Goal: Task Accomplishment & Management: Use online tool/utility

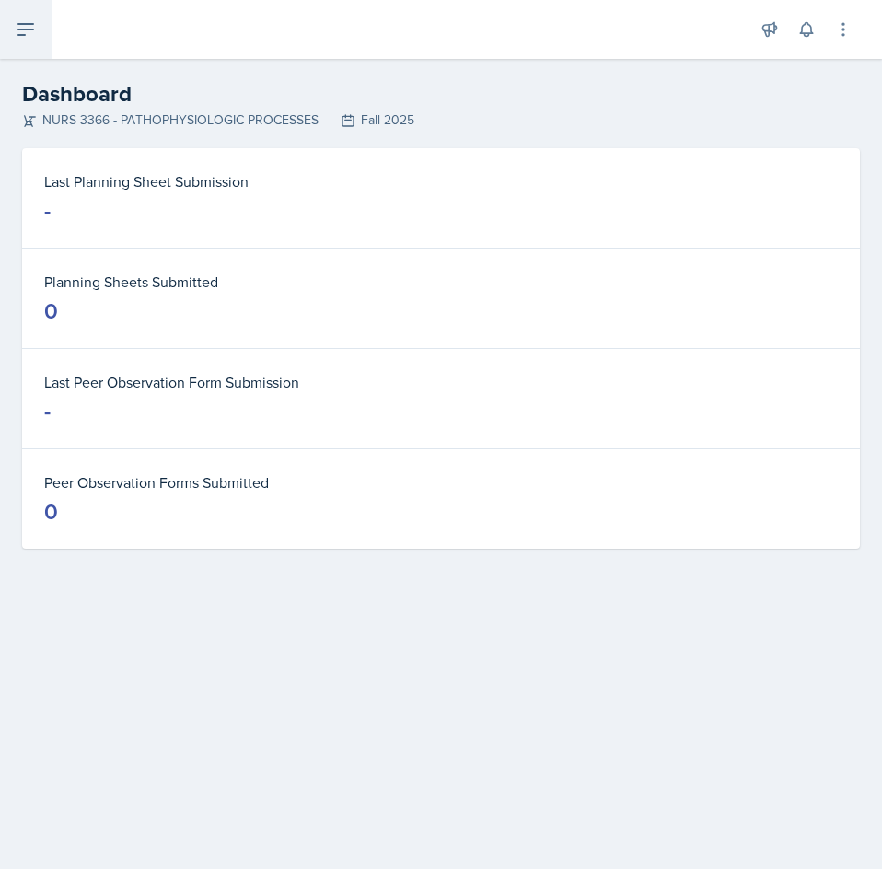
click at [31, 46] on button at bounding box center [26, 29] width 52 height 59
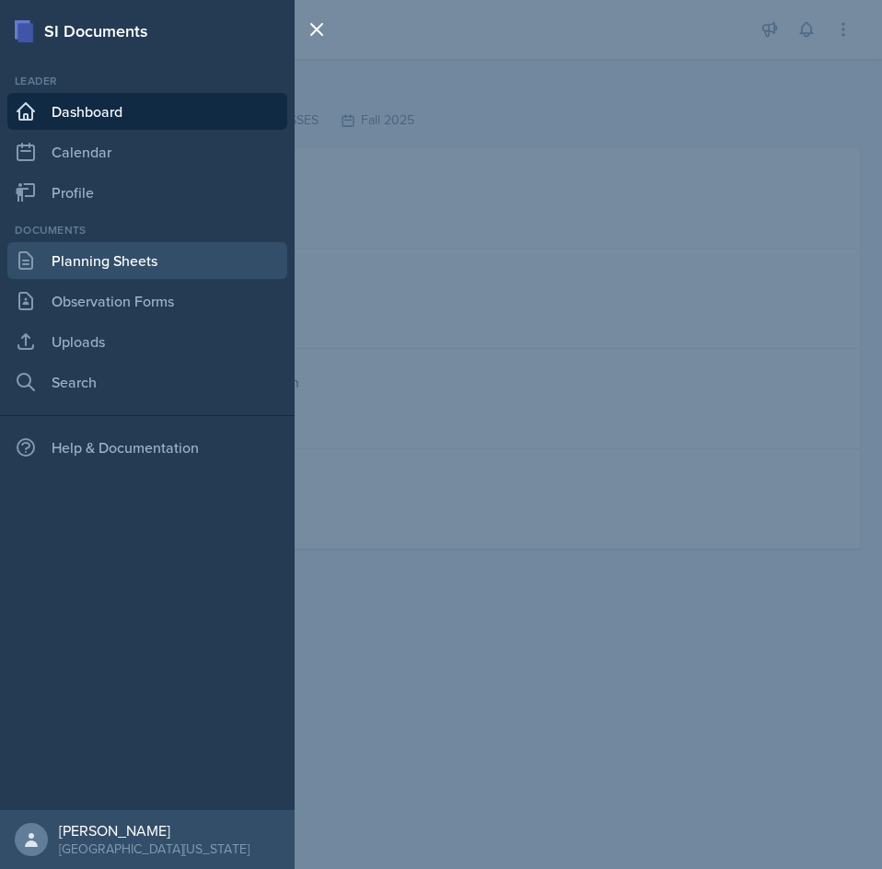
click at [136, 268] on link "Planning Sheets" at bounding box center [147, 260] width 280 height 37
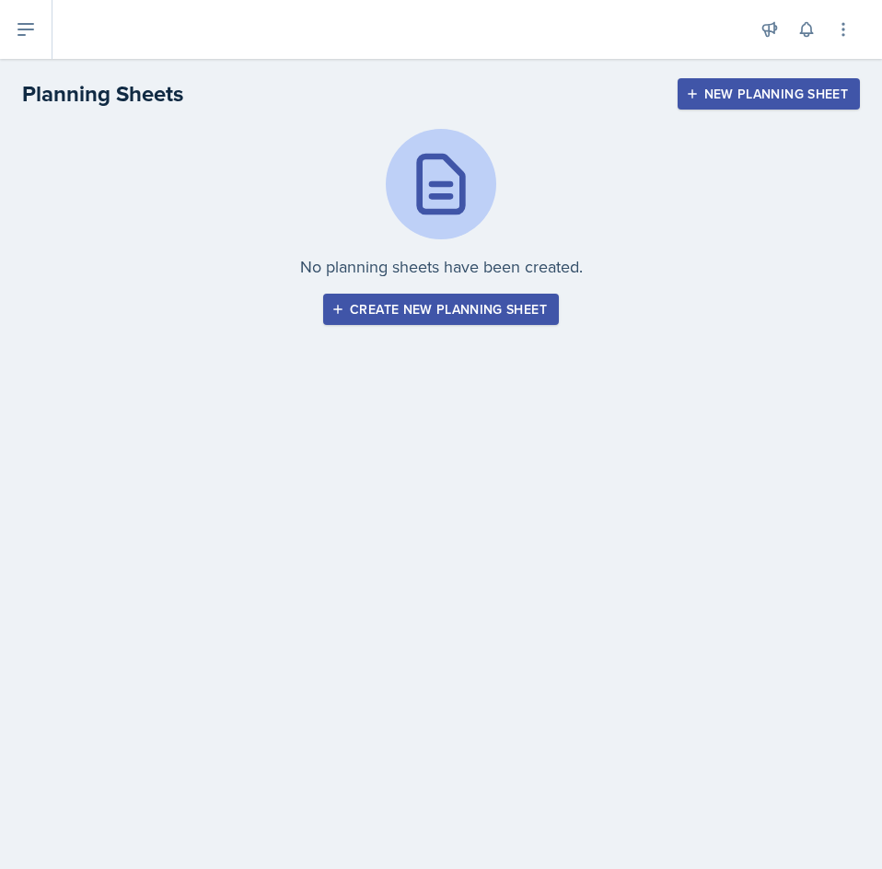
click at [439, 313] on div "Create new planning sheet" at bounding box center [441, 309] width 212 height 15
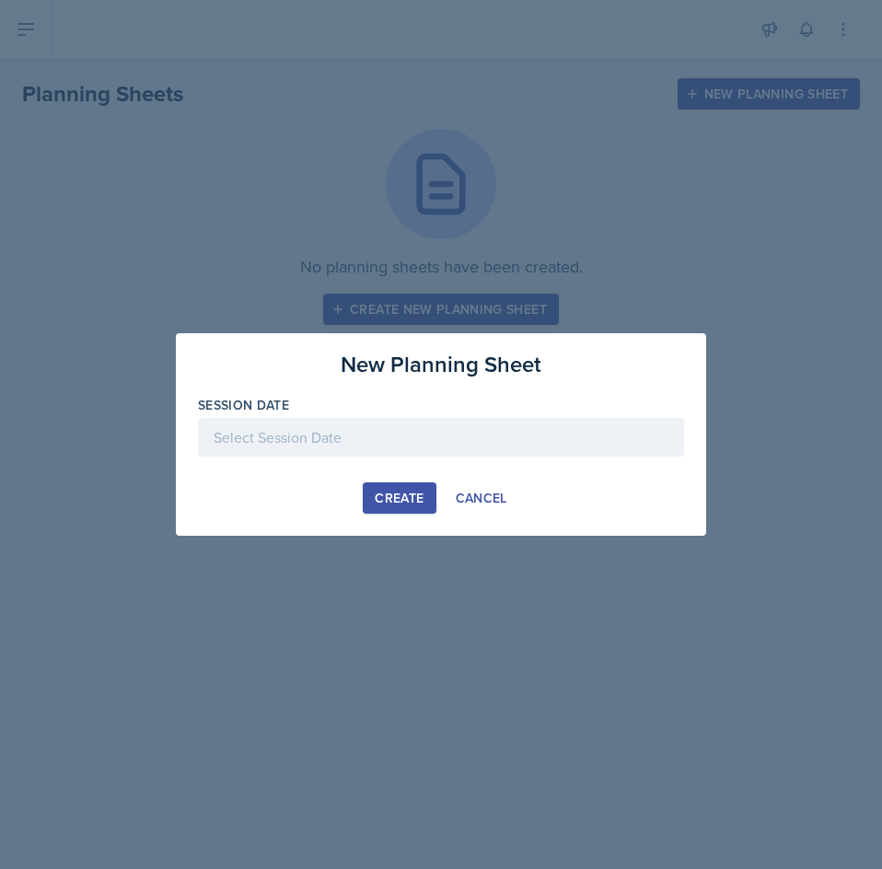
click at [309, 420] on div "Session Date" at bounding box center [441, 435] width 486 height 79
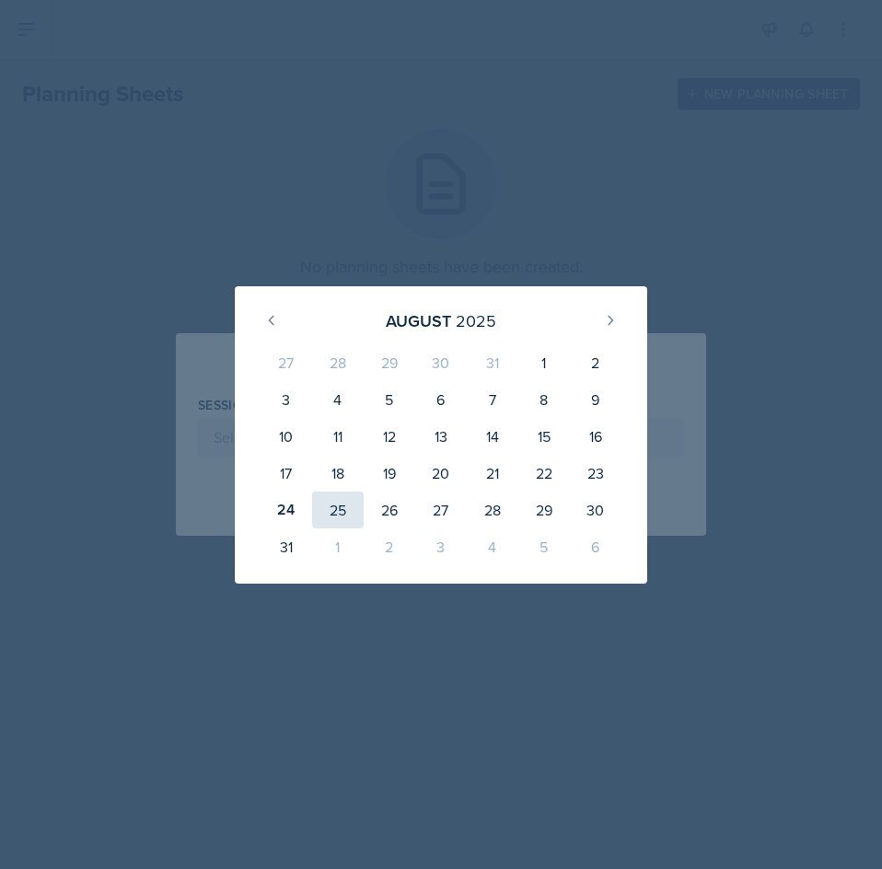
click at [338, 505] on div "25" at bounding box center [338, 510] width 52 height 37
type input "[DATE]"
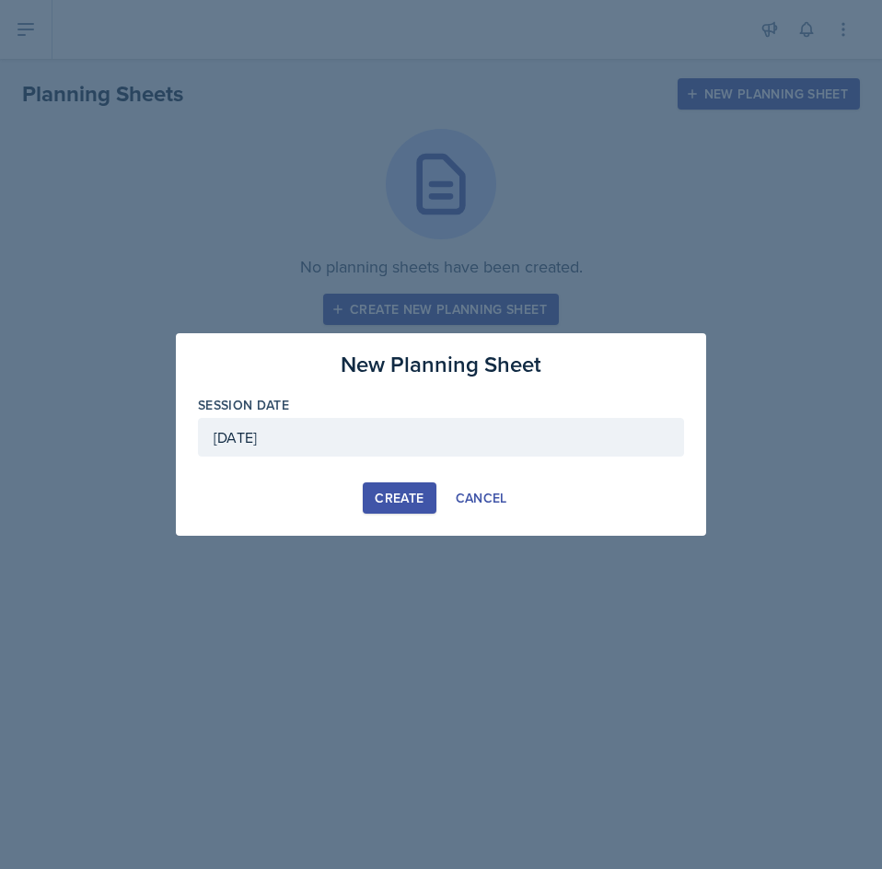
click at [413, 505] on div "Create" at bounding box center [399, 498] width 49 height 15
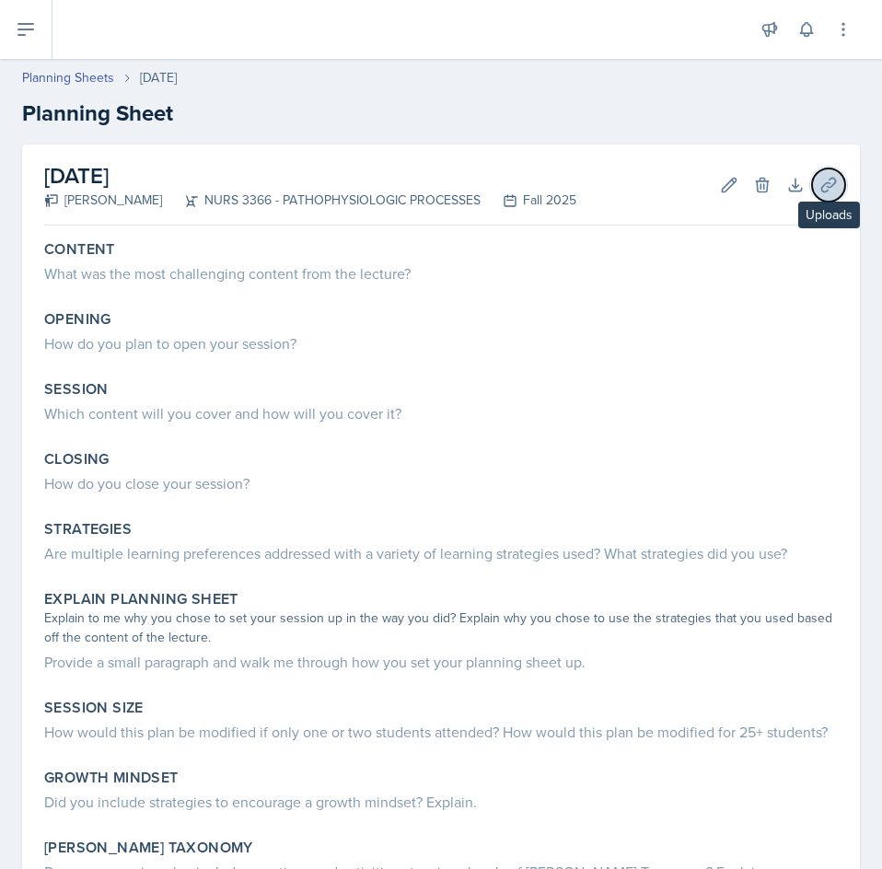
click at [819, 181] on icon at bounding box center [828, 185] width 18 height 18
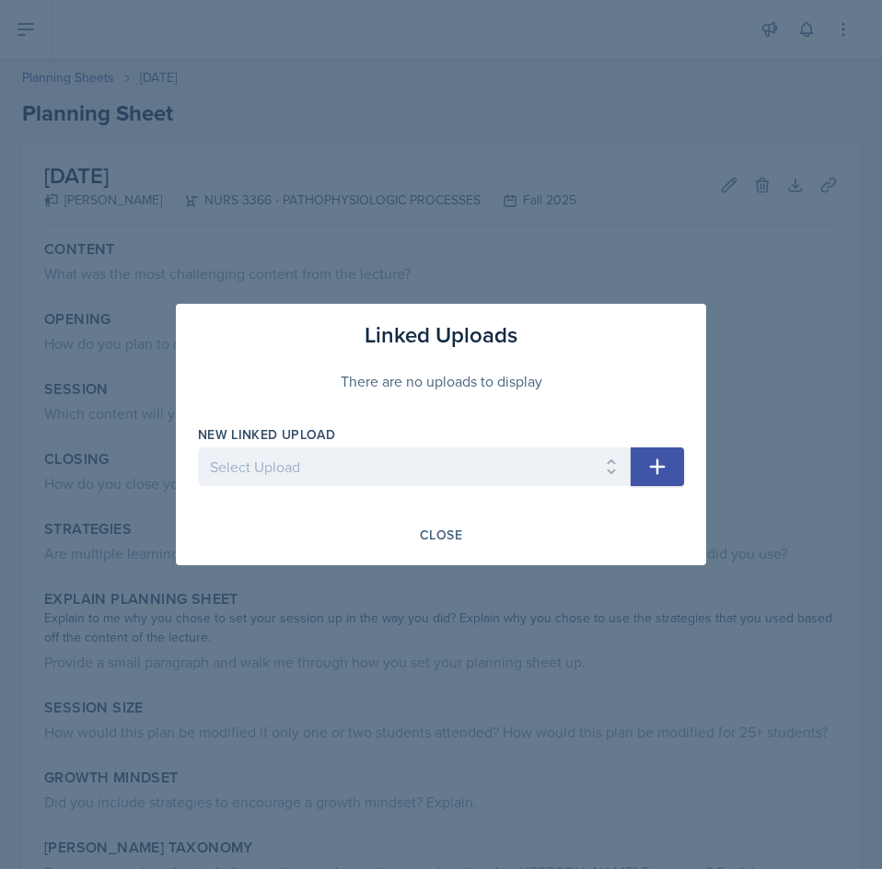
click at [697, 268] on div at bounding box center [441, 434] width 882 height 869
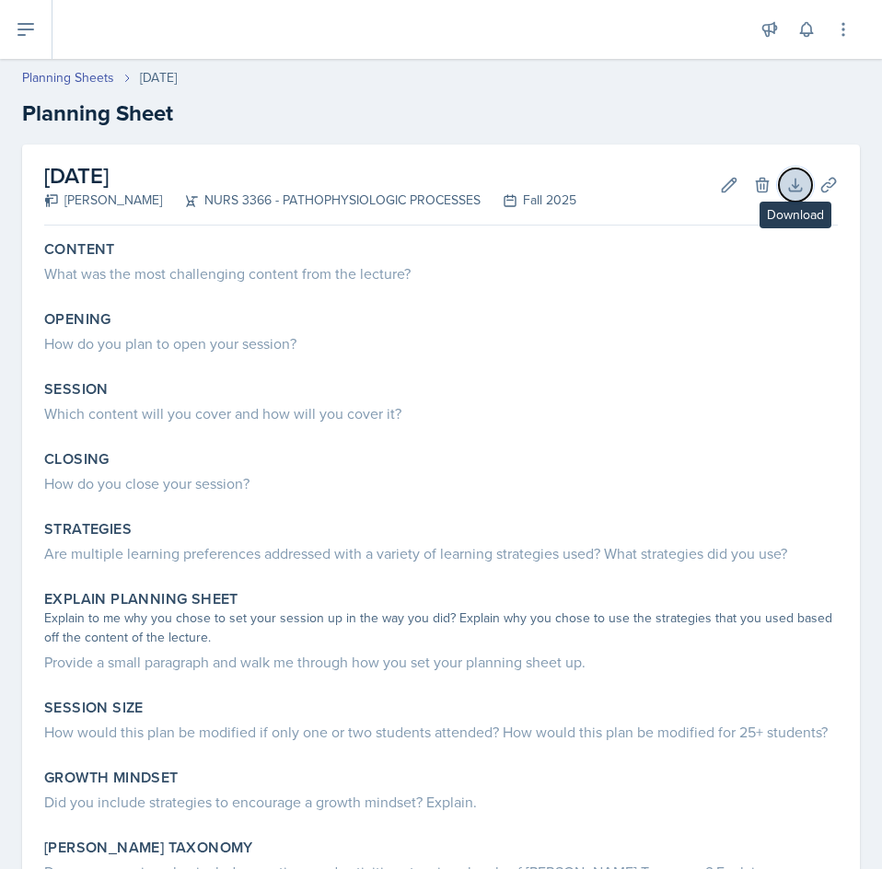
click at [789, 190] on icon at bounding box center [795, 185] width 12 height 12
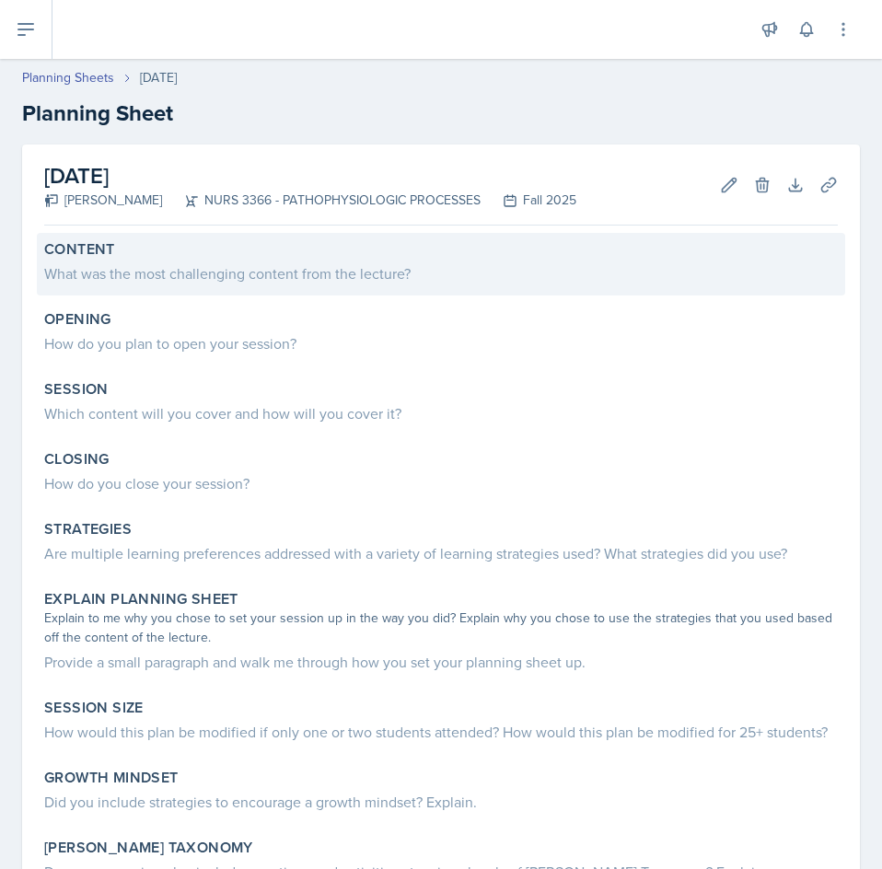
click at [228, 266] on div "What was the most challenging content from the lecture?" at bounding box center [441, 273] width 794 height 22
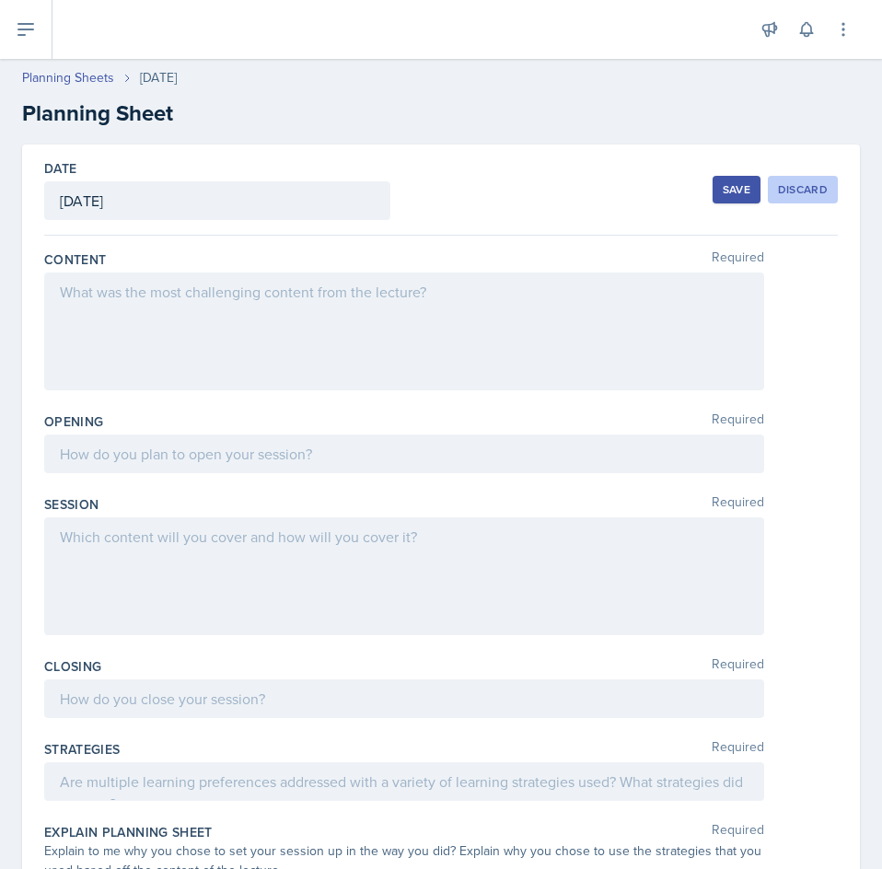
click at [785, 193] on div "Discard" at bounding box center [803, 189] width 50 height 15
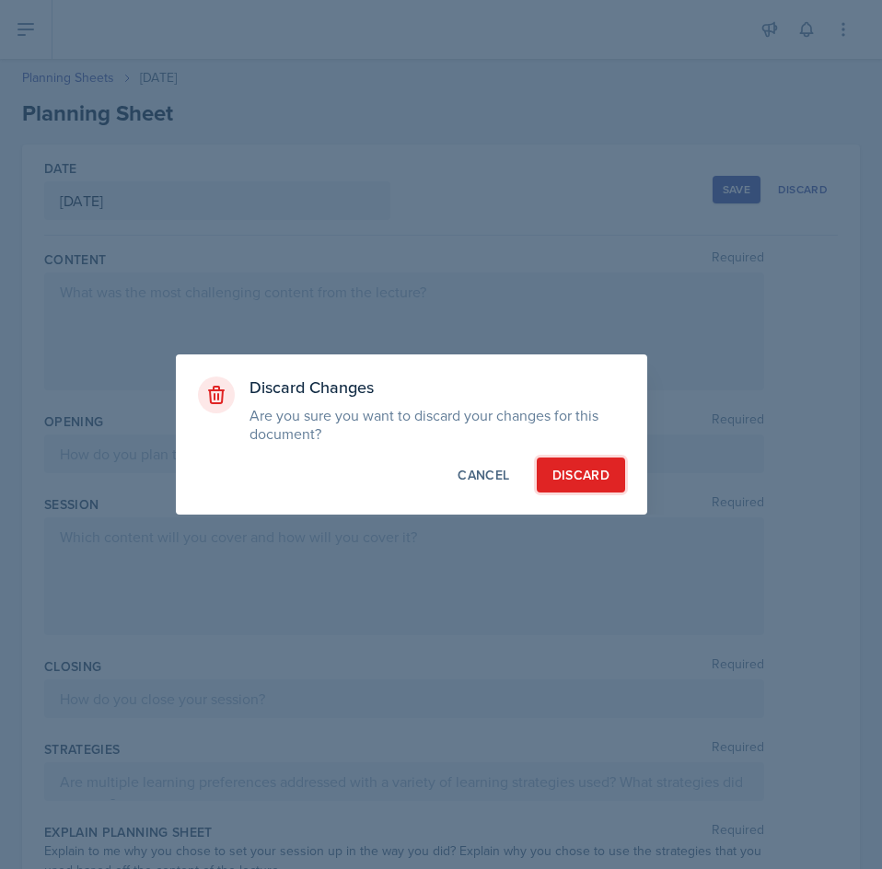
click at [575, 473] on div "Discard" at bounding box center [580, 475] width 57 height 18
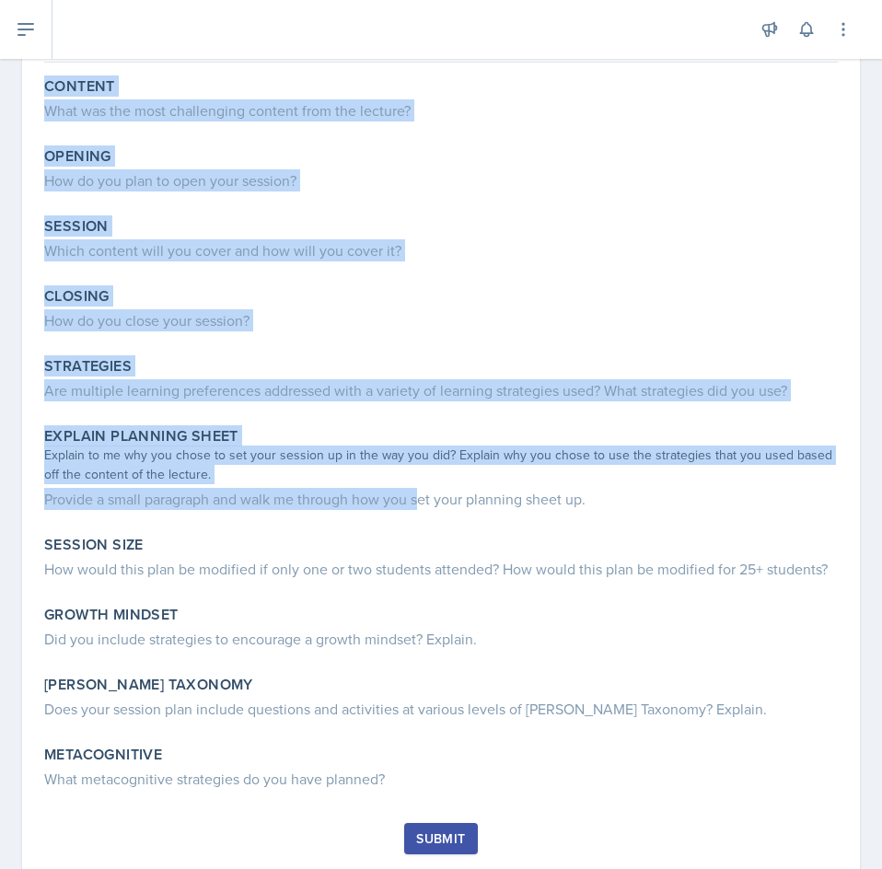
scroll to position [237, 0]
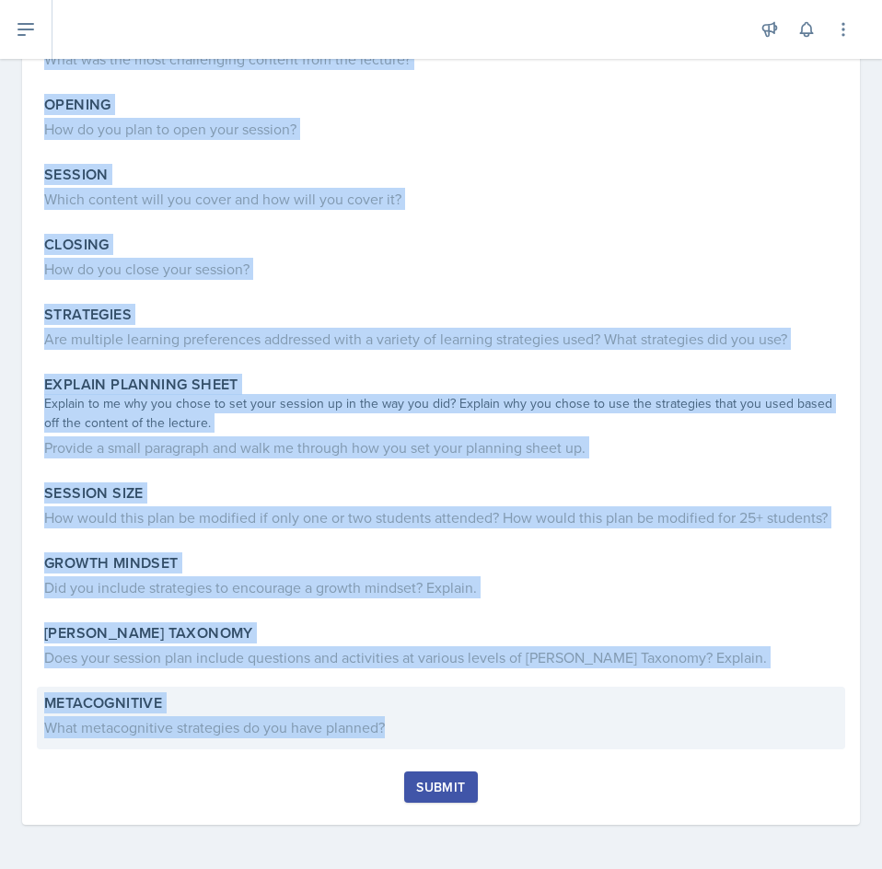
drag, startPoint x: 44, startPoint y: 242, endPoint x: 476, endPoint y: 744, distance: 662.1
click at [476, 744] on div "Content What was the most challenging content from the lecture? Opening How do …" at bounding box center [441, 394] width 794 height 753
copy div "Content What was the most challenging content from the lecture? Opening How do …"
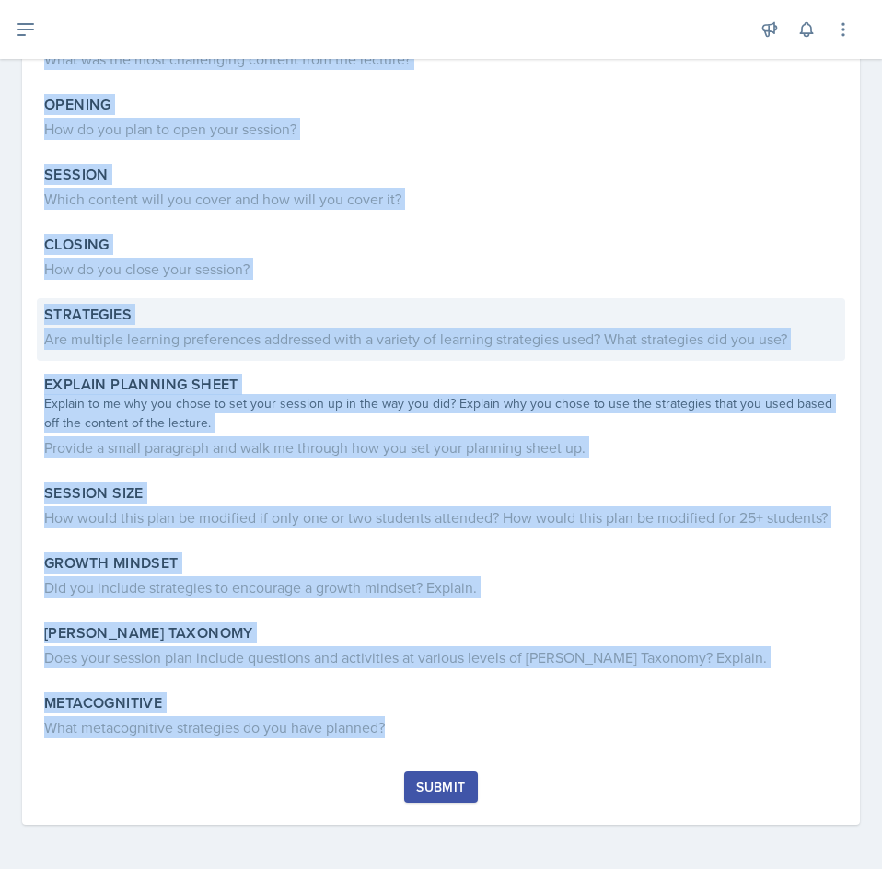
click at [484, 298] on div "Strategies Are multiple learning preferences addressed with a variety of learni…" at bounding box center [441, 329] width 808 height 63
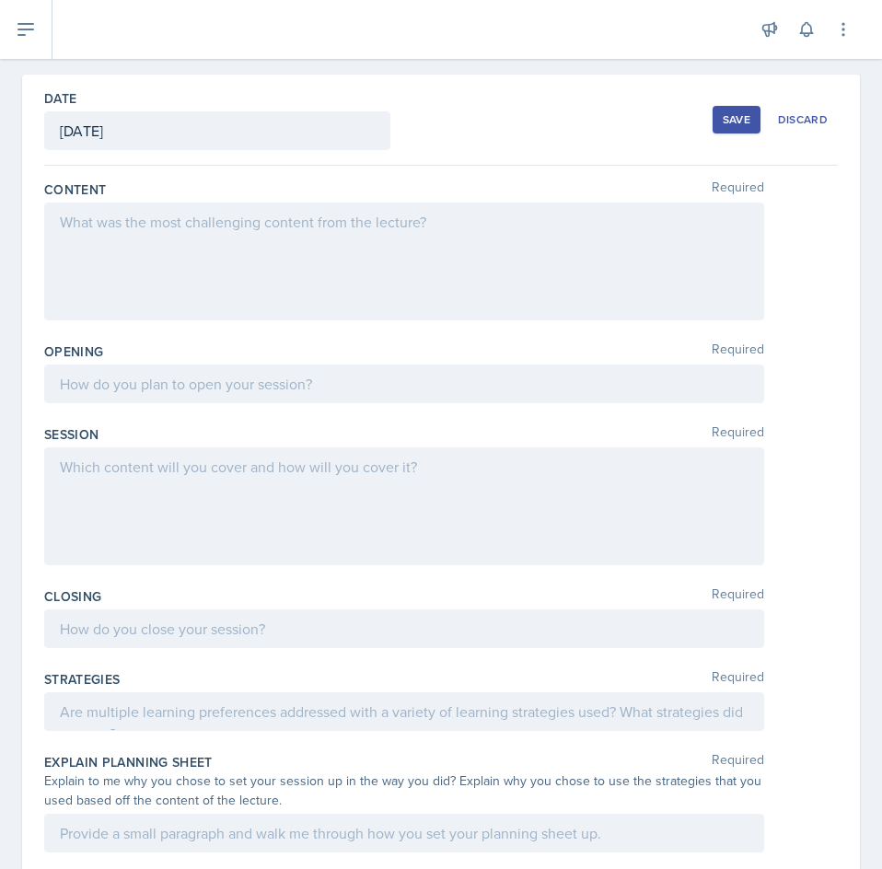
scroll to position [0, 0]
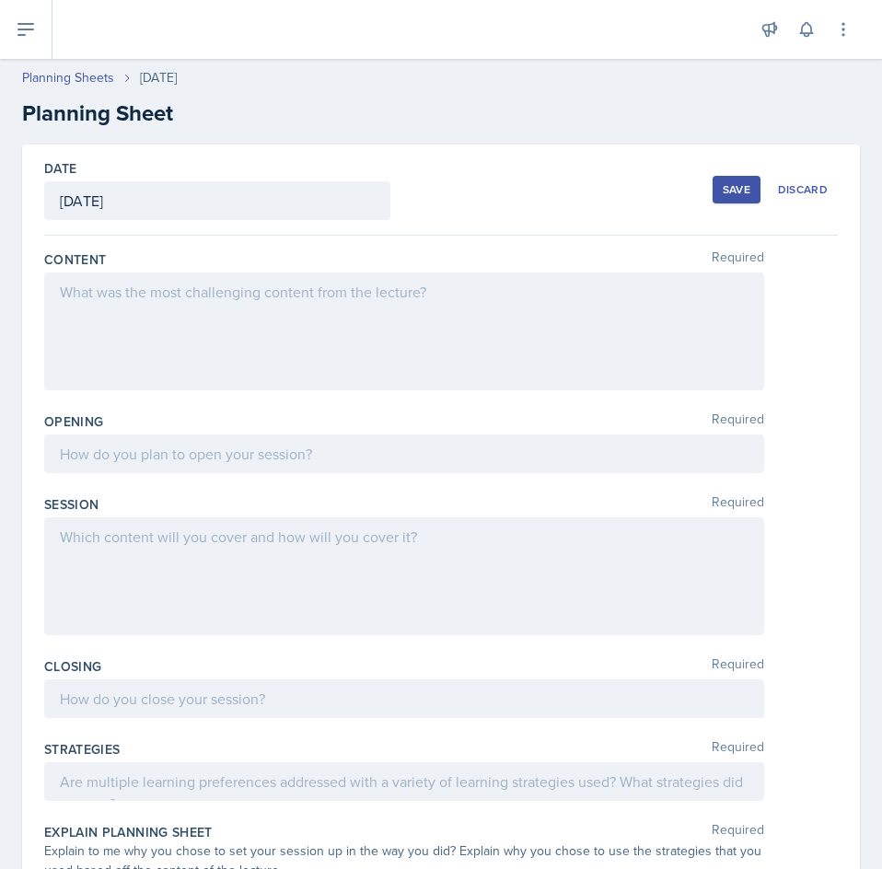
click at [359, 306] on div at bounding box center [404, 332] width 720 height 118
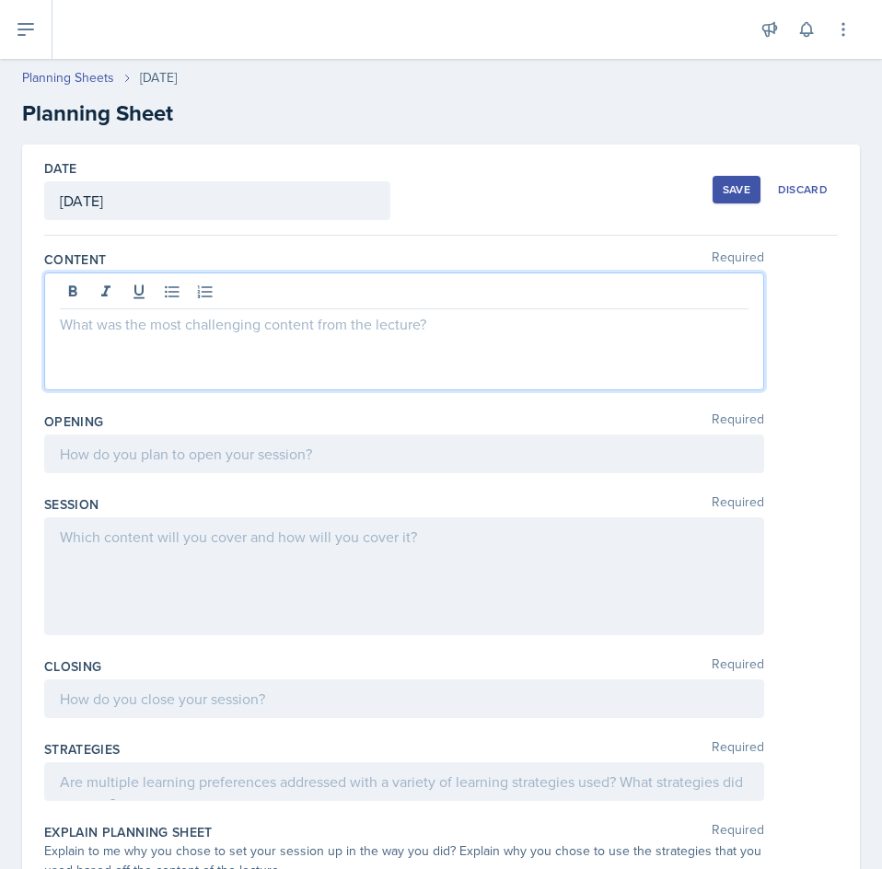
click at [418, 327] on p at bounding box center [404, 324] width 689 height 22
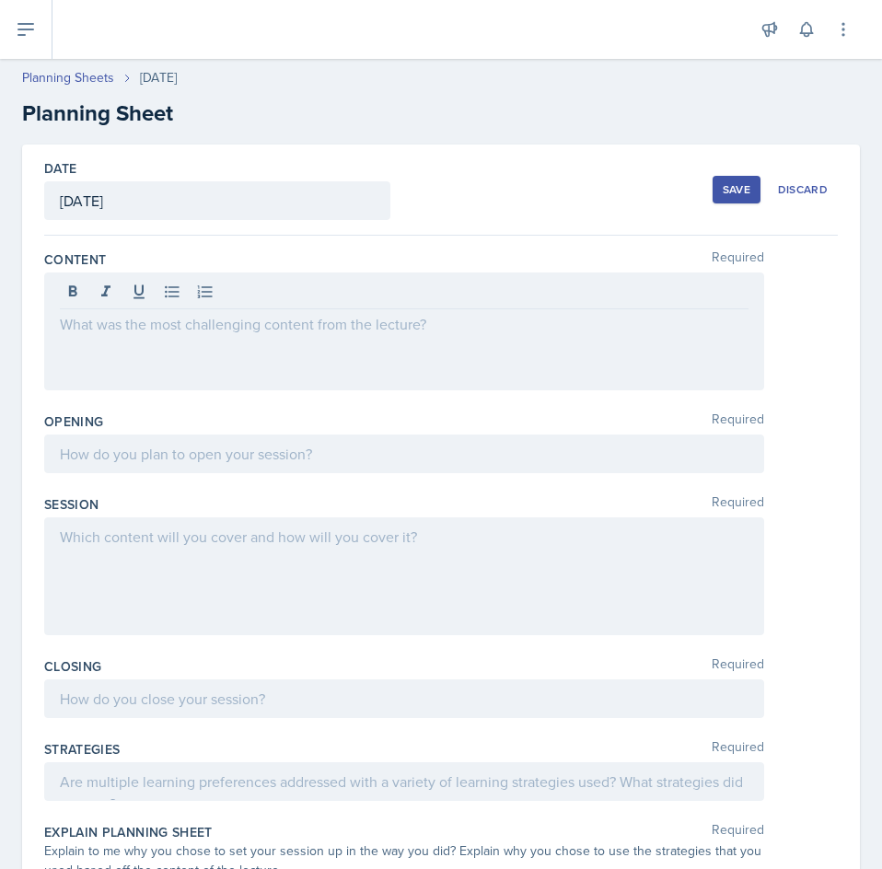
click at [331, 351] on div at bounding box center [404, 332] width 720 height 118
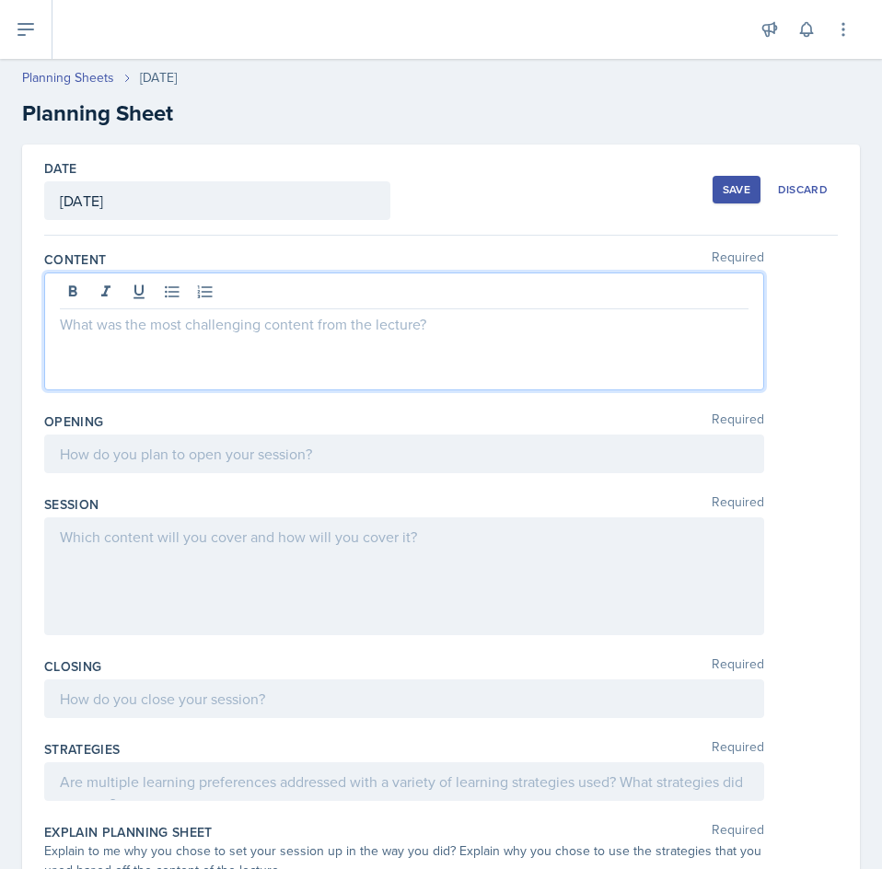
paste div
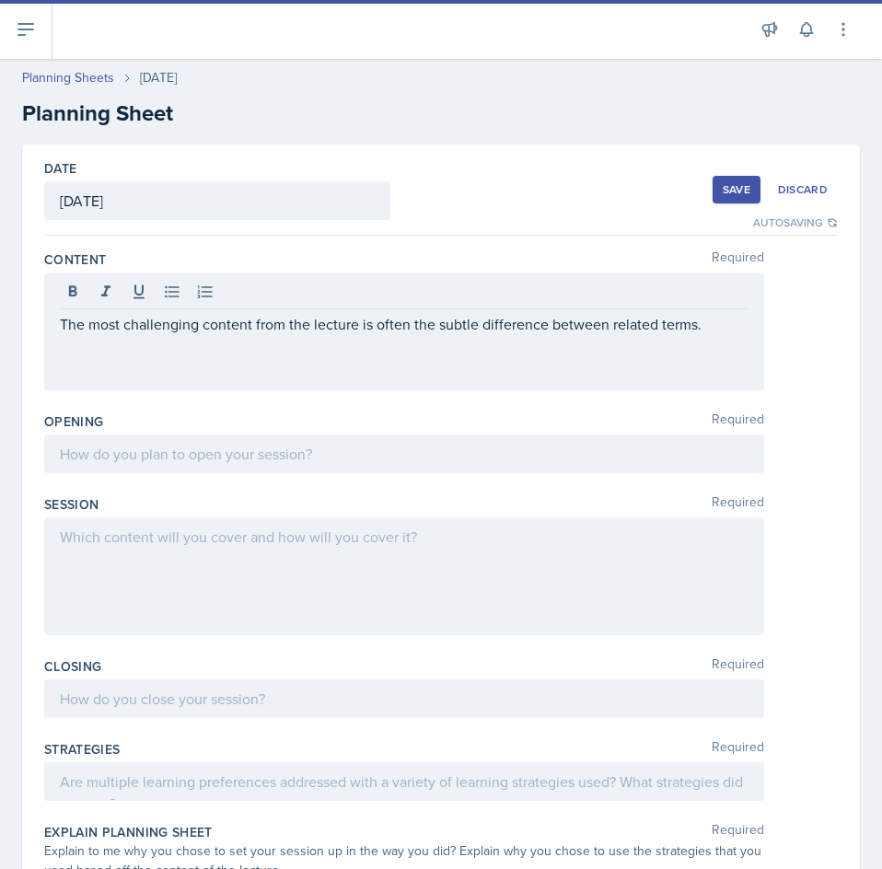
click at [715, 331] on p "The most challenging content from the lecture is often the subtle difference be…" at bounding box center [404, 324] width 689 height 22
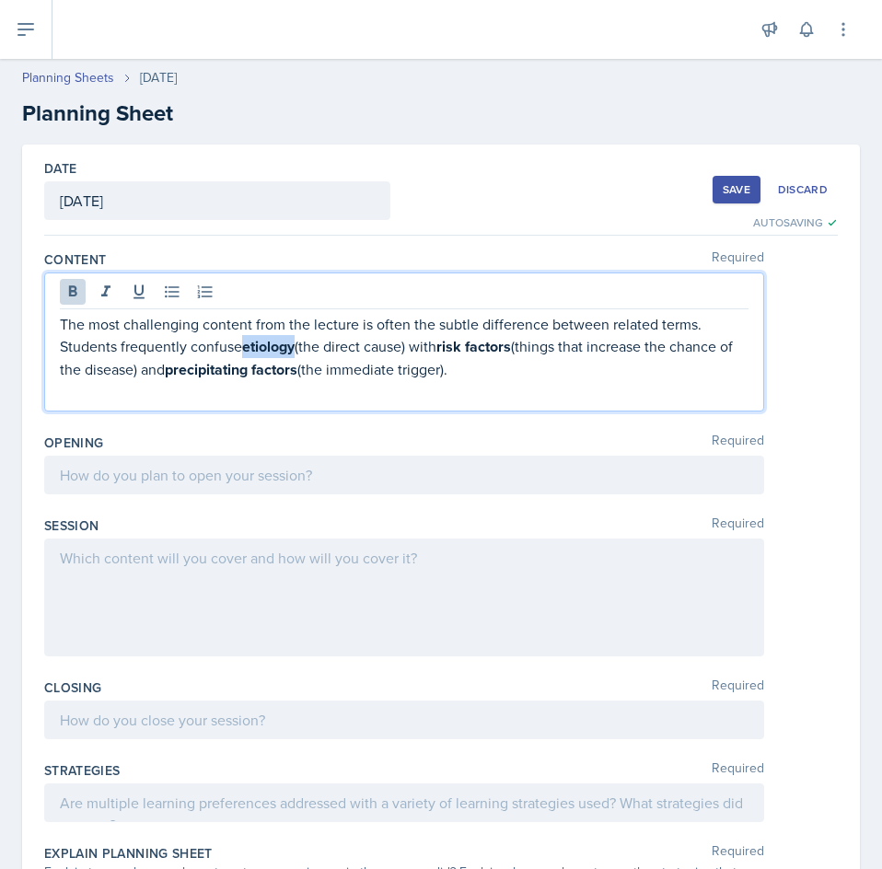
drag, startPoint x: 248, startPoint y: 347, endPoint x: 300, endPoint y: 347, distance: 52.5
click at [300, 347] on p "The most challenging content from the lecture is often the subtle difference be…" at bounding box center [404, 347] width 689 height 68
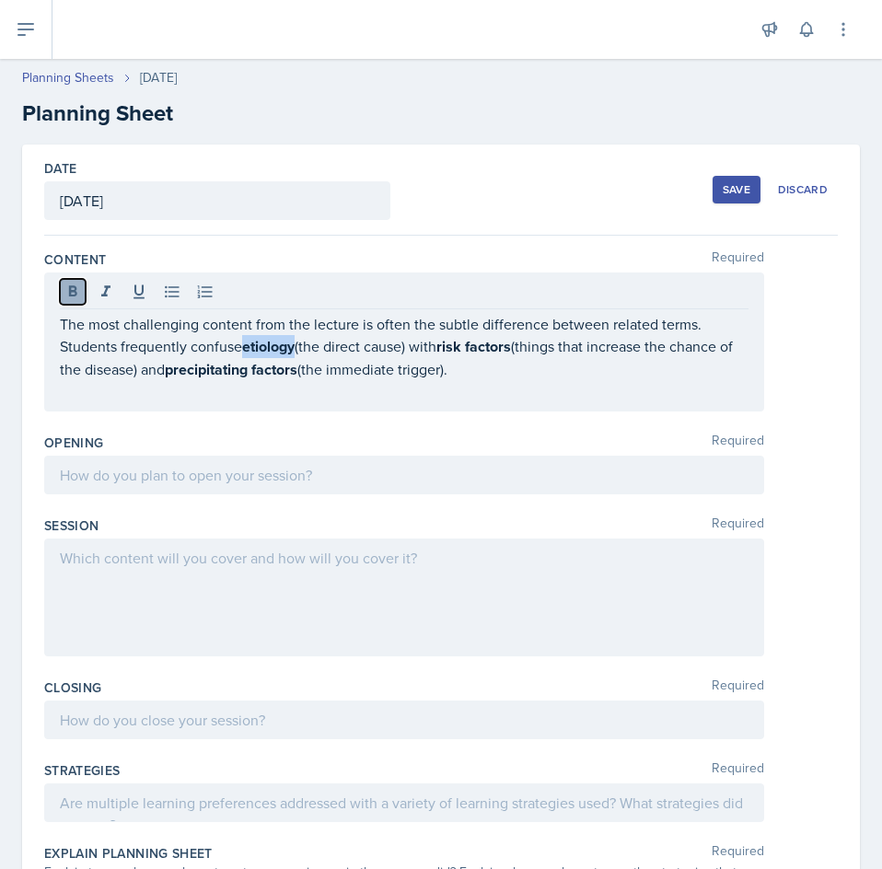
click at [68, 296] on icon at bounding box center [73, 292] width 18 height 18
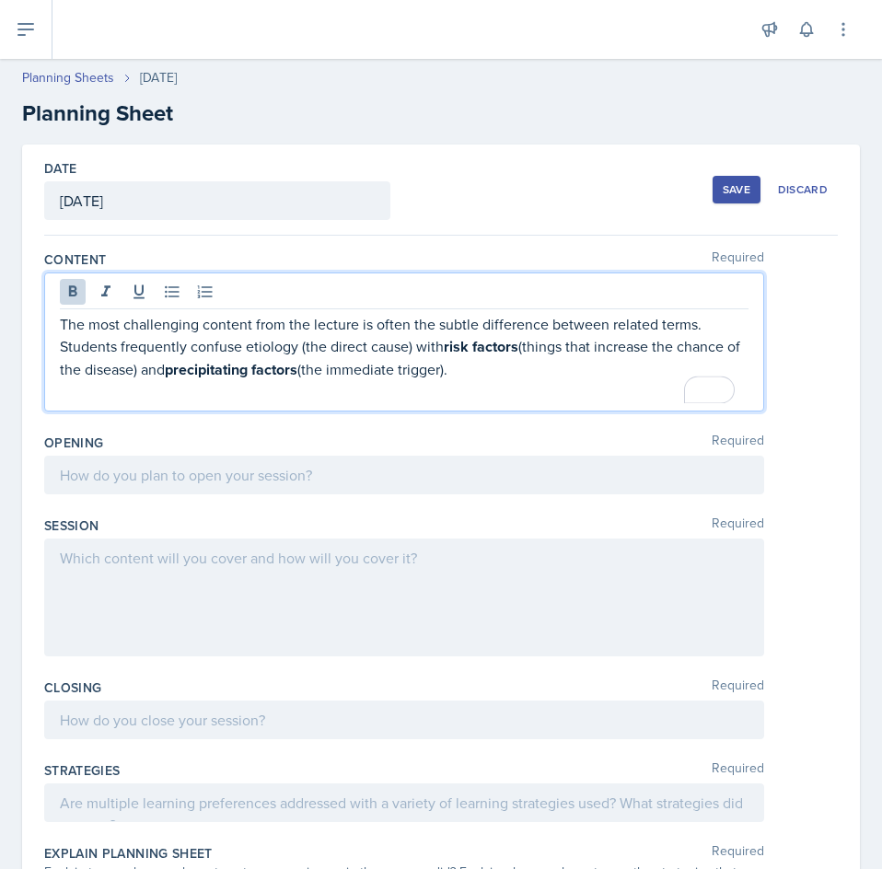
click at [450, 349] on strong "risk factors" at bounding box center [481, 346] width 75 height 21
drag, startPoint x: 443, startPoint y: 346, endPoint x: 459, endPoint y: 349, distance: 16.8
click at [459, 349] on p "The most challenging content from the lecture is often the subtle difference be…" at bounding box center [404, 347] width 689 height 68
click at [464, 367] on p "The most challenging content from the lecture is often the subtle difference be…" at bounding box center [404, 347] width 689 height 68
drag, startPoint x: 447, startPoint y: 349, endPoint x: 519, endPoint y: 348, distance: 72.7
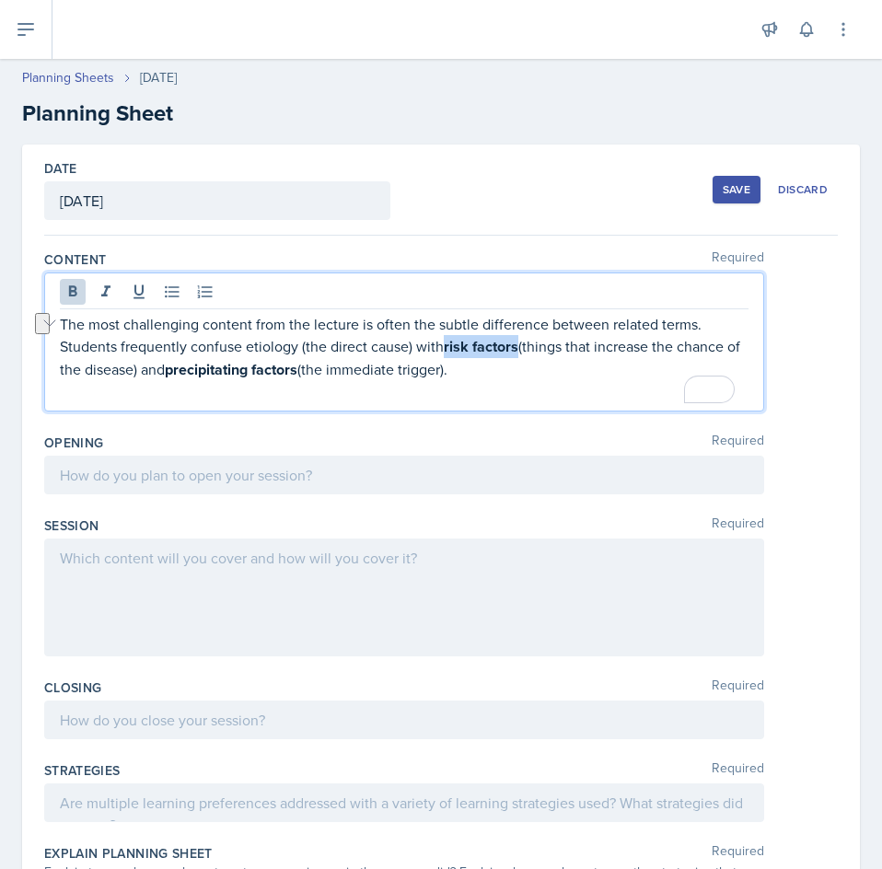
click at [519, 348] on p "The most challenging content from the lecture is often the subtle difference be…" at bounding box center [404, 347] width 689 height 68
click at [73, 292] on icon at bounding box center [73, 290] width 8 height 11
drag, startPoint x: 187, startPoint y: 369, endPoint x: 320, endPoint y: 372, distance: 132.6
click at [297, 372] on strong "precipitating factors" at bounding box center [231, 368] width 133 height 21
click at [79, 298] on icon at bounding box center [73, 292] width 18 height 18
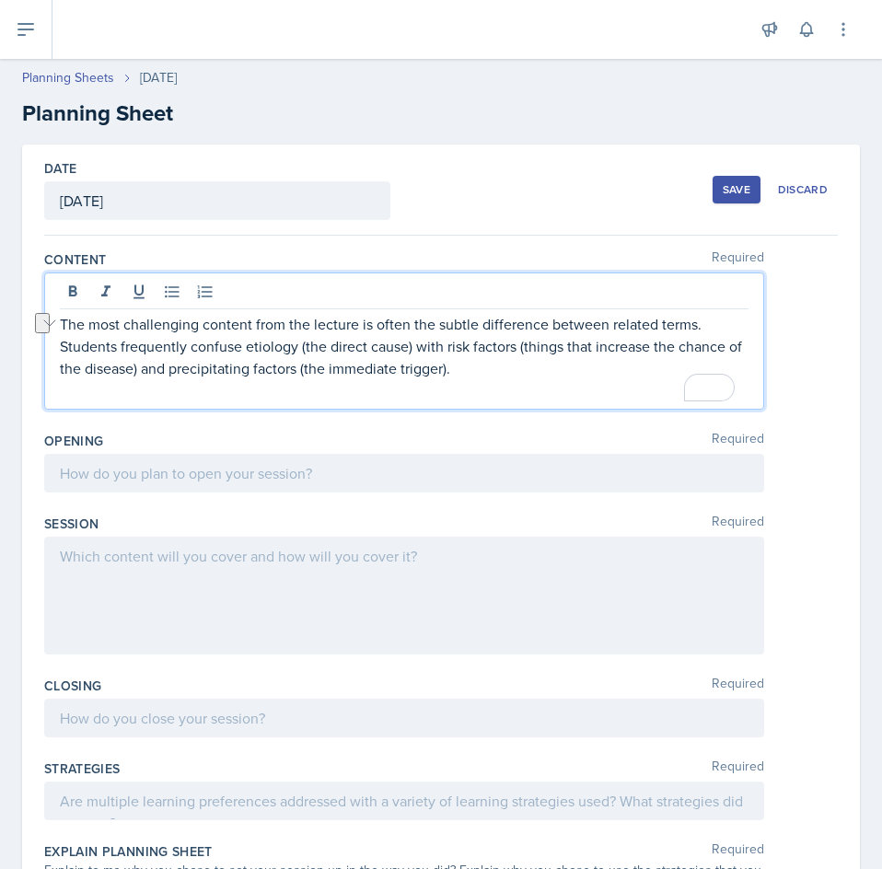
click at [169, 459] on div at bounding box center [404, 473] width 720 height 39
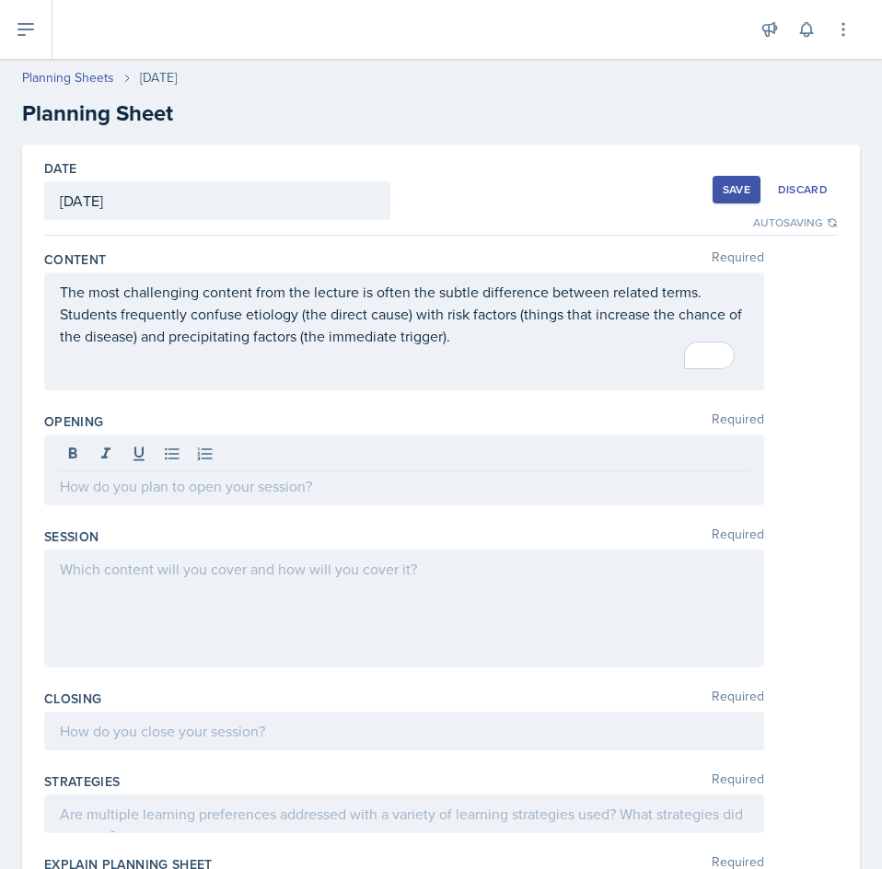
click at [216, 501] on div at bounding box center [404, 470] width 720 height 71
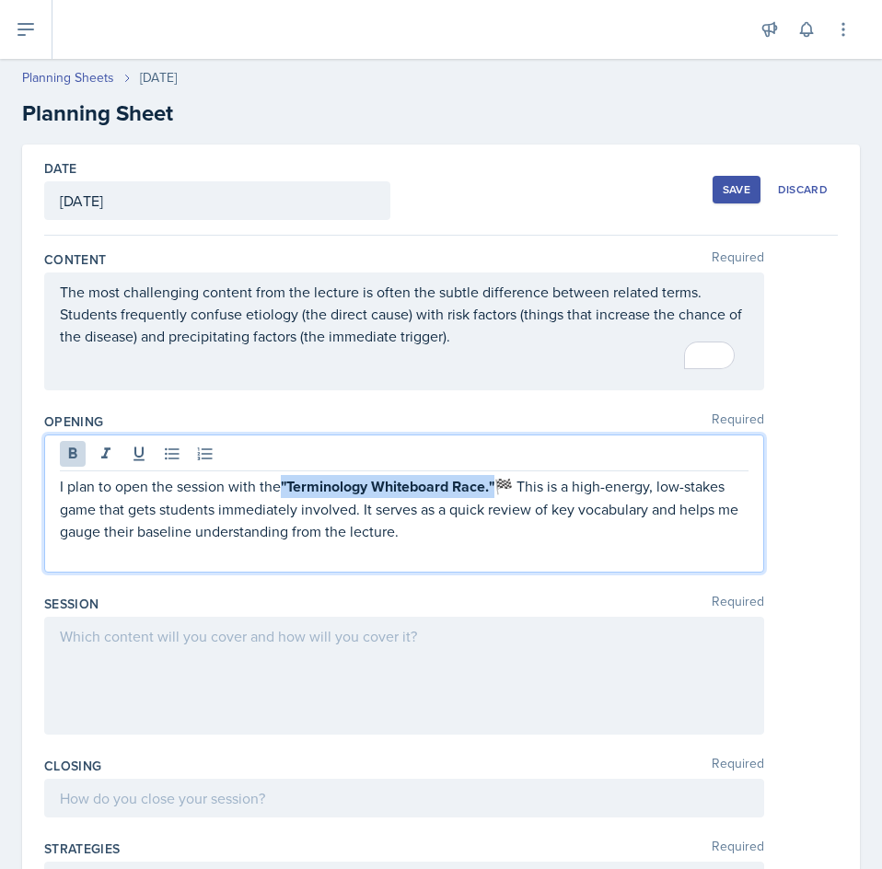
drag, startPoint x: 286, startPoint y: 486, endPoint x: 498, endPoint y: 492, distance: 211.9
click at [494, 492] on strong ""Terminology Whiteboard Race."" at bounding box center [388, 486] width 214 height 21
click at [74, 459] on icon at bounding box center [73, 453] width 8 height 11
click at [513, 488] on p "I plan to open the session with the "Terminology Whiteboard Race." 🏁 This is a …" at bounding box center [404, 508] width 689 height 66
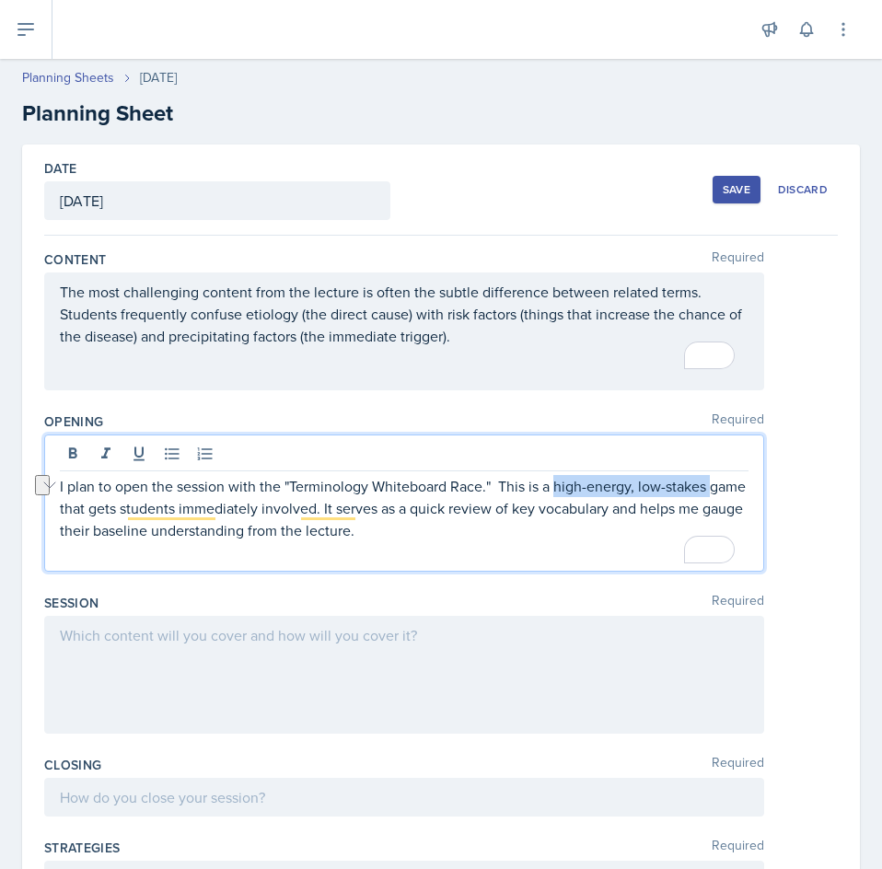
drag, startPoint x: 555, startPoint y: 487, endPoint x: 715, endPoint y: 485, distance: 159.3
click at [715, 485] on p "I plan to open the session with the "Terminology Whiteboard Race." This is a hi…" at bounding box center [404, 508] width 689 height 66
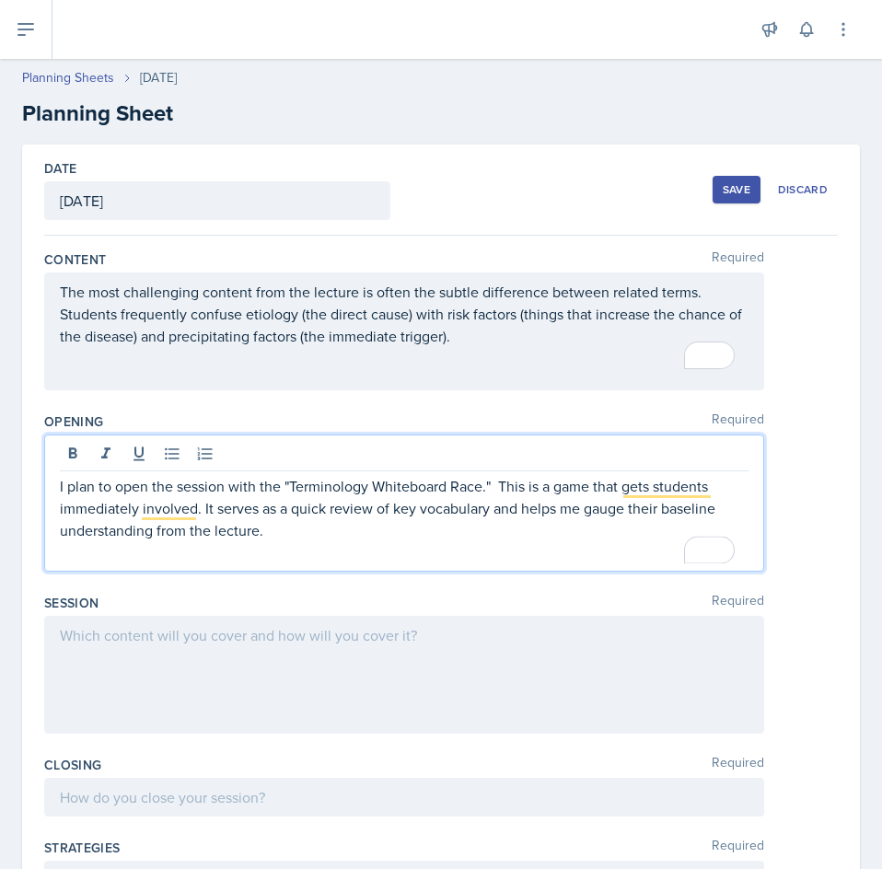
click at [323, 547] on p "To enrich screen reader interactions, please activate Accessibility in Grammarl…" at bounding box center [404, 552] width 689 height 22
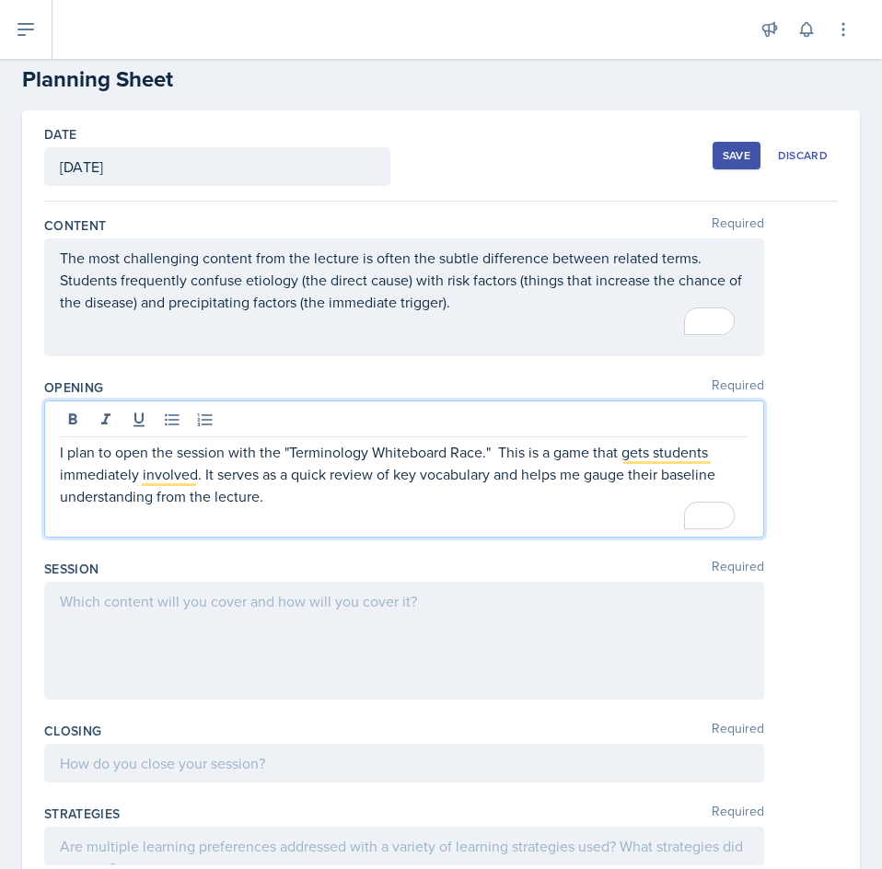
scroll to position [92, 0]
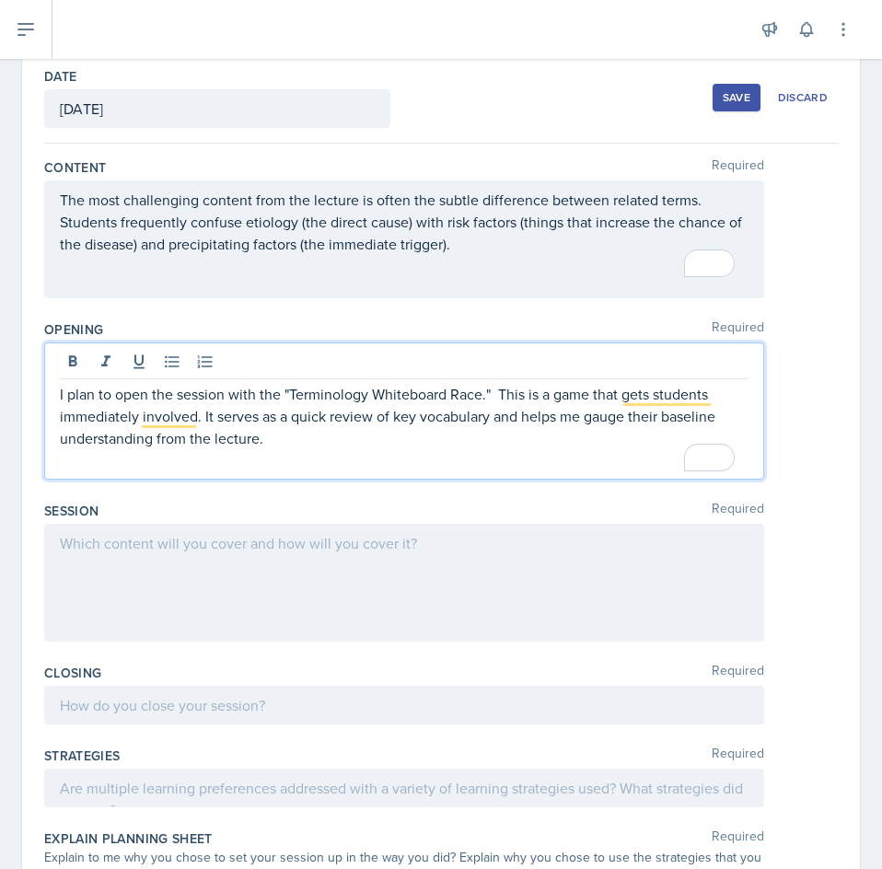
click at [284, 441] on p "I plan to open the session with the "Terminology Whiteboard Race." This is a ga…" at bounding box center [404, 416] width 689 height 66
click at [275, 556] on div at bounding box center [404, 583] width 720 height 118
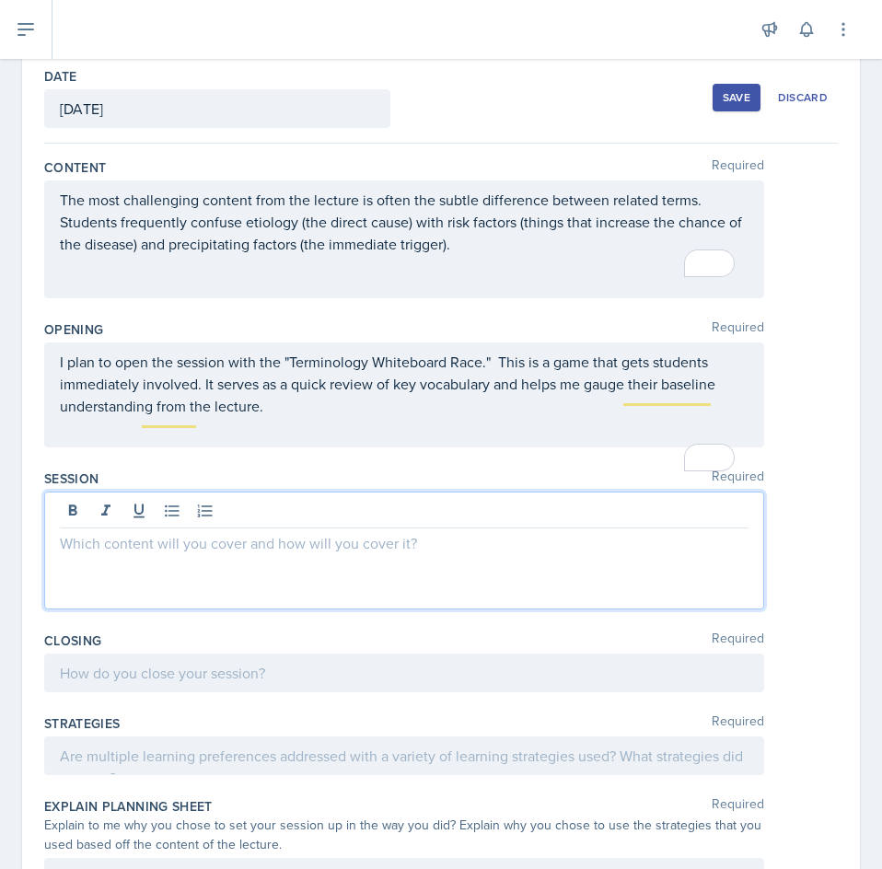
scroll to position [124, 0]
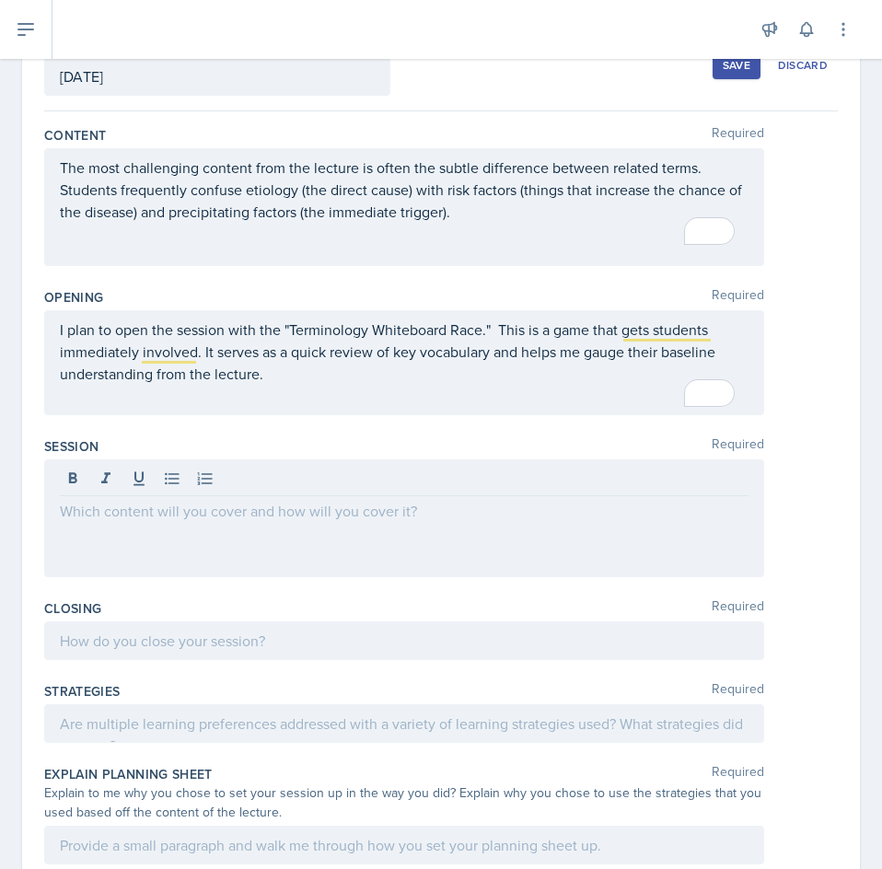
click at [331, 536] on div at bounding box center [404, 518] width 720 height 118
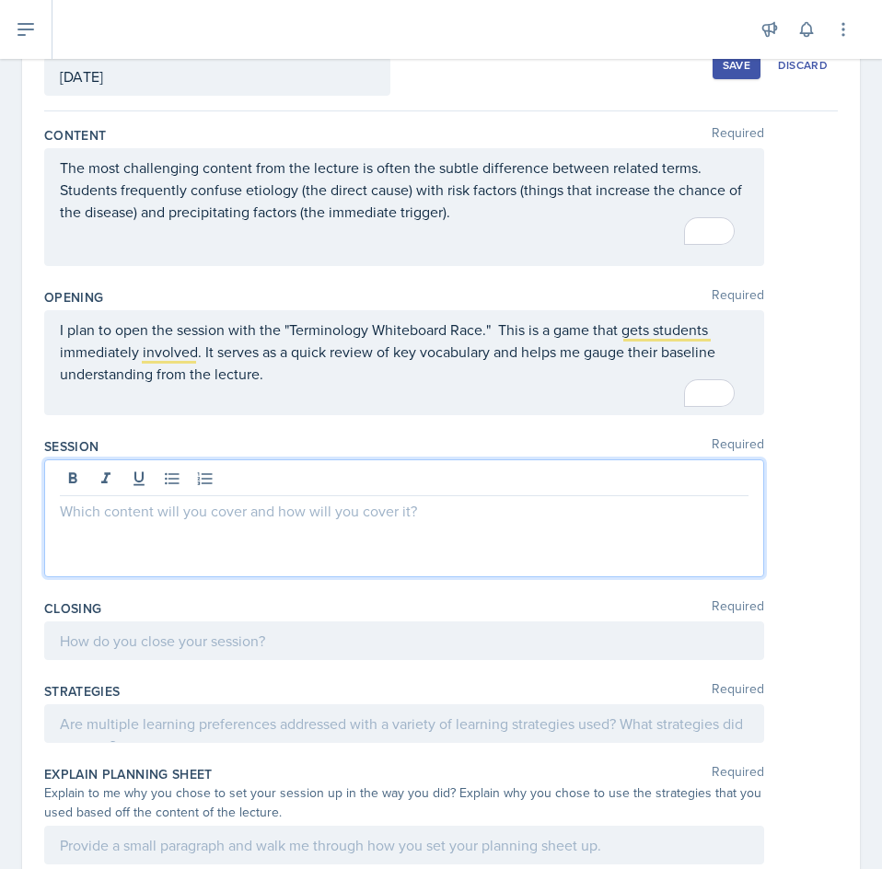
click at [356, 518] on p at bounding box center [404, 511] width 689 height 22
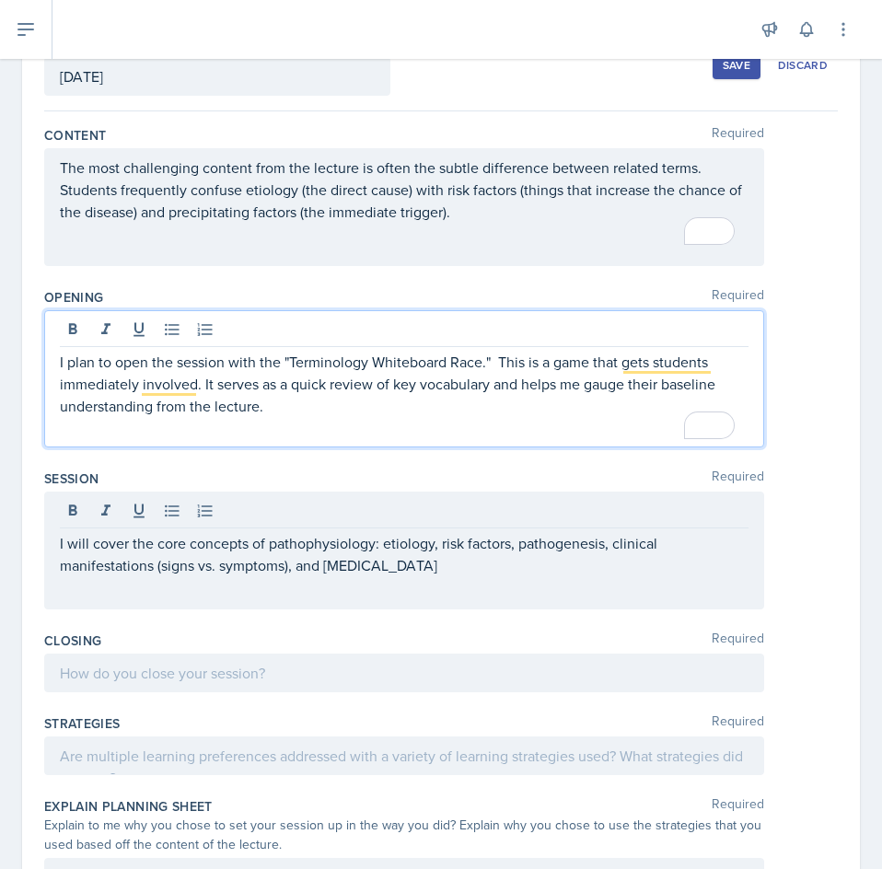
scroll to position [157, 0]
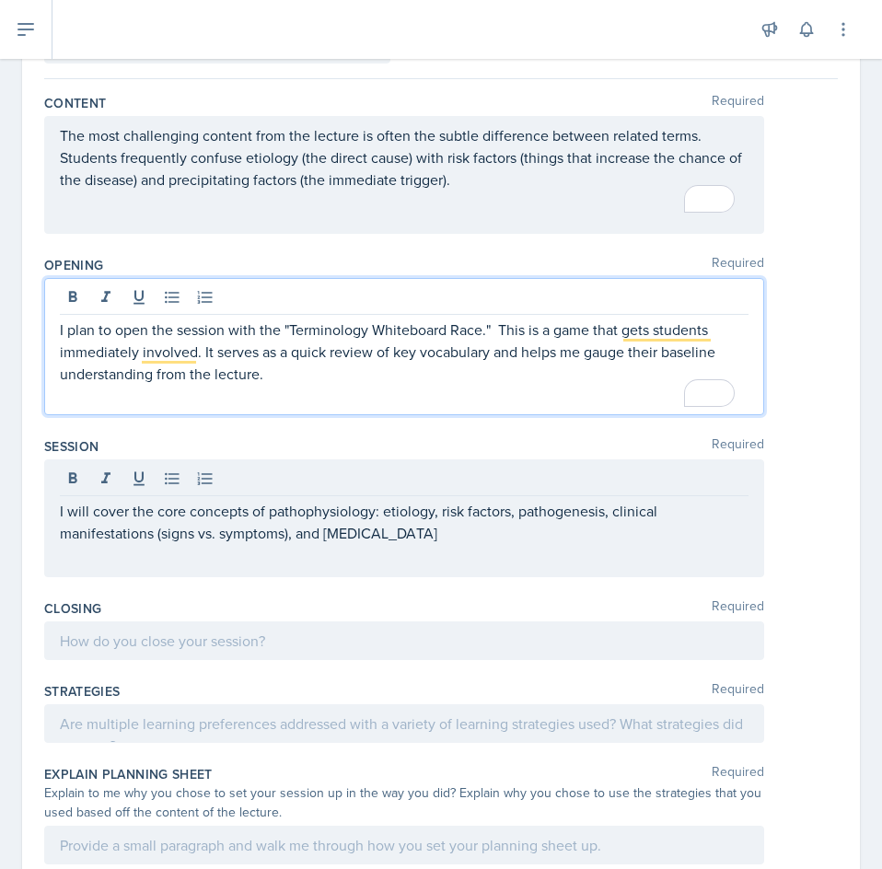
click at [323, 378] on p "I plan to open the session with the "Terminology Whiteboard Race." This is a ga…" at bounding box center [404, 352] width 689 height 66
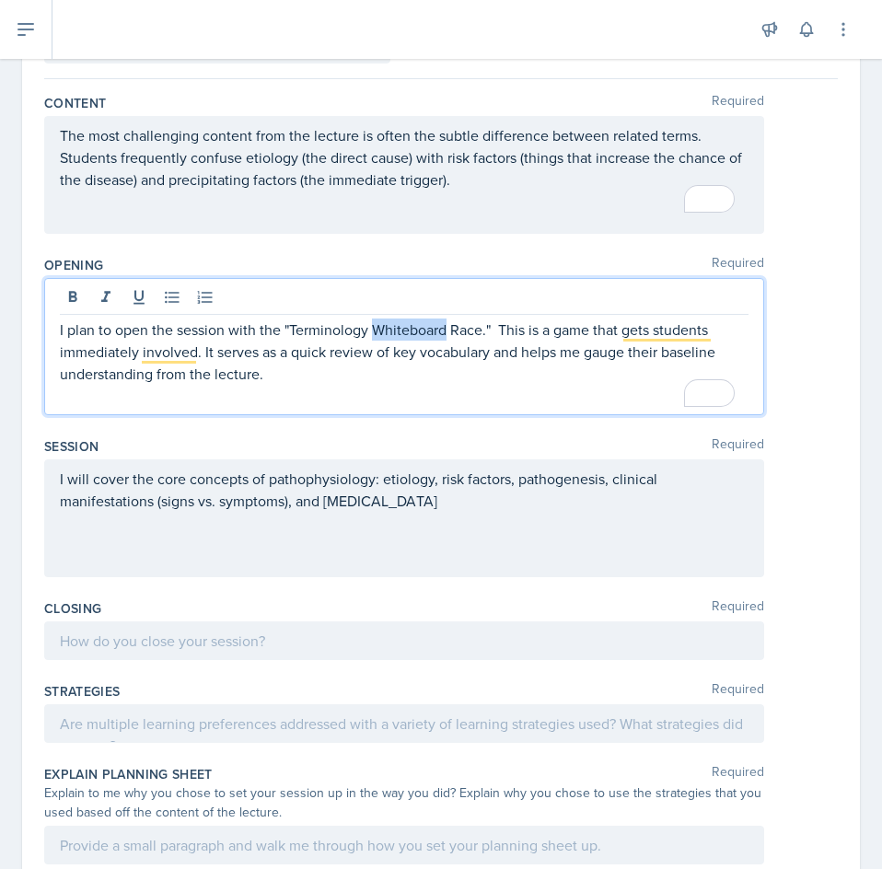
drag, startPoint x: 446, startPoint y: 331, endPoint x: 373, endPoint y: 330, distance: 72.8
click at [373, 330] on p "I plan to open the session with the "Terminology Whiteboard Race." This is a ga…" at bounding box center [404, 352] width 689 height 66
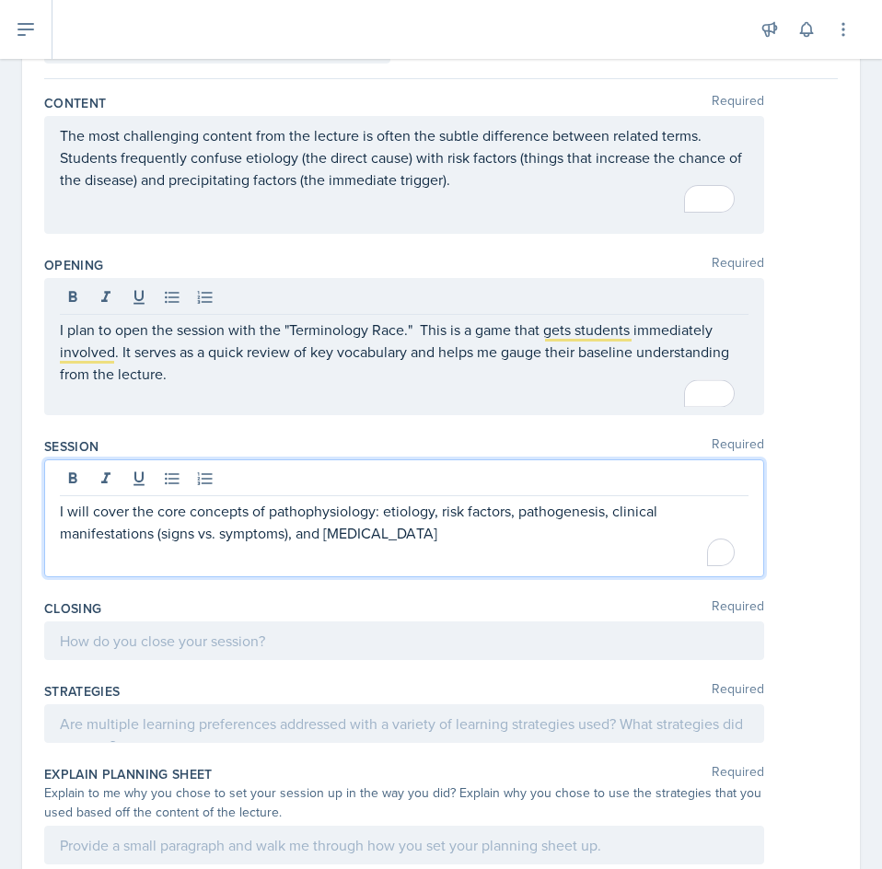
click at [436, 510] on p "I will cover the core concepts of pathophysiology: etiology, risk factors, path…" at bounding box center [404, 522] width 689 height 44
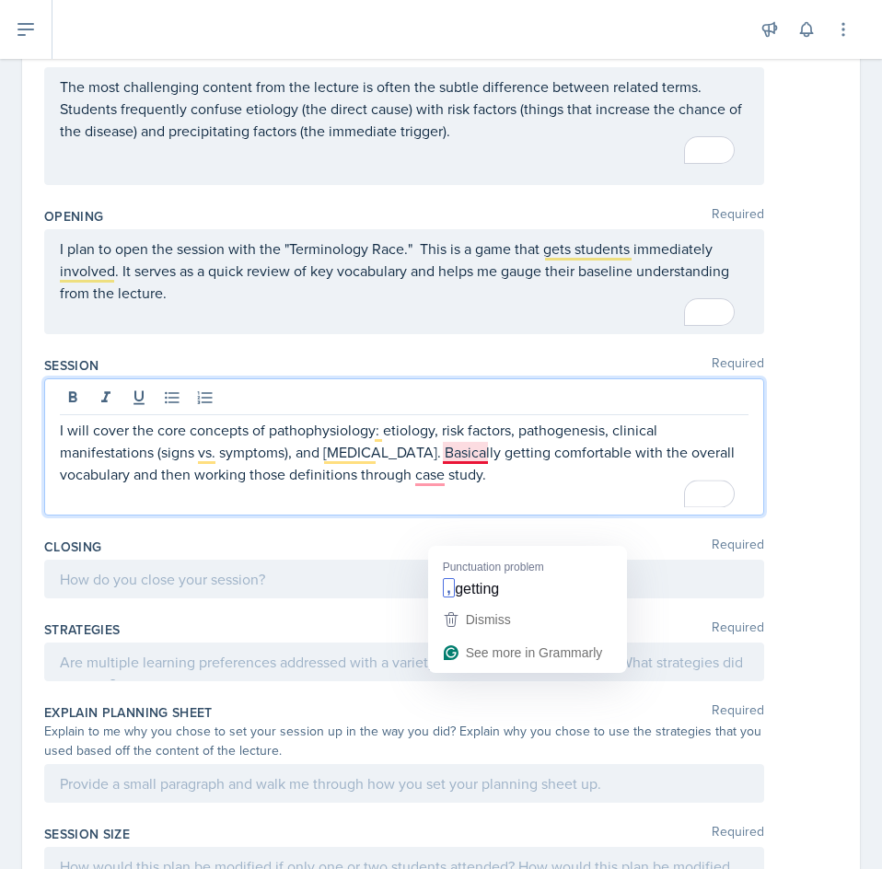
scroll to position [401, 0]
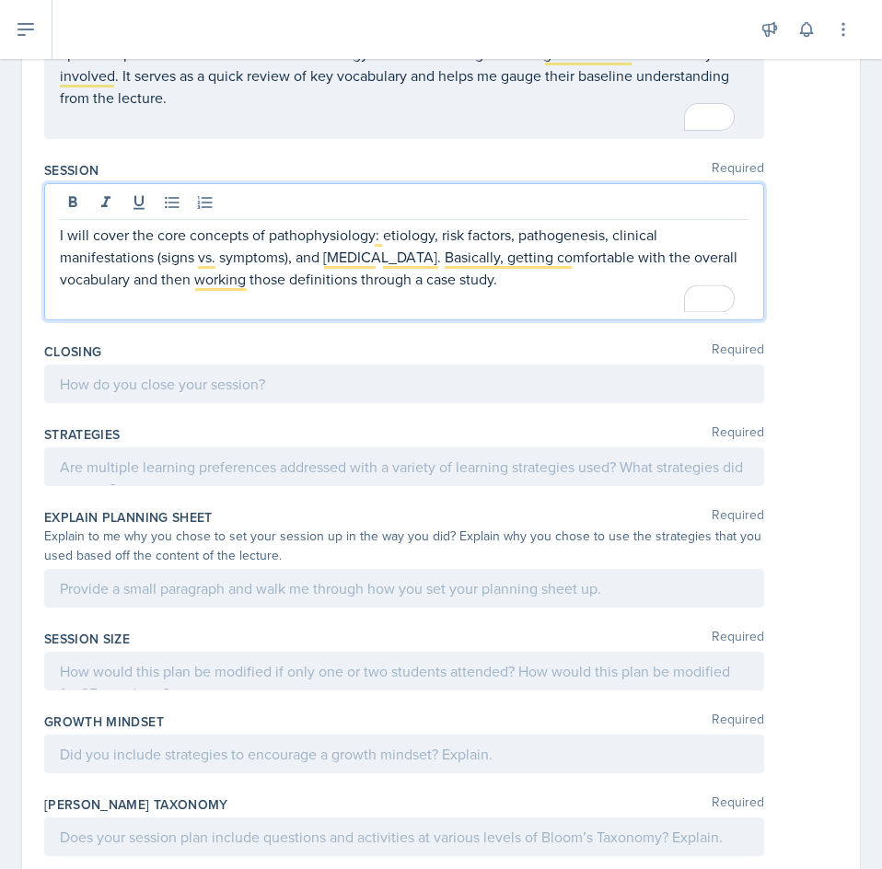
click at [255, 386] on div at bounding box center [404, 384] width 720 height 39
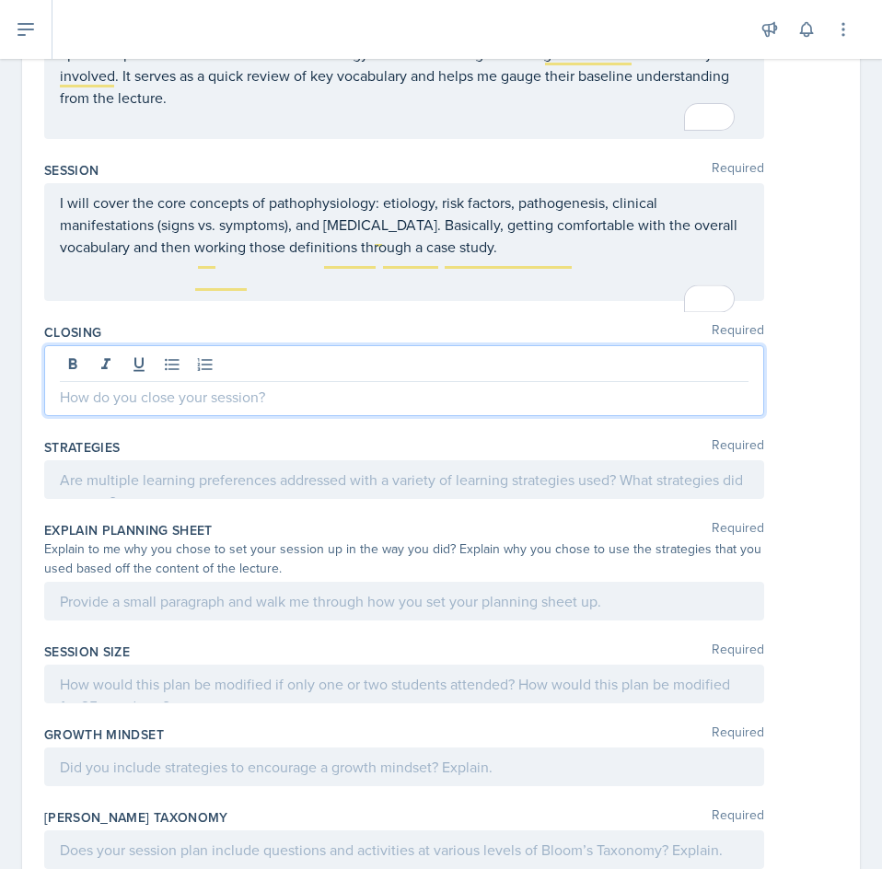
scroll to position [381, 0]
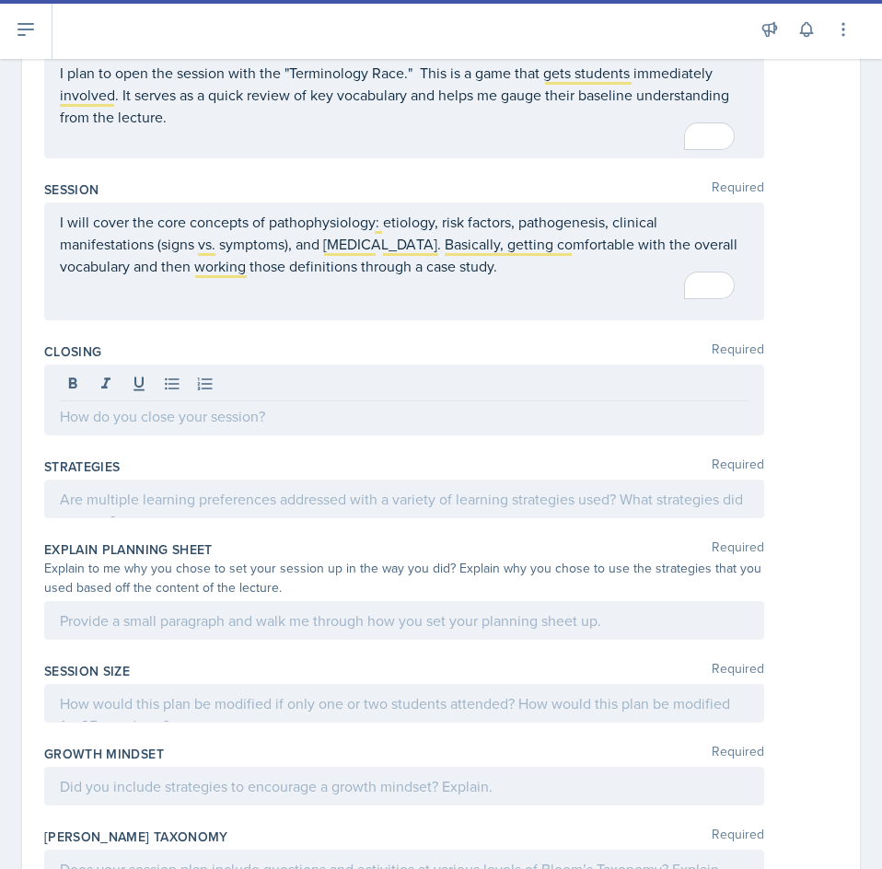
click at [243, 425] on p at bounding box center [404, 416] width 689 height 22
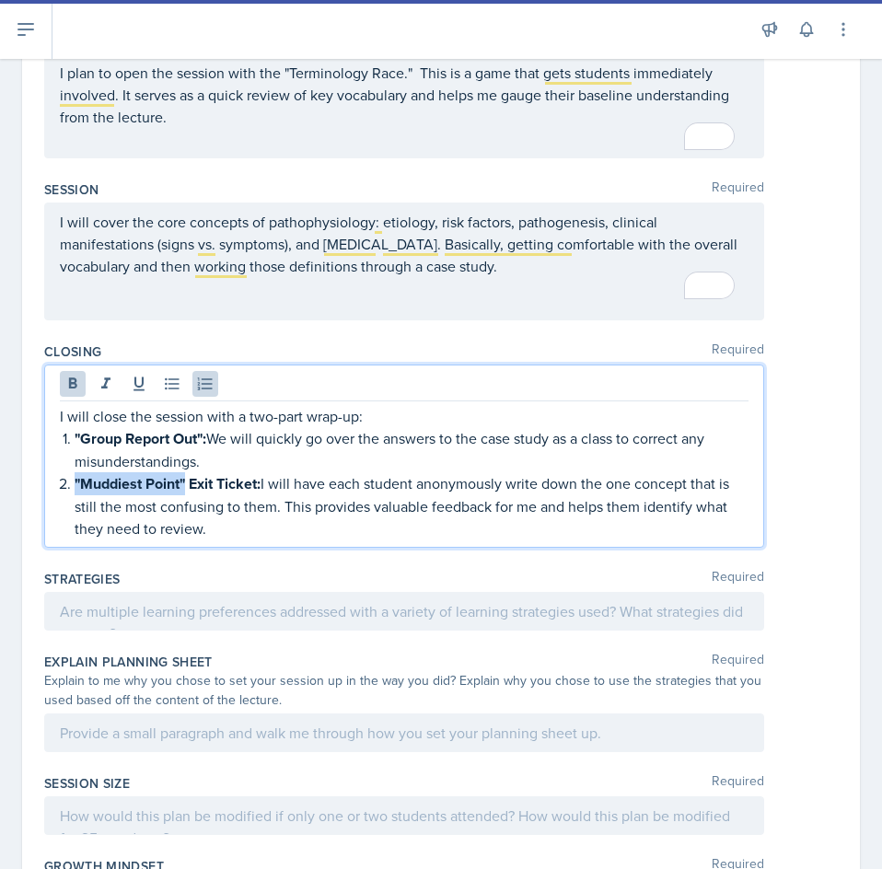
drag, startPoint x: 188, startPoint y: 484, endPoint x: 75, endPoint y: 474, distance: 113.7
click at [75, 474] on strong ""Muddiest Point" Exit Ticket:" at bounding box center [168, 483] width 186 height 21
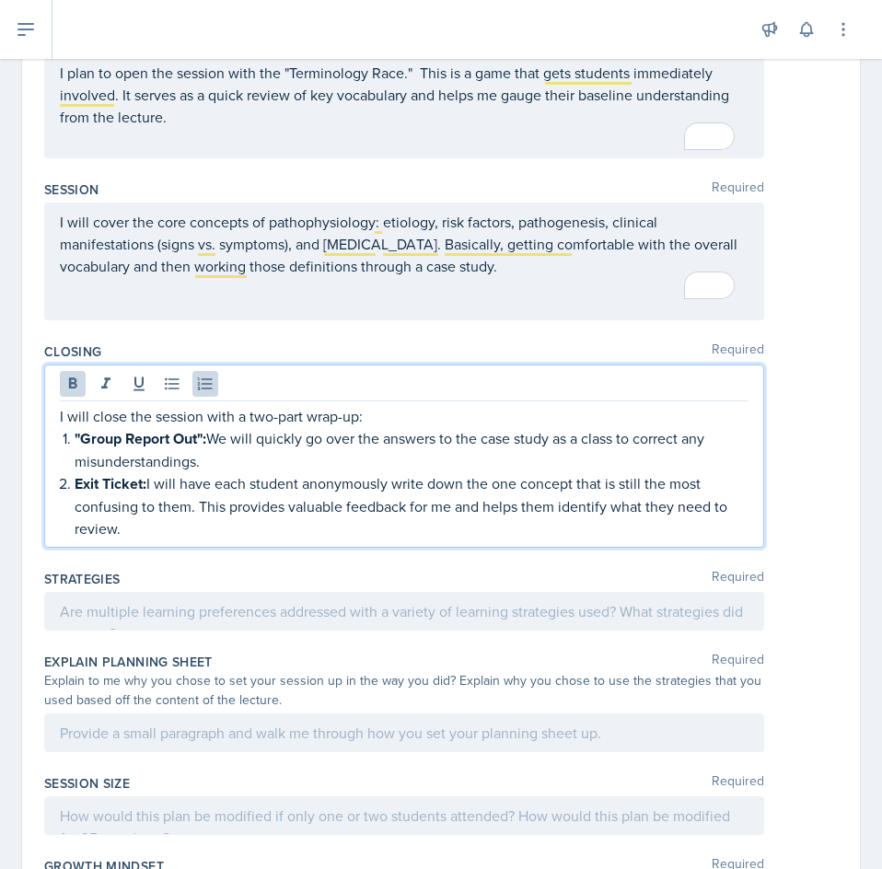
click at [79, 483] on strong "Exit Ticket:" at bounding box center [111, 483] width 72 height 21
click at [82, 439] on strong ""Group Report Out":" at bounding box center [141, 438] width 132 height 21
click at [200, 440] on strong "Group Report Out":" at bounding box center [138, 438] width 126 height 21
click at [200, 439] on strong "Group Report Out":" at bounding box center [138, 438] width 126 height 21
drag, startPoint x: 200, startPoint y: 439, endPoint x: 170, endPoint y: 436, distance: 29.6
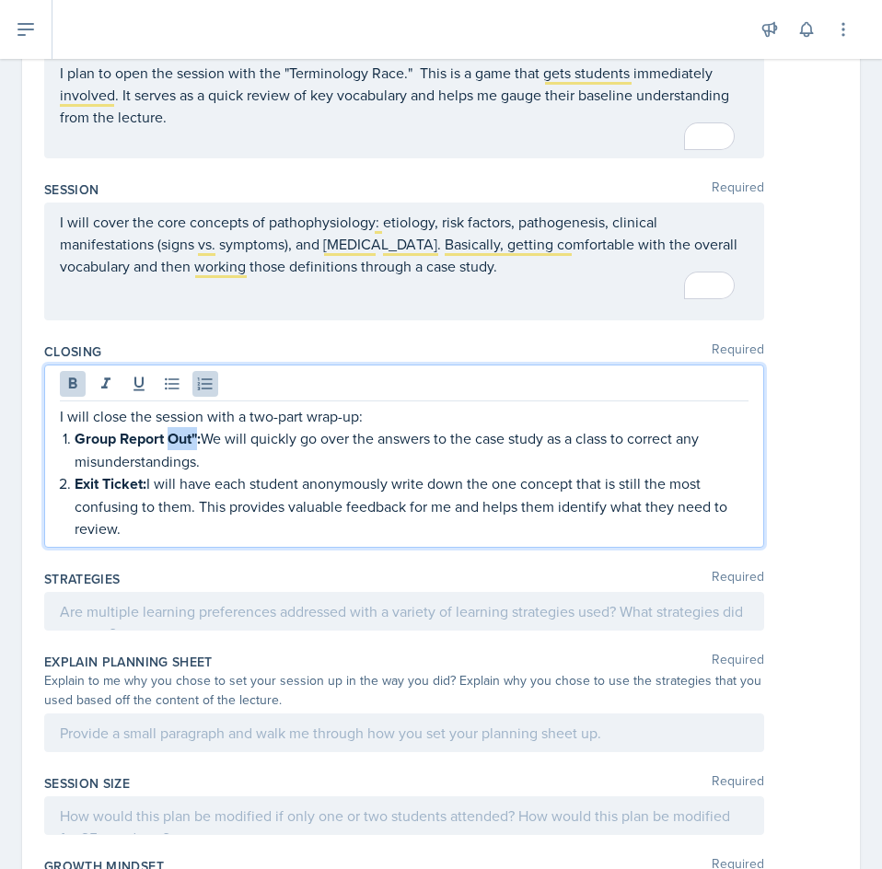
click at [170, 436] on strong "Group Report Out":" at bounding box center [138, 438] width 126 height 21
drag, startPoint x: 168, startPoint y: 440, endPoint x: 76, endPoint y: 436, distance: 91.2
click at [76, 436] on strong "Group Report:" at bounding box center [121, 438] width 93 height 21
click at [65, 385] on icon at bounding box center [73, 384] width 18 height 18
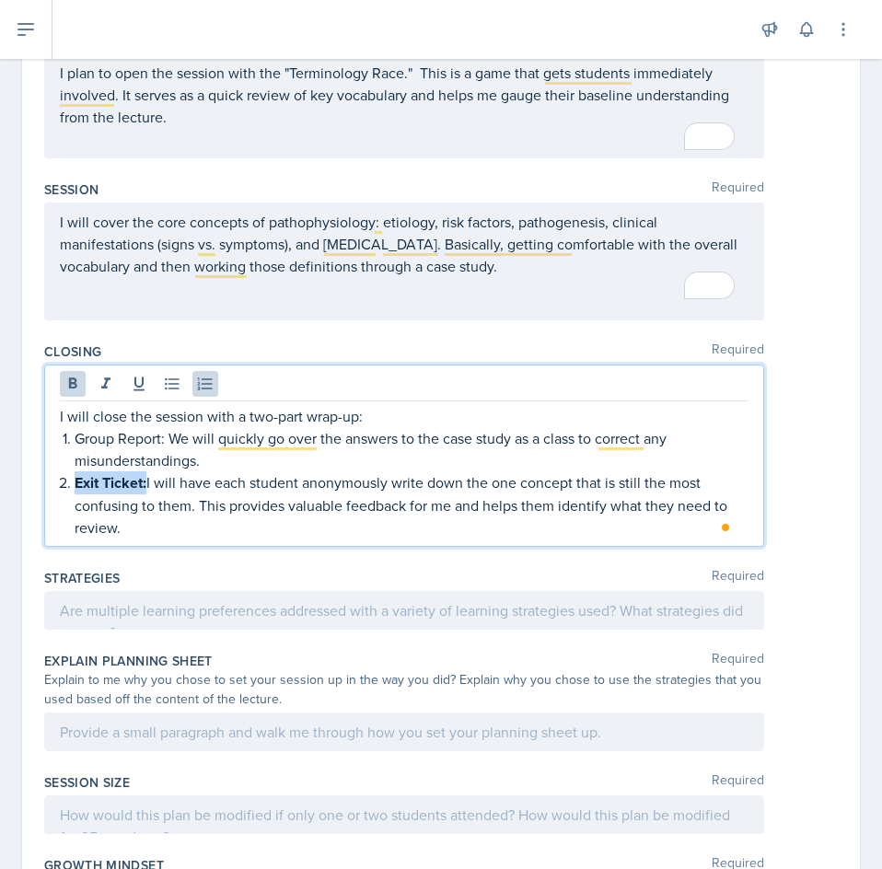
drag, startPoint x: 73, startPoint y: 488, endPoint x: 145, endPoint y: 487, distance: 72.7
click at [145, 488] on li "Exit Ticket: I will have each student anonymously write down the one concept th…" at bounding box center [412, 504] width 674 height 67
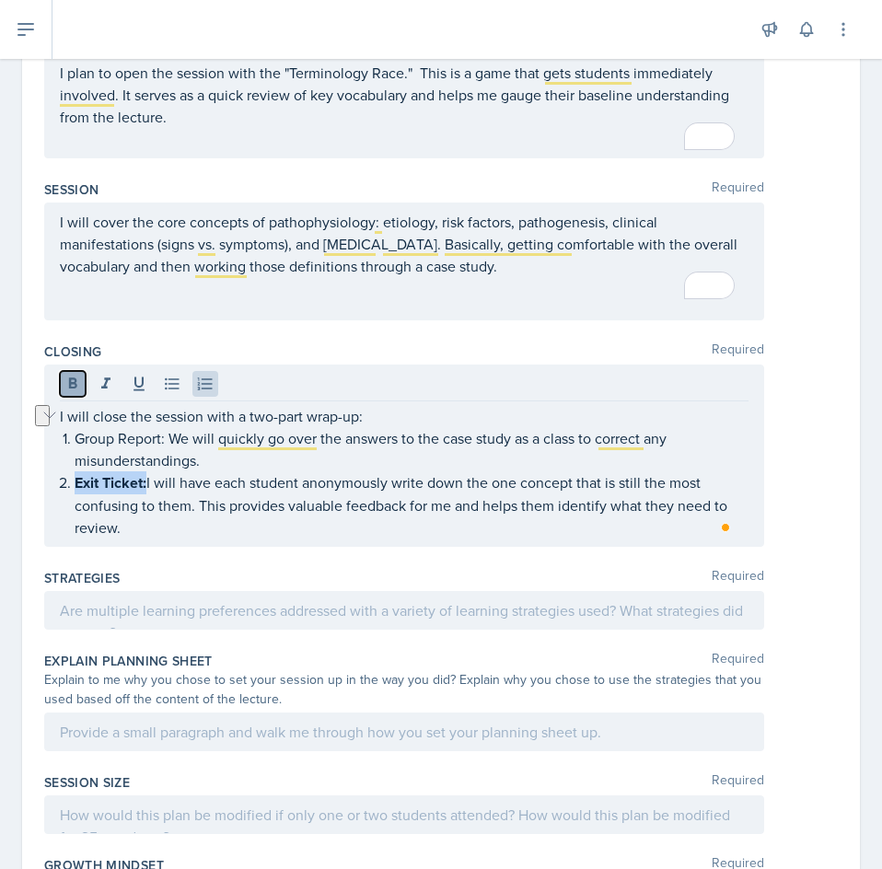
click at [71, 376] on icon at bounding box center [73, 384] width 18 height 18
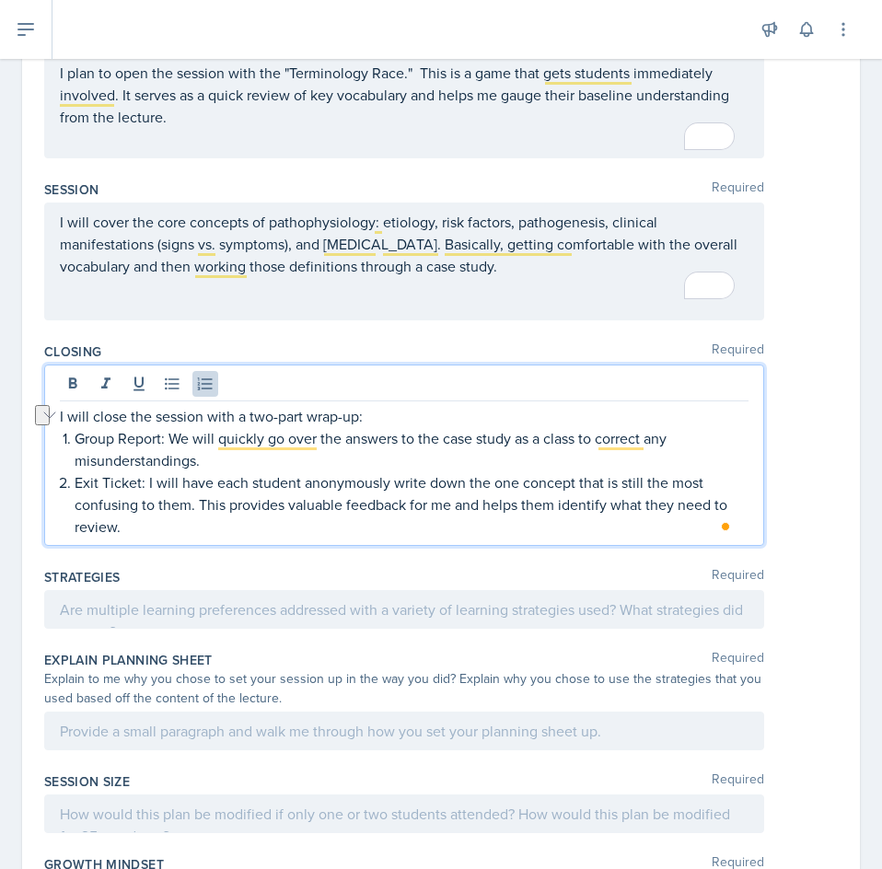
click at [265, 517] on p "Exit Ticket: I will have each student anonymously write down the one concept th…" at bounding box center [412, 504] width 674 height 66
drag, startPoint x: 343, startPoint y: 509, endPoint x: 291, endPoint y: 507, distance: 51.6
click at [291, 507] on p "Exit Ticket: I will have each student anonymously write down the one concept th…" at bounding box center [412, 504] width 674 height 66
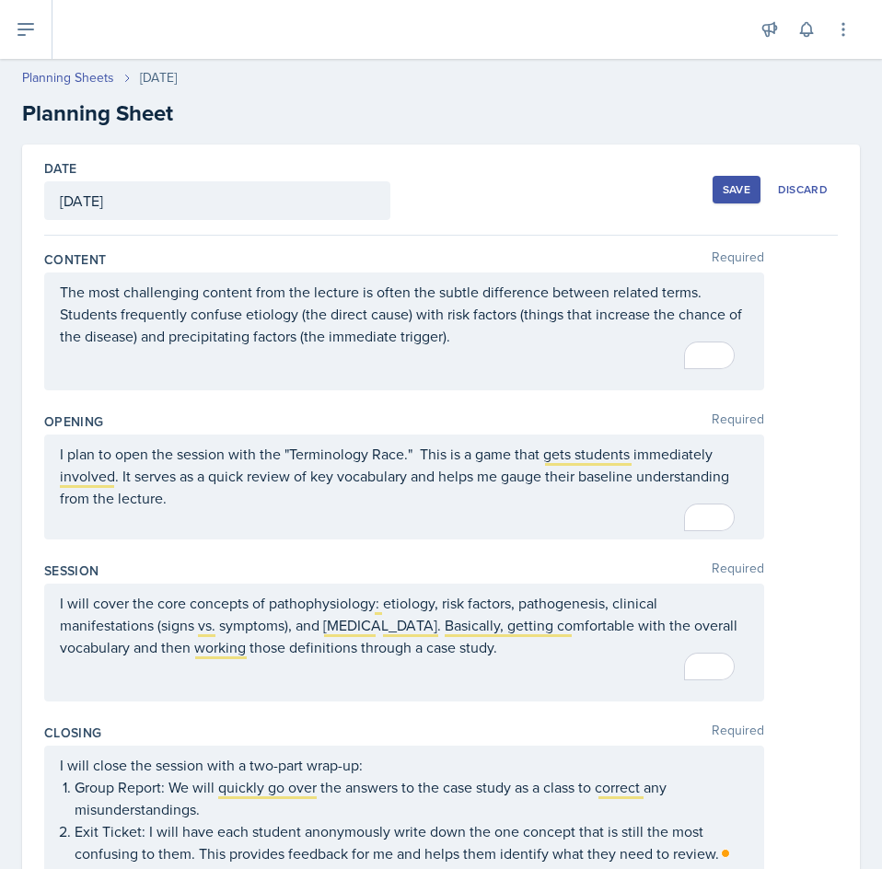
scroll to position [778, 0]
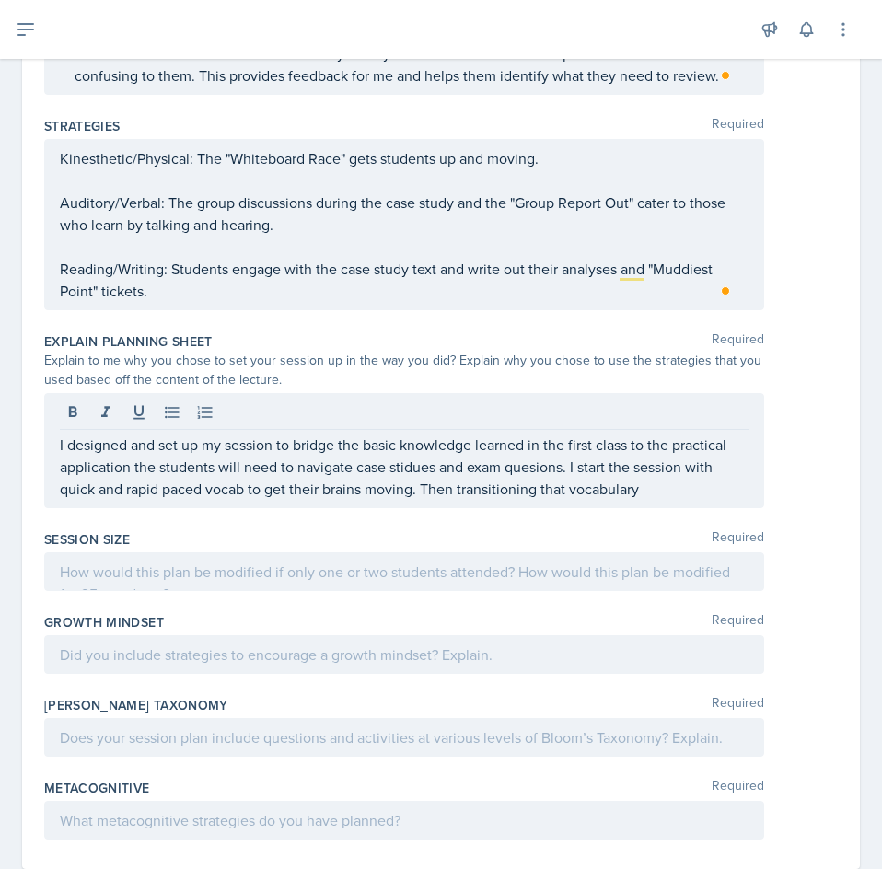
click at [681, 488] on p "I designed and set up my session to bridge the basic knowledge learned in the f…" at bounding box center [404, 467] width 689 height 66
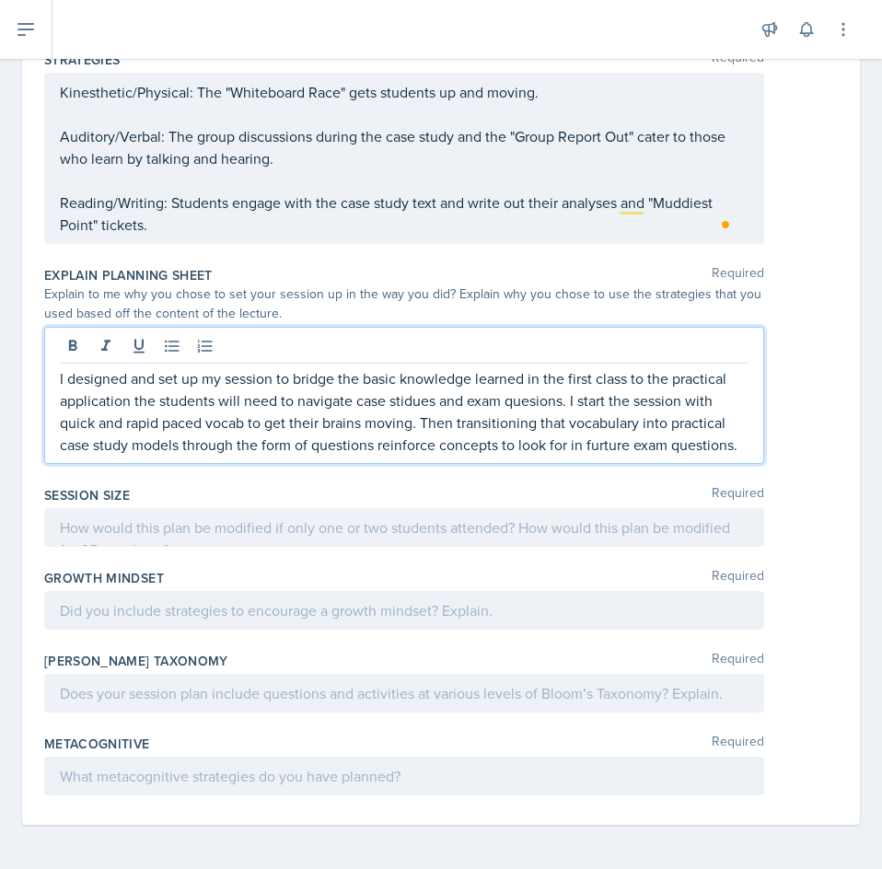
scroll to position [866, 0]
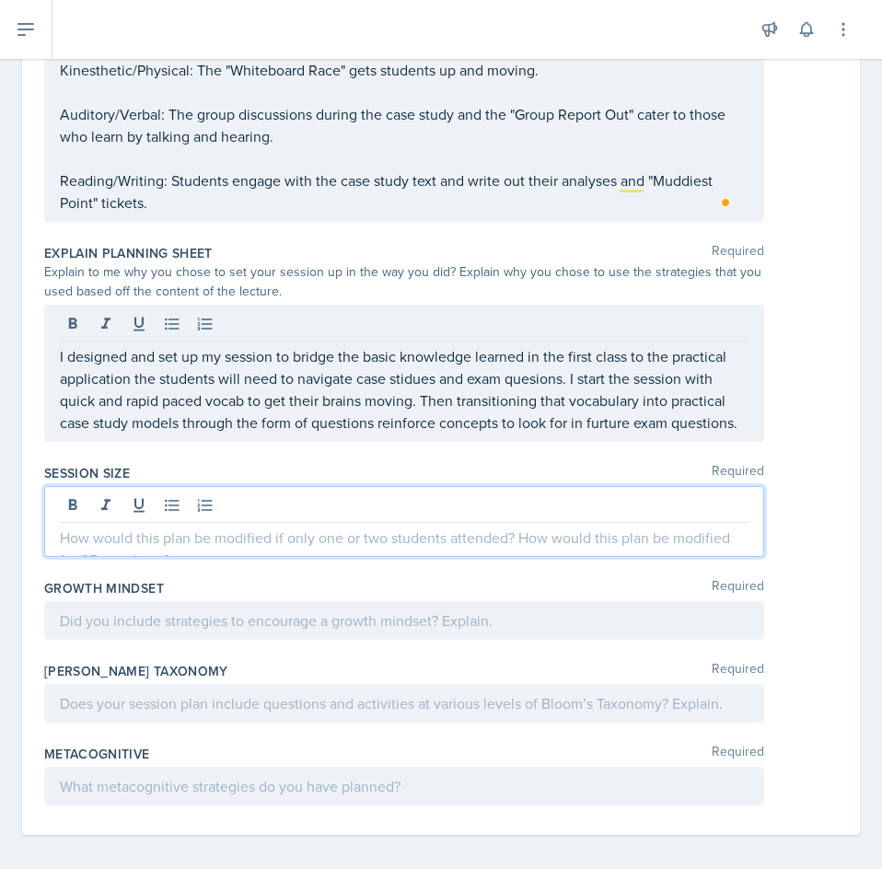
click at [280, 530] on div at bounding box center [404, 521] width 720 height 71
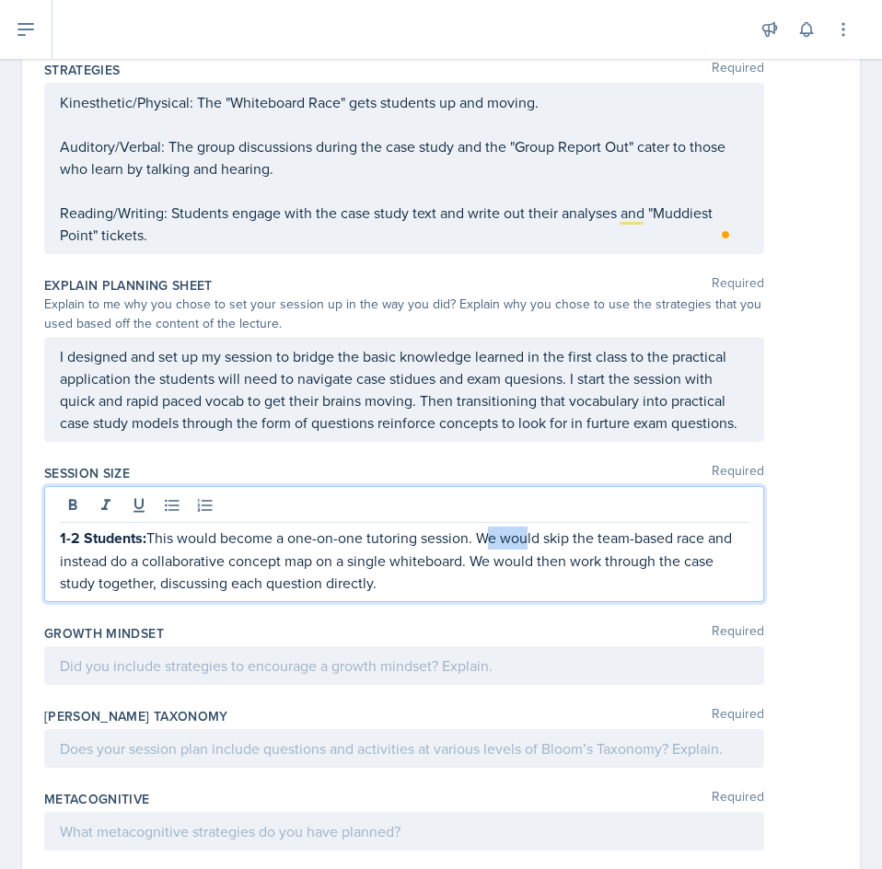
drag, startPoint x: 483, startPoint y: 561, endPoint x: 521, endPoint y: 562, distance: 37.8
click at [521, 562] on p "1-2 Students: This would become a one-on-one tutoring session. We would skip th…" at bounding box center [404, 560] width 689 height 67
click at [519, 594] on p "1-2 Students: This would become a one-on-one tutoring session. We would skip th…" at bounding box center [404, 560] width 689 height 67
click at [483, 557] on p "1-2 Students: This would become a one-on-one tutoring session. We would skip th…" at bounding box center [404, 560] width 689 height 67
click at [471, 585] on p "1-2 Students: This would become a one-on-one tutoring session. We would skip th…" at bounding box center [404, 560] width 689 height 67
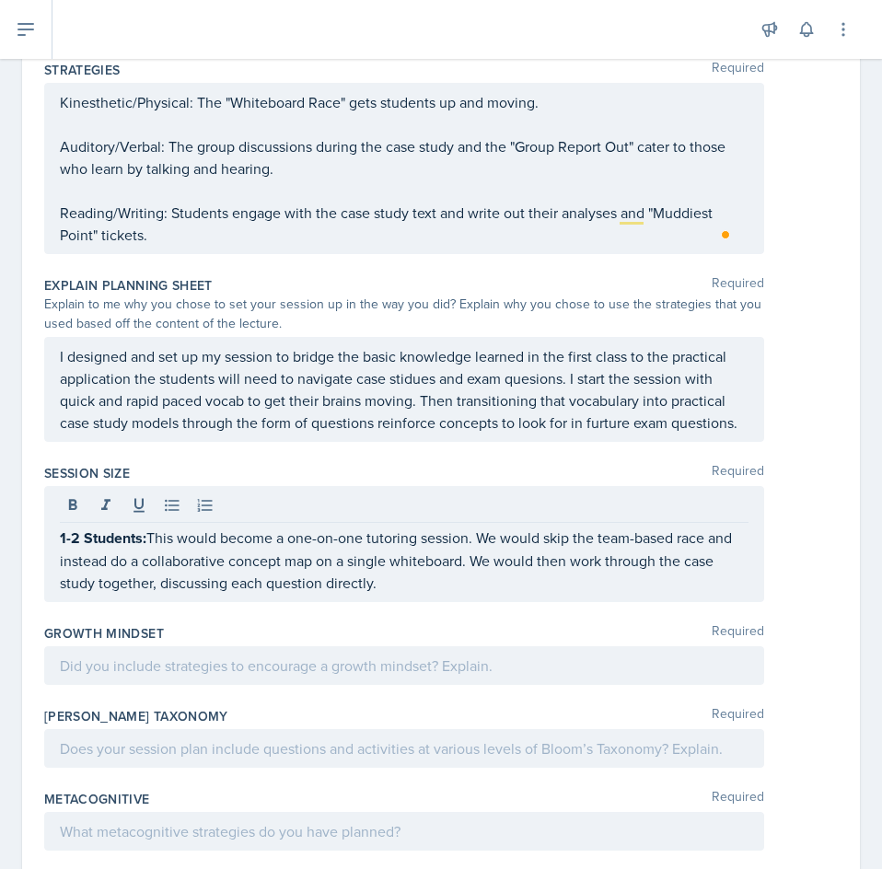
click at [459, 617] on div "Session Size Required 1-2 Students: This would become a one-on-one tutoring ses…" at bounding box center [441, 537] width 794 height 160
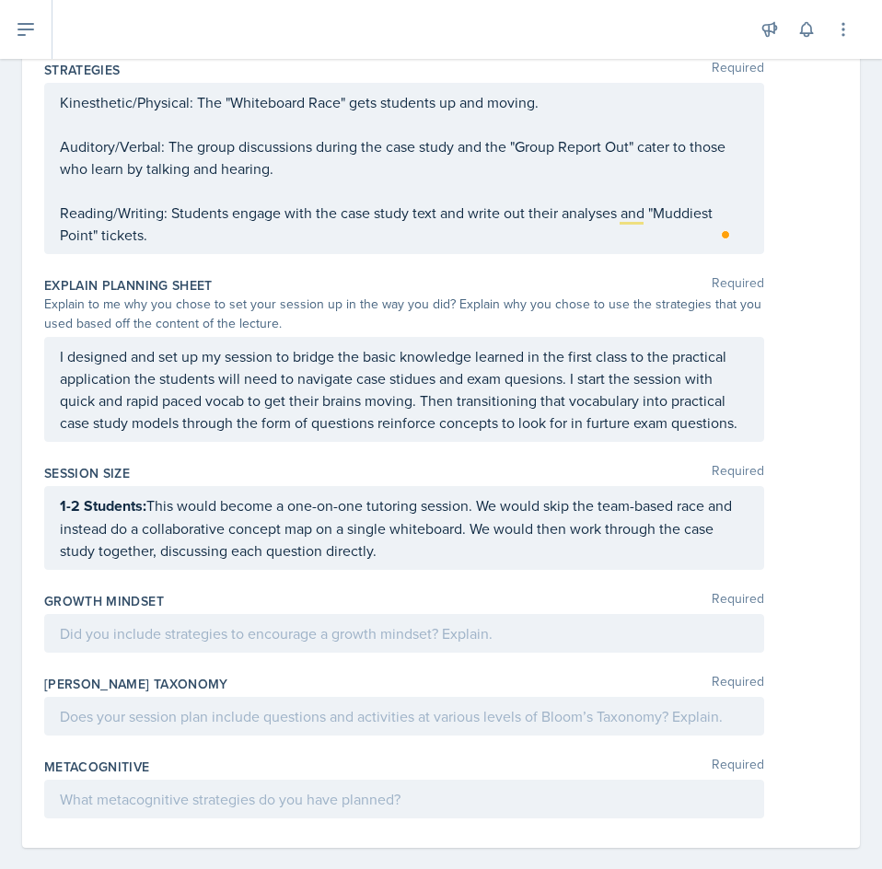
click at [463, 570] on div "1-2 Students: This would become a one-on-one tutoring session. We would skip th…" at bounding box center [404, 528] width 720 height 84
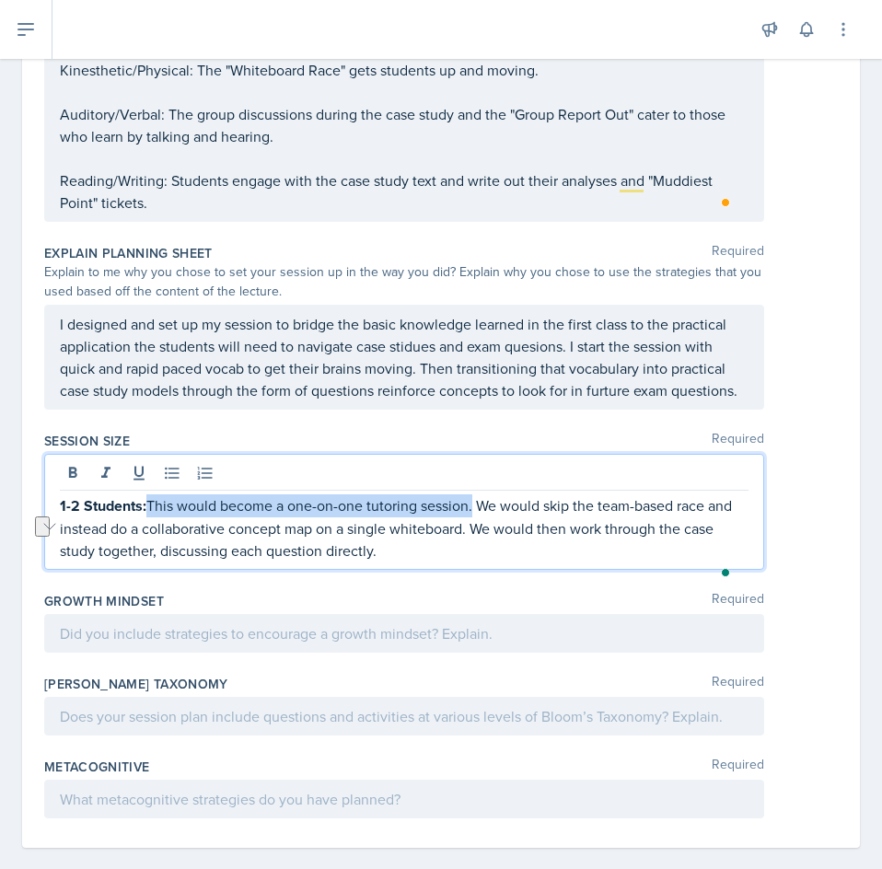
drag, startPoint x: 474, startPoint y: 533, endPoint x: 148, endPoint y: 533, distance: 326.0
click at [147, 533] on p "1-2 Students: This would become a one-on-one tutoring session. We would skip th…" at bounding box center [404, 527] width 689 height 67
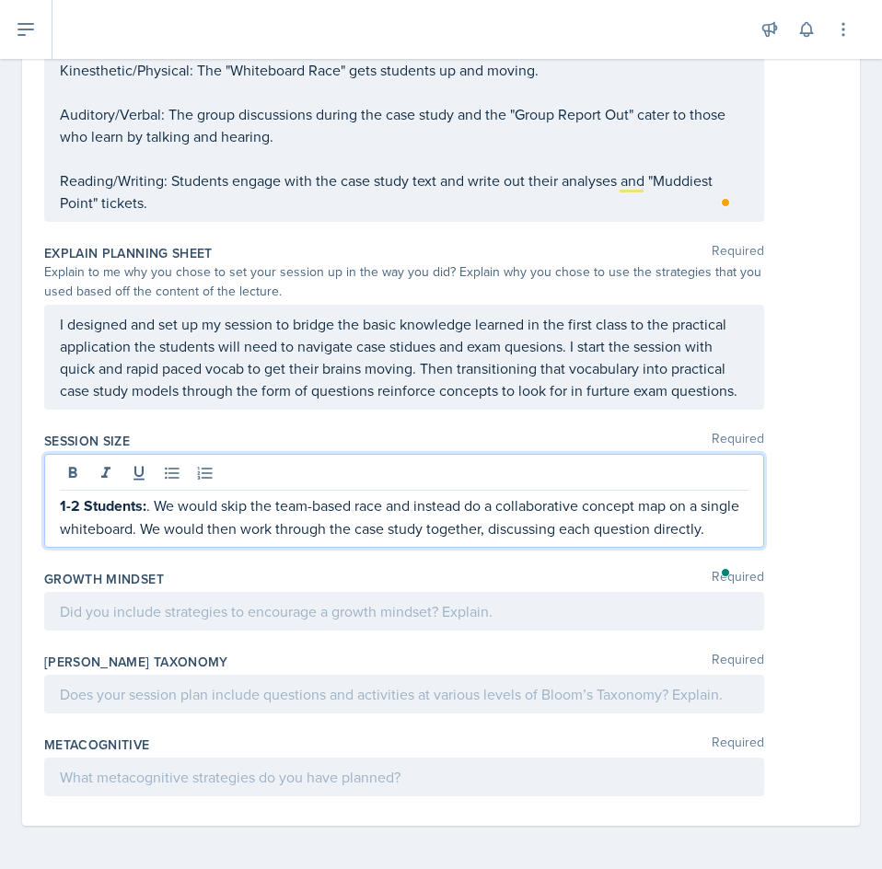
click at [150, 529] on p "1-2 Students: . We would skip the team-based race and instead do a collaborativ…" at bounding box center [404, 516] width 689 height 45
click at [148, 540] on p "1-2 Students: We would skip the team-based race and instead do a collaborative …" at bounding box center [404, 516] width 689 height 45
drag, startPoint x: 147, startPoint y: 529, endPoint x: 36, endPoint y: 525, distance: 111.5
click at [36, 525] on div "Date [DATE] [DATE] 27 28 29 30 31 1 2 3 4 5 6 7 8 9 10 11 12 13 14 15 16 17 18 …" at bounding box center [441, 52] width 838 height 1548
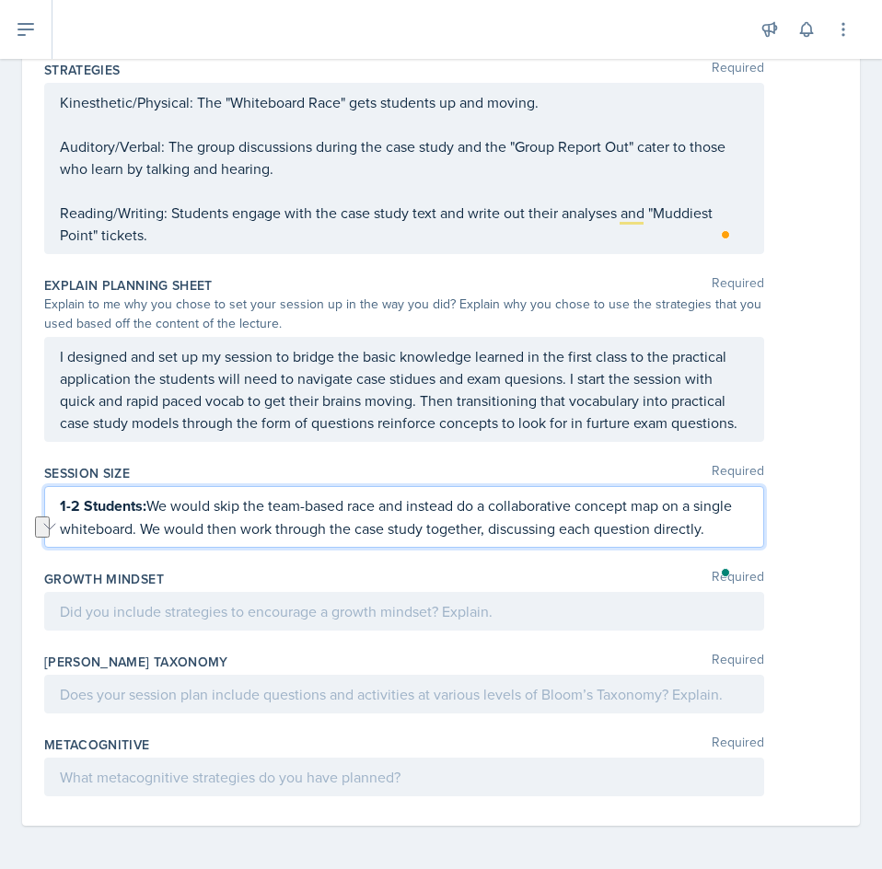
click at [166, 540] on p "1-2 Students: We would skip the team-based race and instead do a collaborative …" at bounding box center [404, 516] width 689 height 45
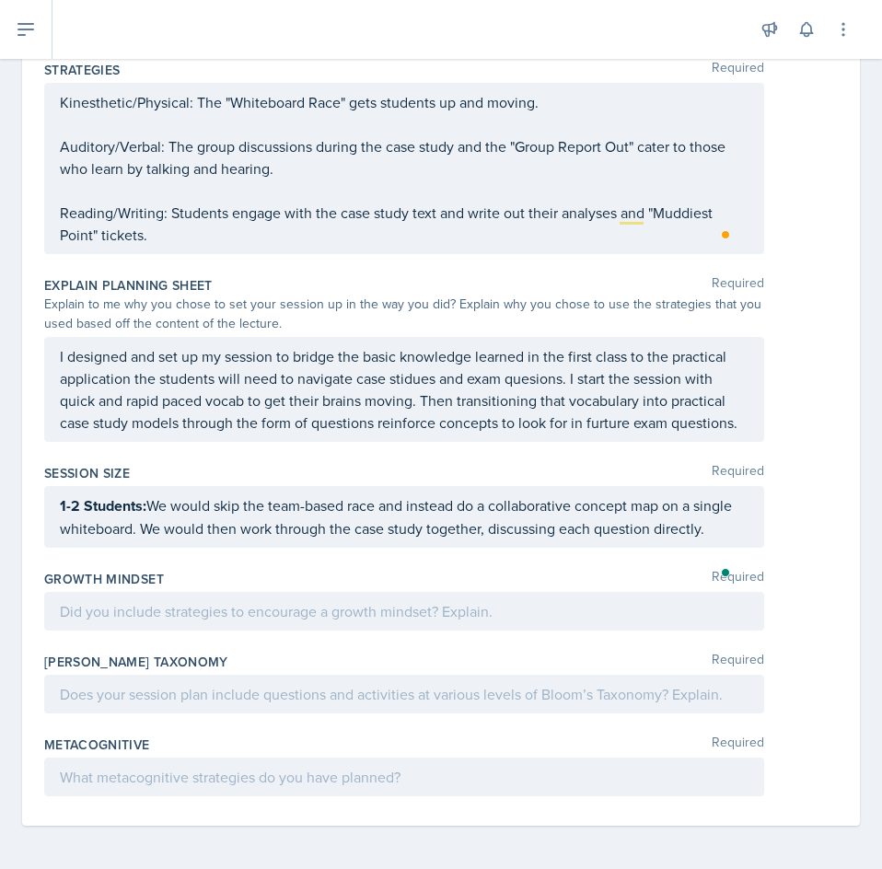
drag, startPoint x: 59, startPoint y: 527, endPoint x: 203, endPoint y: 592, distance: 157.8
click at [203, 563] on div "Session Size Required 1-2 Students: We would skip the team-based race and inste…" at bounding box center [441, 510] width 794 height 106
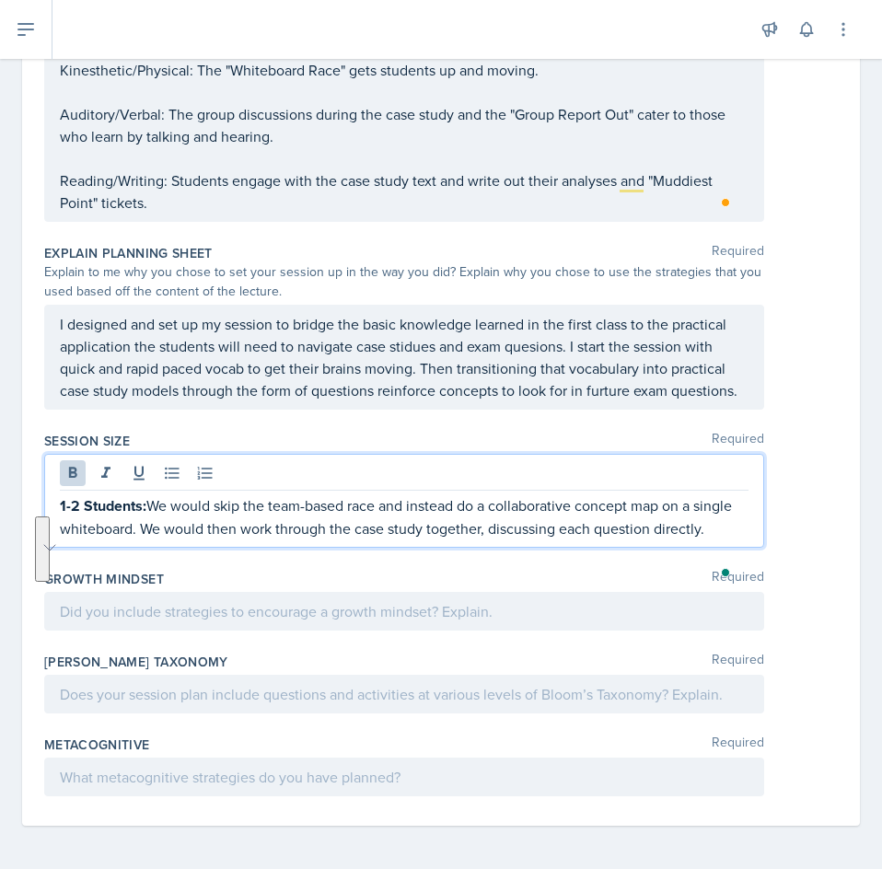
drag, startPoint x: 120, startPoint y: 569, endPoint x: 45, endPoint y: 516, distance: 91.7
click at [45, 516] on div "1-2 Students: We would skip the team-based race and instead do a collaborative …" at bounding box center [404, 501] width 720 height 94
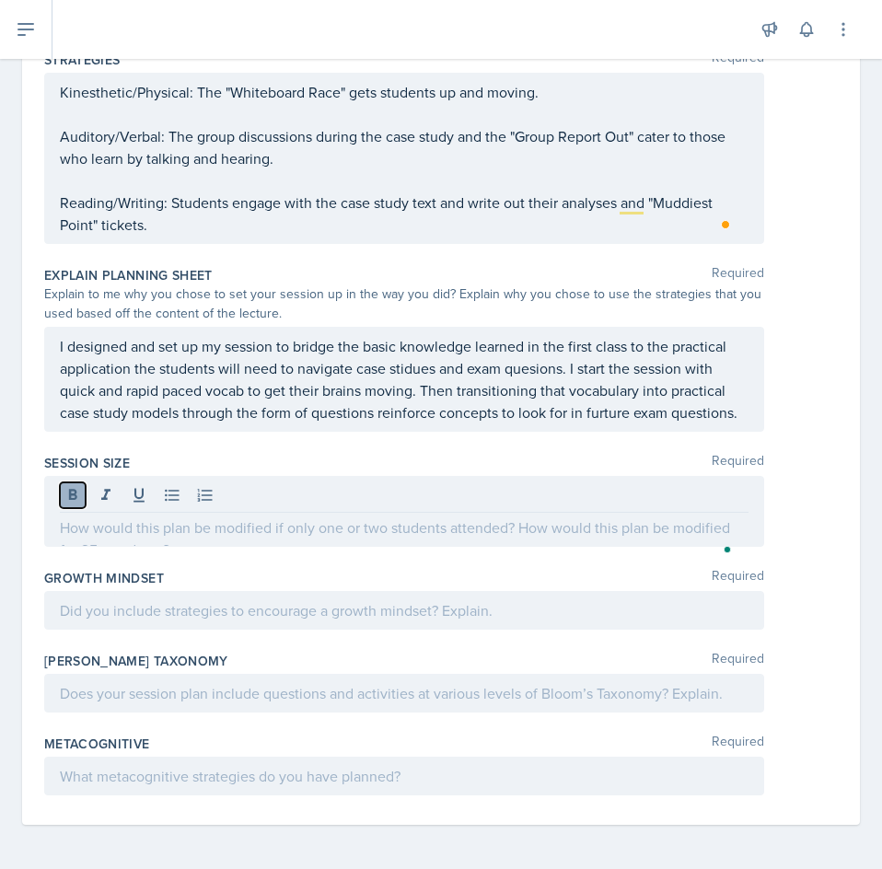
click at [64, 490] on icon at bounding box center [73, 495] width 18 height 18
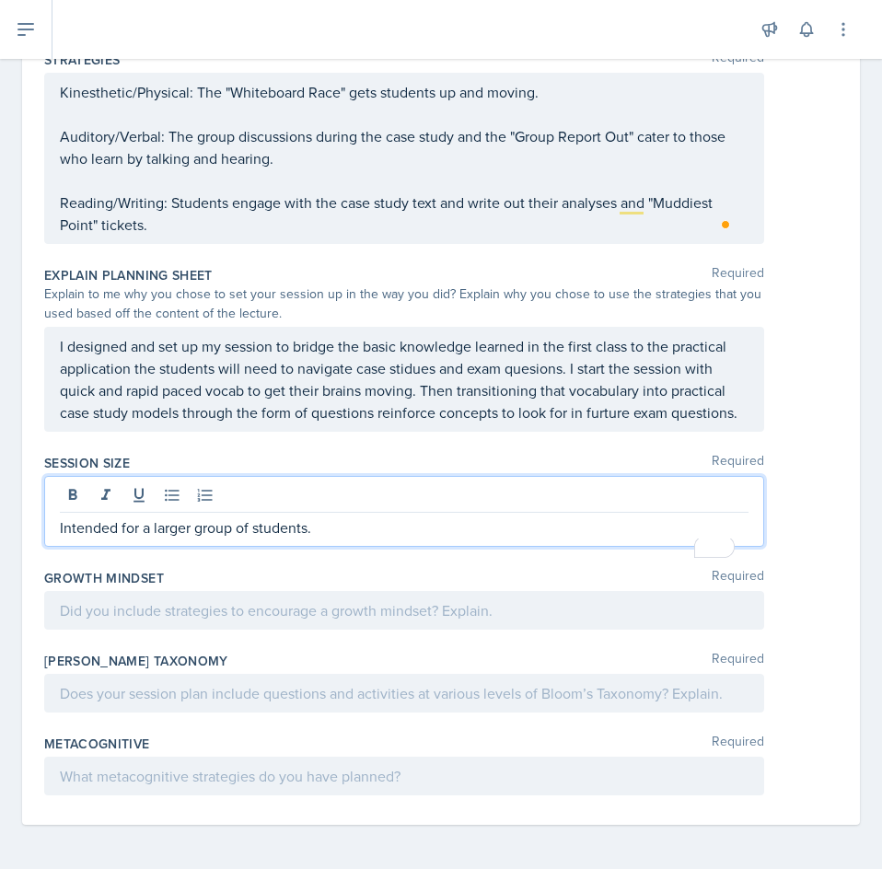
click at [334, 529] on p "Intended for a larger group of students." at bounding box center [404, 528] width 689 height 22
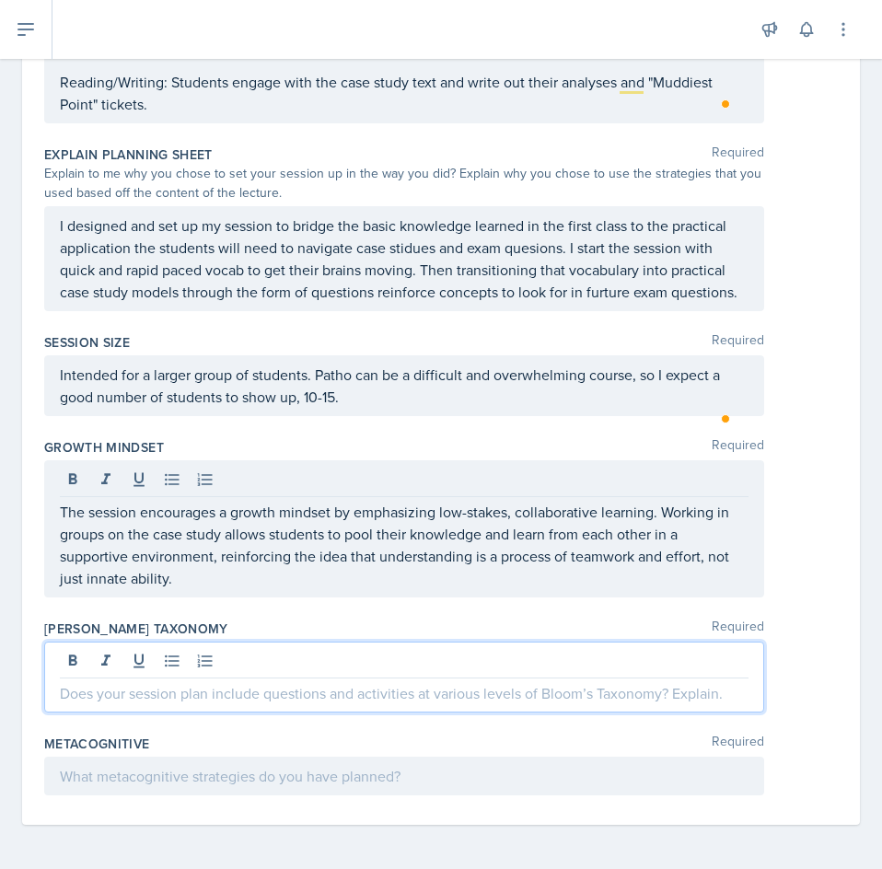
click at [276, 699] on p at bounding box center [404, 693] width 689 height 22
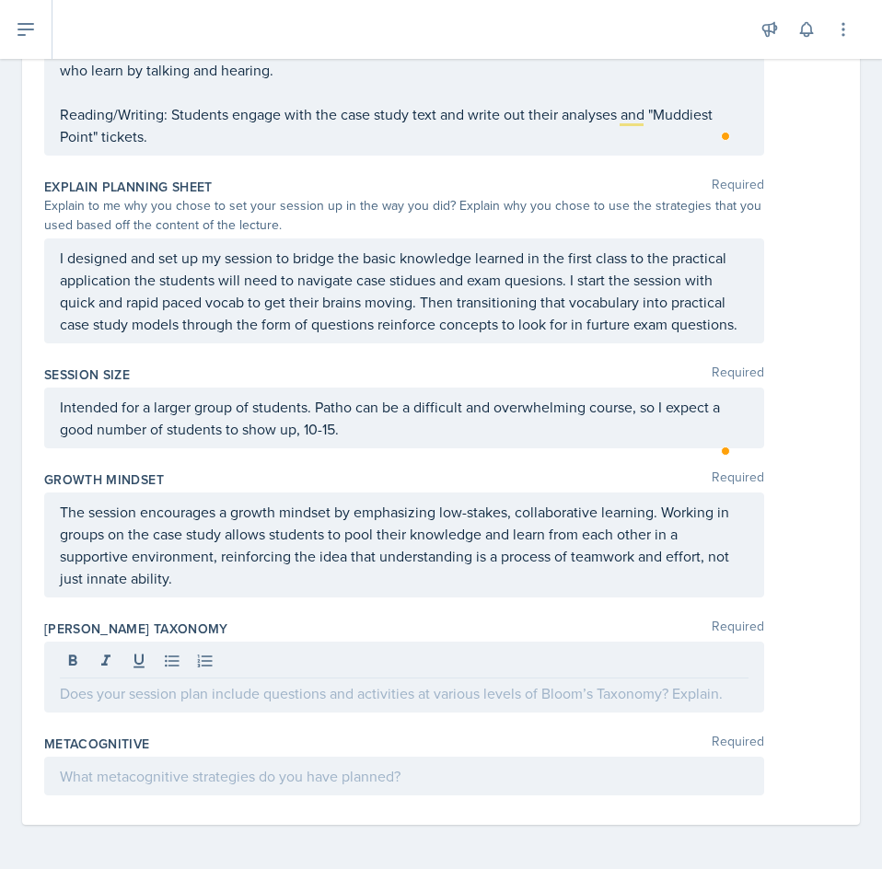
click at [313, 690] on p at bounding box center [404, 693] width 689 height 22
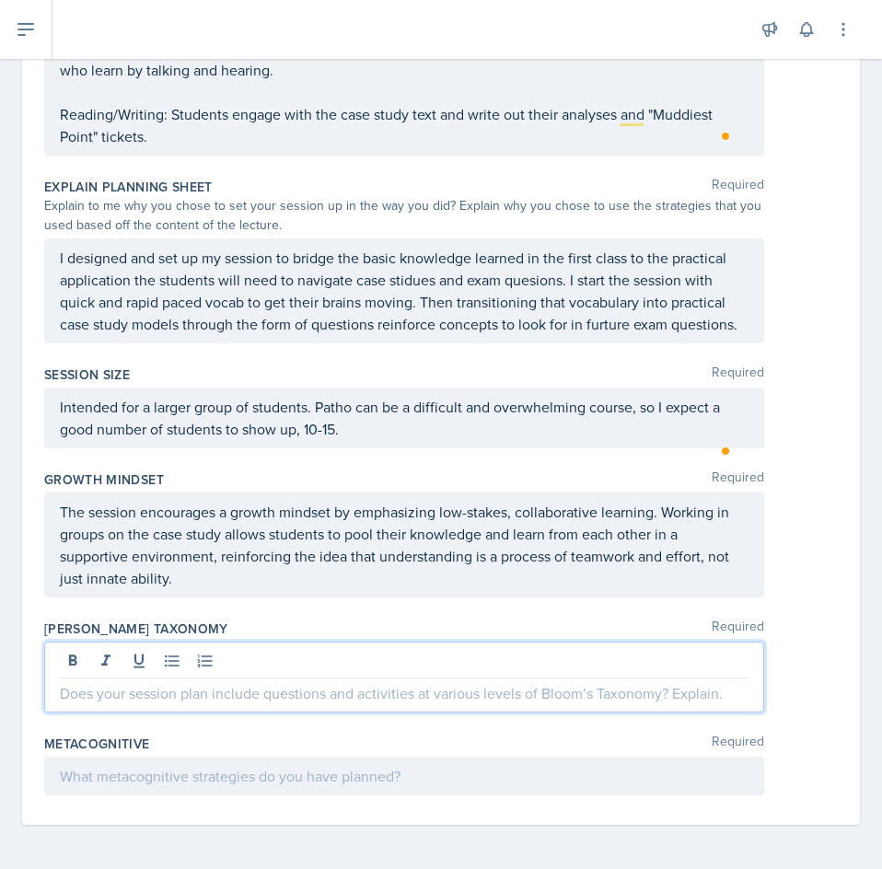
paste div
click at [311, 693] on p "Remembering: The "Whiteboard Race" operates at this level, focusing on recallin…" at bounding box center [404, 692] width 689 height 23
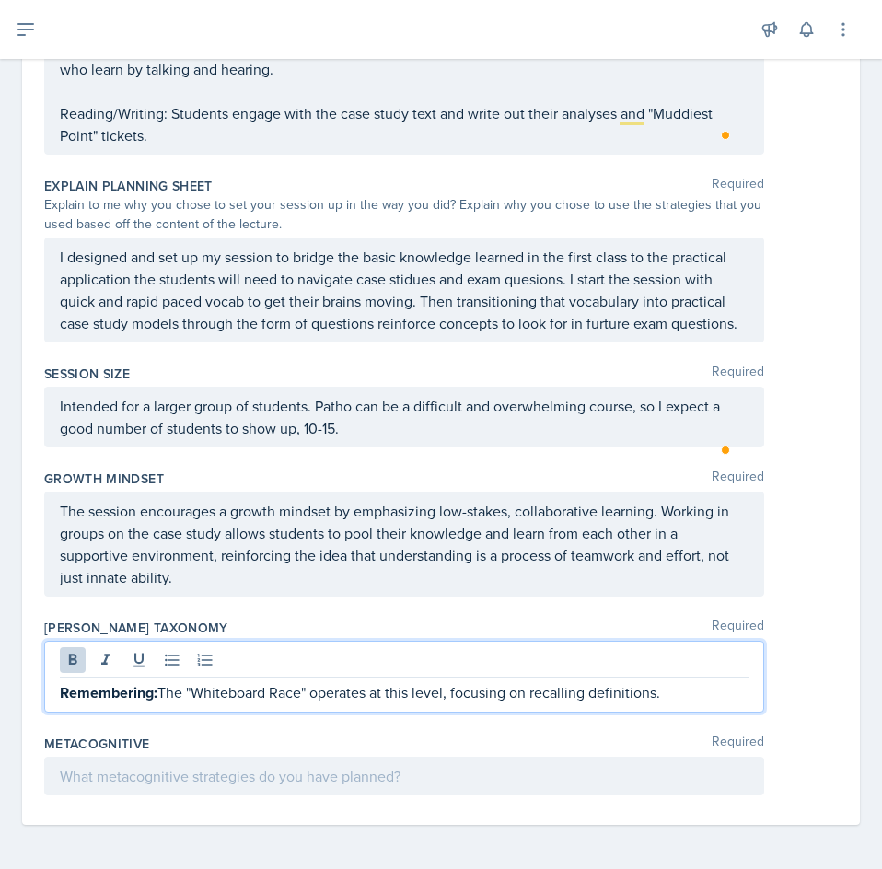
click at [156, 694] on strong "Remembering:" at bounding box center [109, 692] width 98 height 21
click at [159, 695] on p "Remembering: The "Whiteboard Race" operates at this level, focusing on recallin…" at bounding box center [404, 692] width 689 height 23
click at [157, 694] on p "Remembering: The "Whiteboard Race" operates at this level, focusing on recallin…" at bounding box center [404, 692] width 689 height 23
drag, startPoint x: 157, startPoint y: 694, endPoint x: 61, endPoint y: 687, distance: 97.0
click at [62, 688] on p "Remembering: The "Whiteboard Race" operates at this level, focusing on recallin…" at bounding box center [404, 692] width 689 height 23
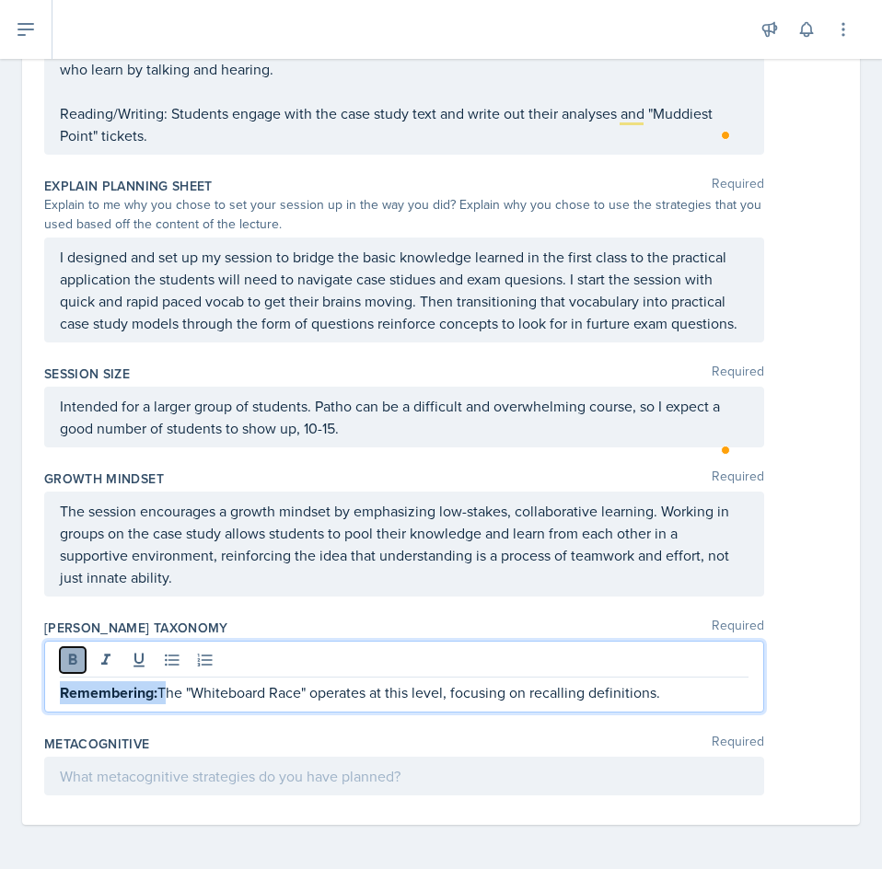
click at [70, 664] on icon at bounding box center [73, 659] width 8 height 11
drag, startPoint x: 445, startPoint y: 694, endPoint x: 314, endPoint y: 698, distance: 130.8
click at [314, 698] on p "Remembering: The "Whiteboard Race" operates at this level, focusing on recallin…" at bounding box center [404, 693] width 689 height 22
click at [541, 693] on p "Remembering: The "Whiteboard Race", focusing on recalling definitions." at bounding box center [404, 693] width 689 height 22
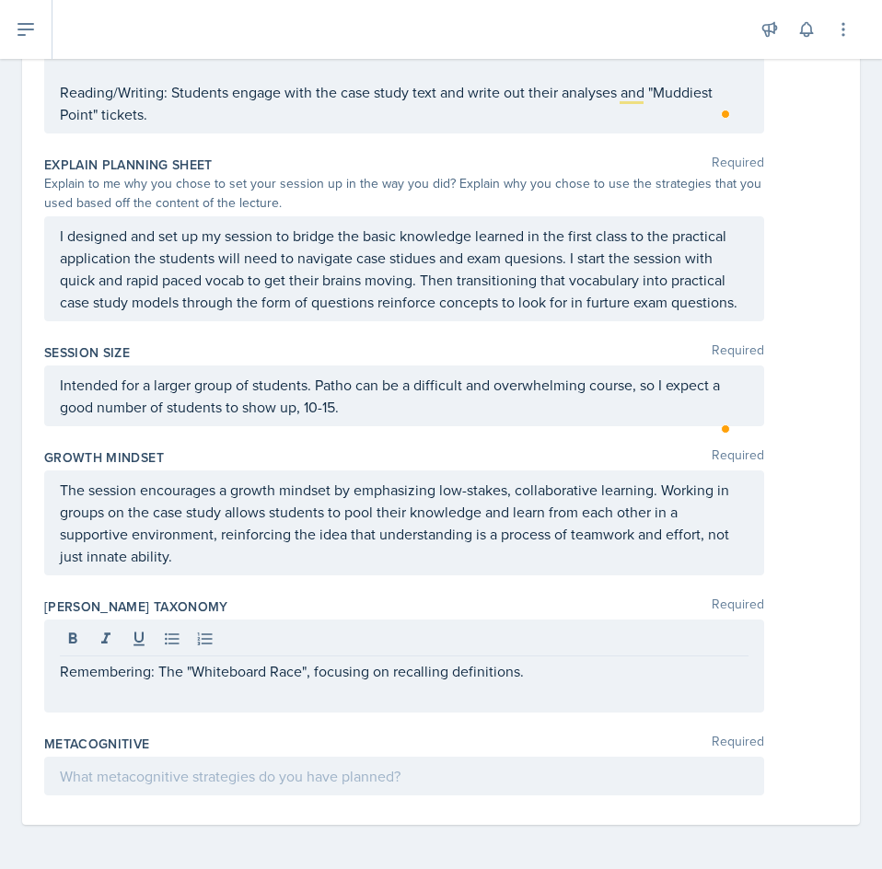
click at [167, 713] on div "Remembering: The "Whiteboard Race", focusing on recalling definitions." at bounding box center [404, 666] width 720 height 93
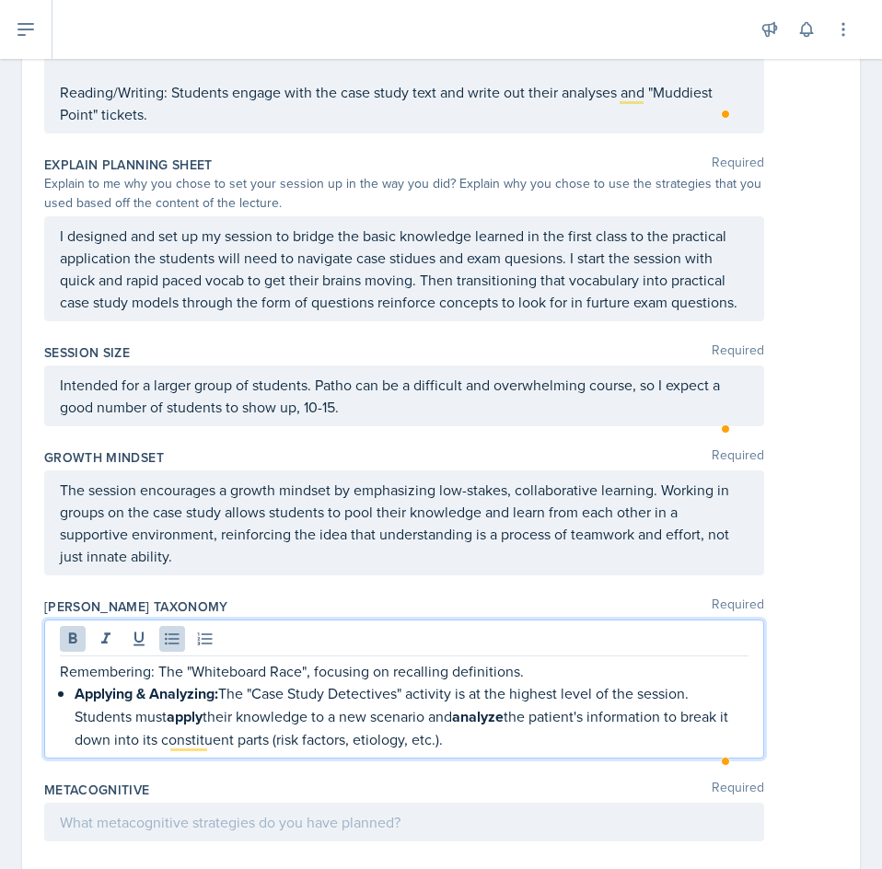
click at [72, 715] on div "Remembering: The "Whiteboard Race", focusing on recalling definitions. Applying…" at bounding box center [404, 705] width 689 height 90
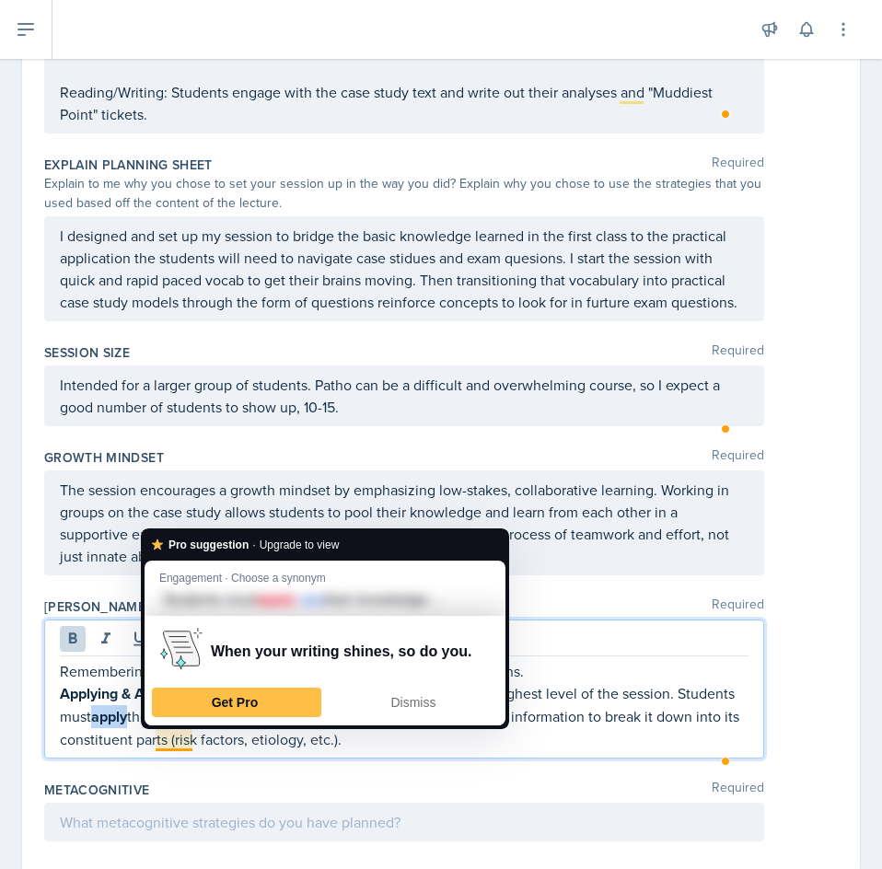
drag, startPoint x: 192, startPoint y: 742, endPoint x: 155, endPoint y: 741, distance: 37.8
click at [155, 741] on p "Applying & Analyzing: The "Case Study Detectives" activity is at the highest le…" at bounding box center [404, 716] width 689 height 68
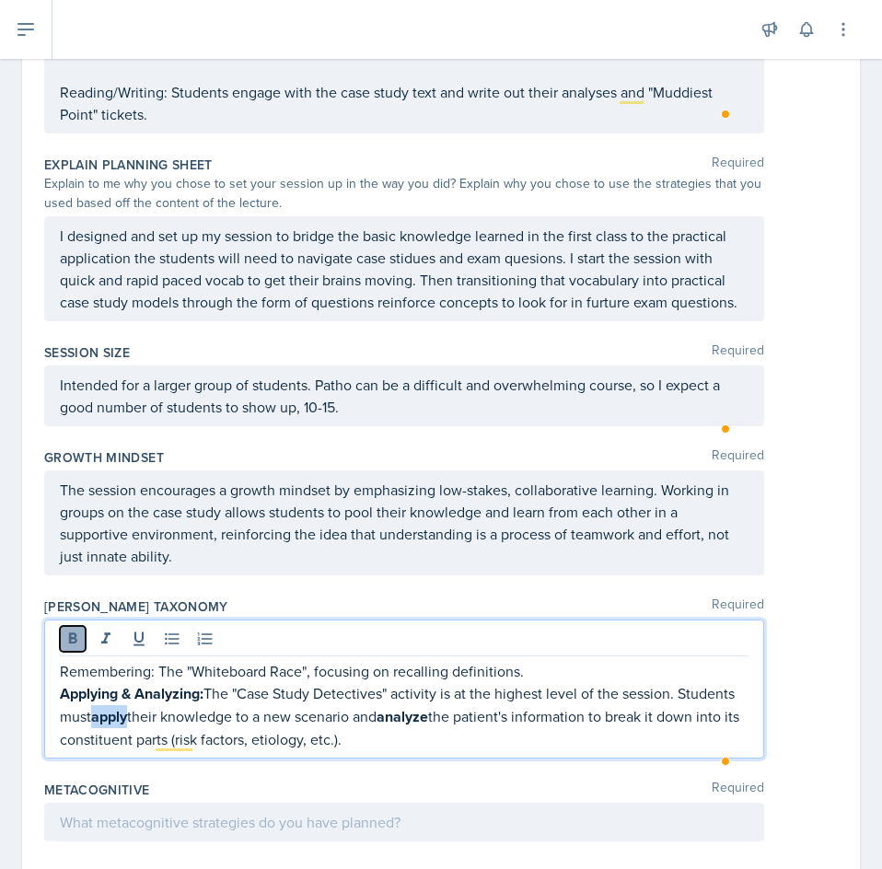
click at [62, 652] on button at bounding box center [73, 639] width 26 height 26
drag, startPoint x: 61, startPoint y: 722, endPoint x: 205, endPoint y: 723, distance: 144.6
click at [203, 704] on strong "Applying & Analyzing:" at bounding box center [132, 693] width 144 height 21
click at [76, 648] on icon at bounding box center [73, 639] width 18 height 18
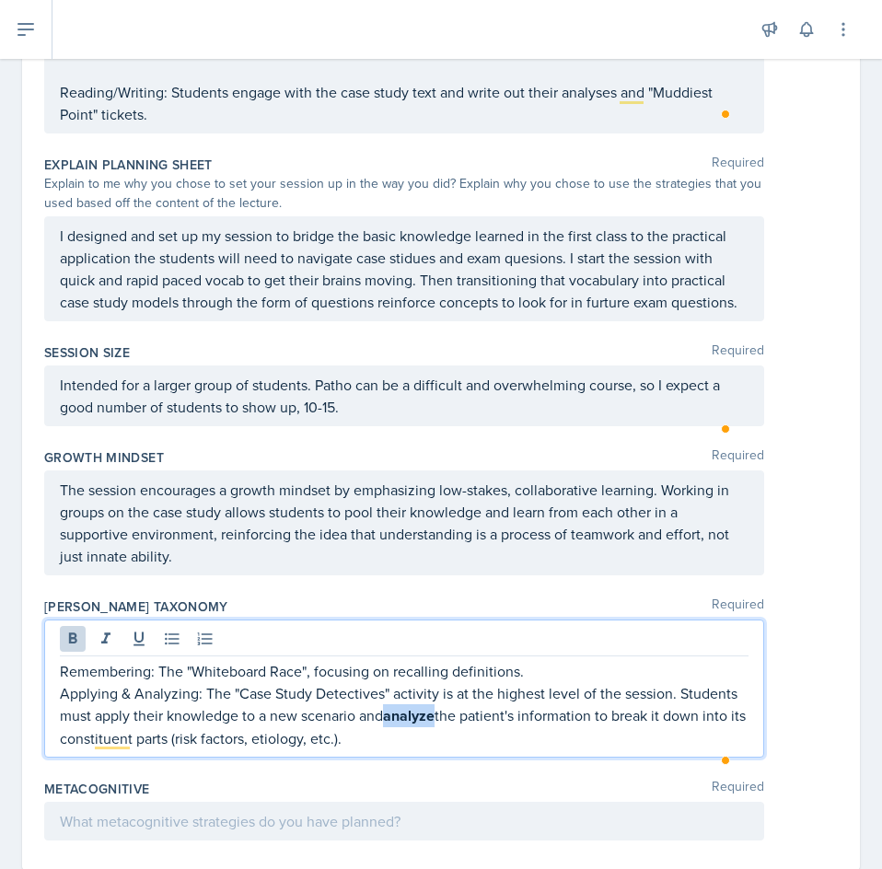
drag, startPoint x: 389, startPoint y: 742, endPoint x: 439, endPoint y: 742, distance: 49.7
click at [439, 742] on p "Applying & Analyzing: The "Case Study Detectives" activity is at the highest le…" at bounding box center [404, 715] width 689 height 67
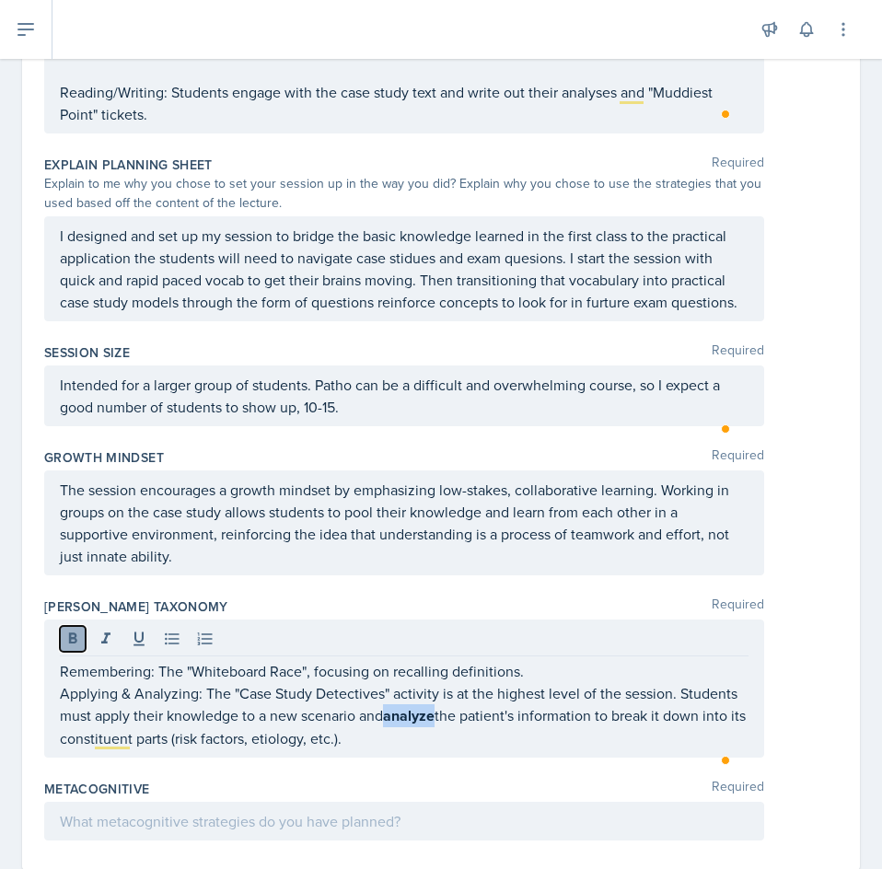
click at [71, 648] on icon at bounding box center [73, 639] width 18 height 18
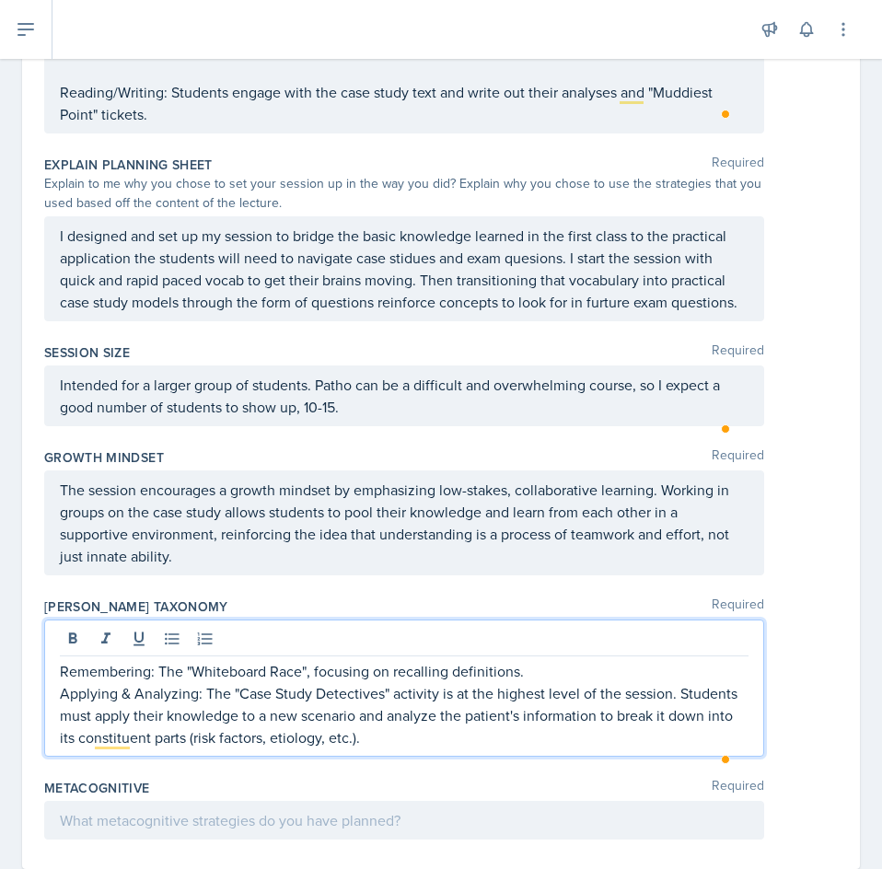
click at [530, 746] on p "Applying & Analyzing: The "Case Study Detectives" activity is at the highest le…" at bounding box center [404, 715] width 689 height 66
click at [444, 746] on p "Applying & Analyzing: The "Case Study Detectives" activity is at the highest le…" at bounding box center [404, 715] width 689 height 66
drag, startPoint x: 599, startPoint y: 743, endPoint x: 701, endPoint y: 746, distance: 101.3
click at [701, 746] on p "Applying & Analyzing: The "Case Study Detectives" activity is at the highest le…" at bounding box center [404, 715] width 689 height 66
click at [659, 749] on p "Applying & Analyzing: The "Case Study Detectives" activity is at the highest le…" at bounding box center [404, 715] width 689 height 66
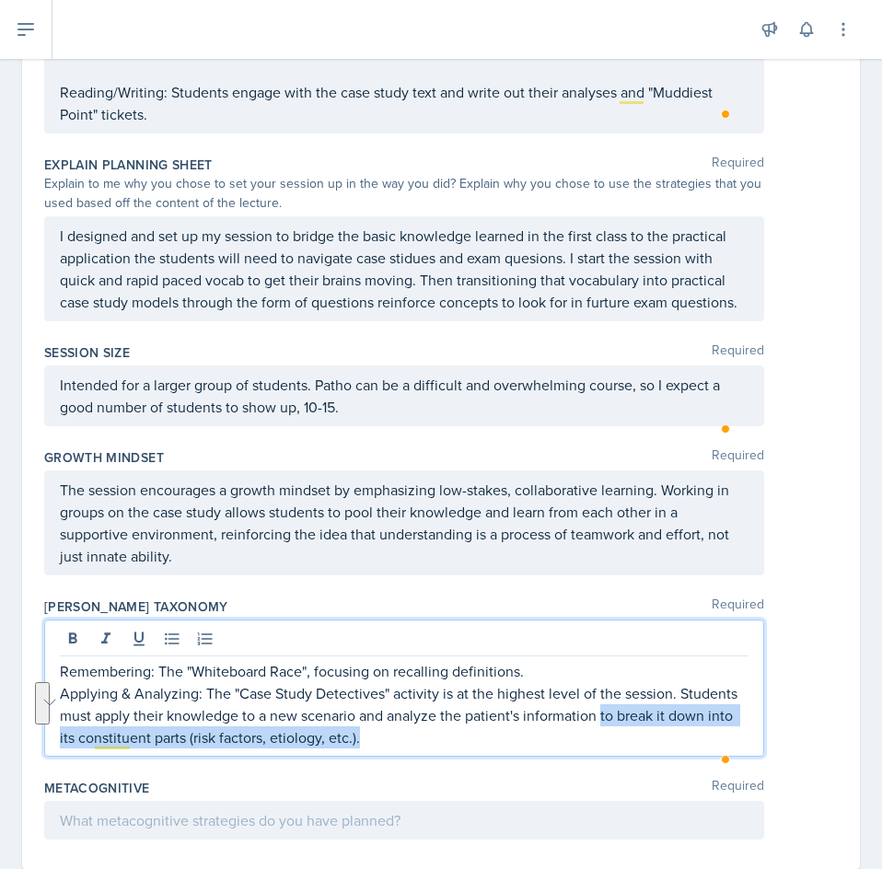
drag, startPoint x: 600, startPoint y: 739, endPoint x: 681, endPoint y: 807, distance: 105.3
click at [681, 809] on div "Content Required The most challenging content from the lecture is often the sub…" at bounding box center [441, 75] width 794 height 1588
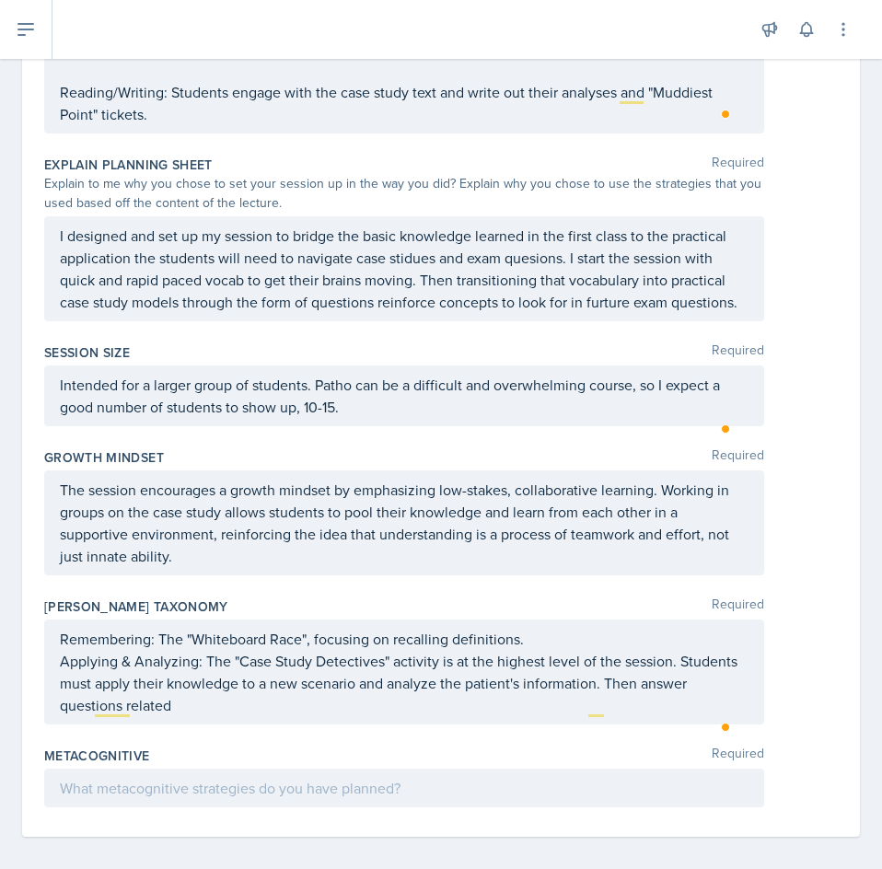
click at [262, 725] on div "Remembering: The "Whiteboard Race", focusing on recalling definitions. Applying…" at bounding box center [404, 672] width 720 height 105
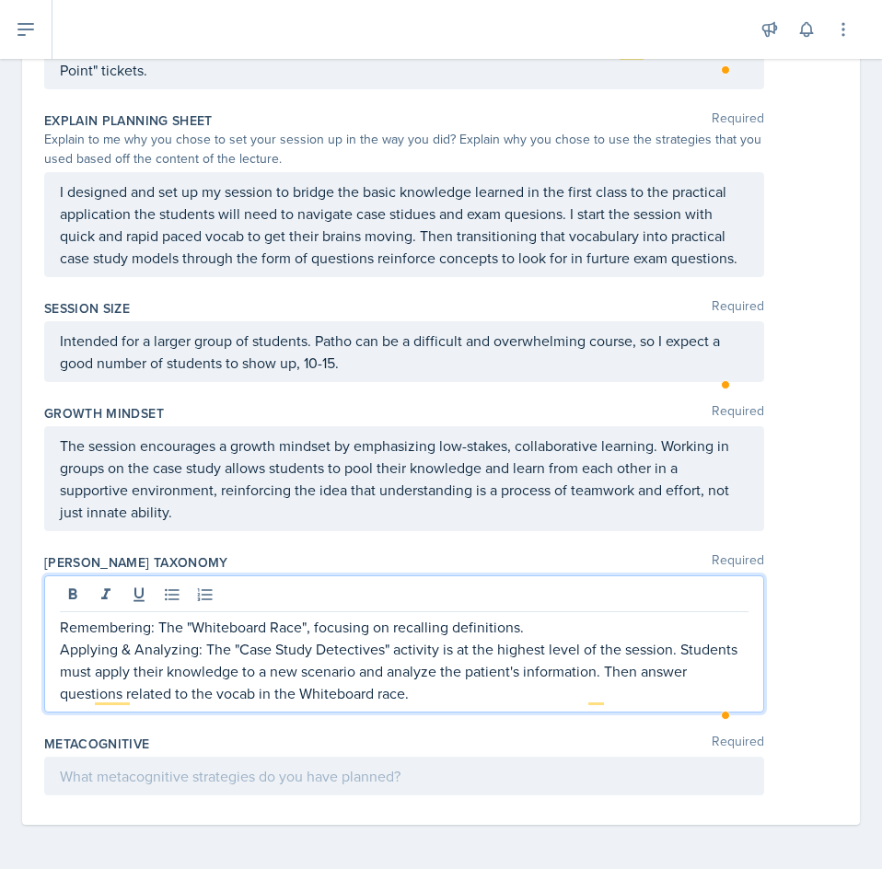
scroll to position [1021, 0]
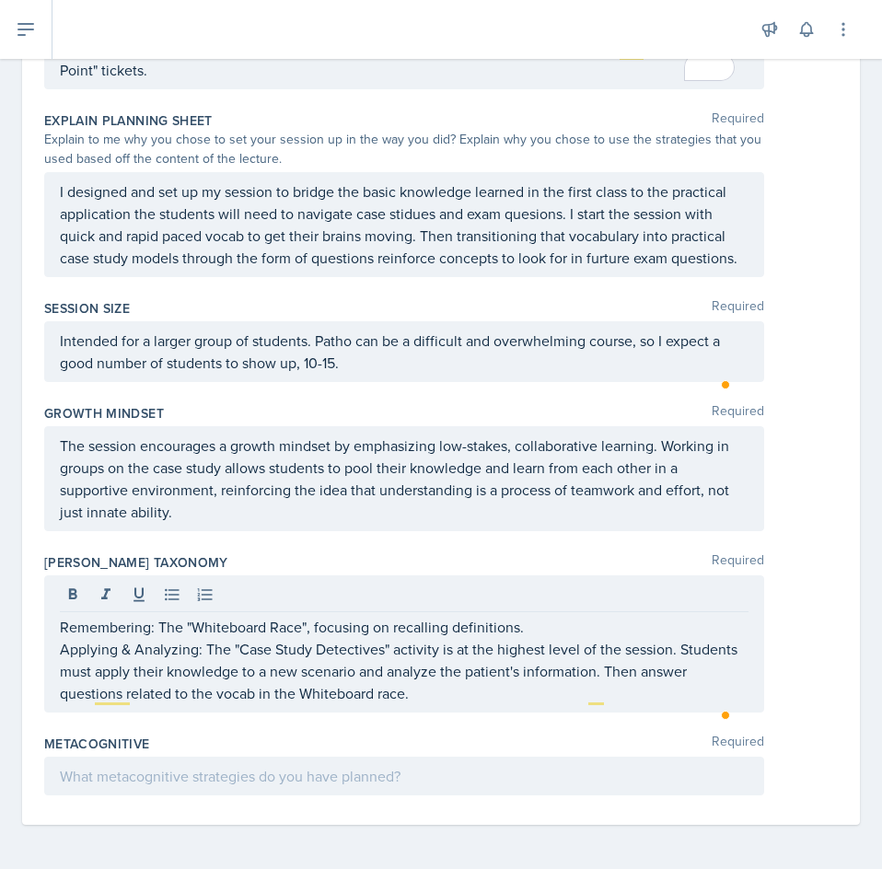
click at [450, 786] on div at bounding box center [404, 776] width 720 height 39
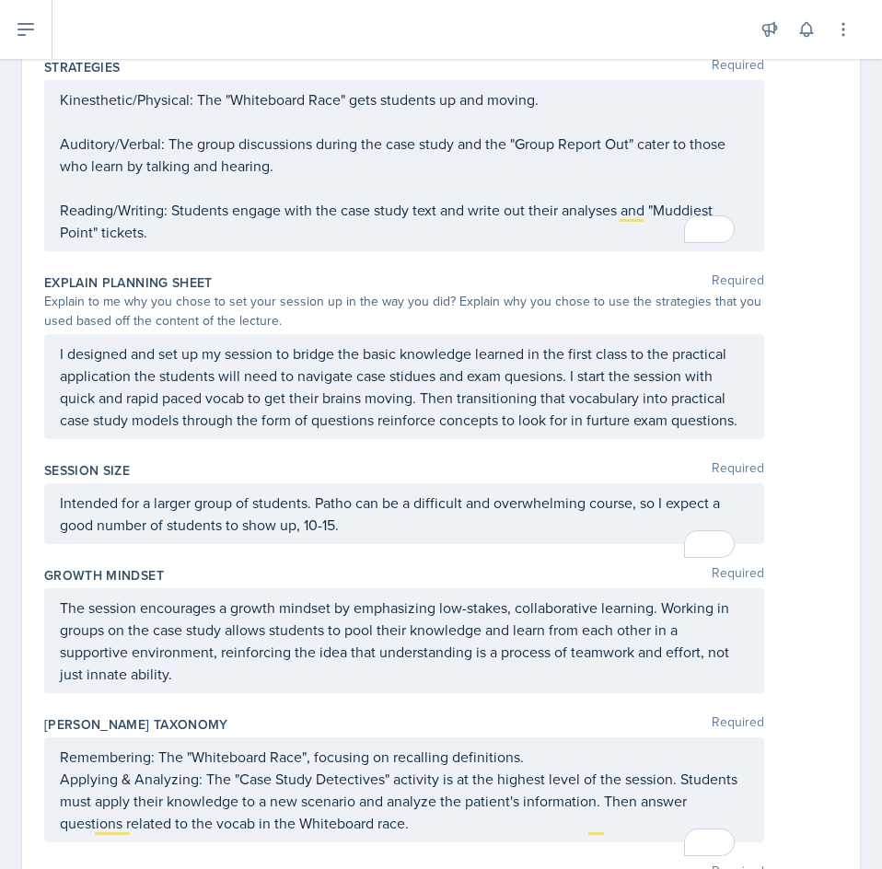
scroll to position [1043, 0]
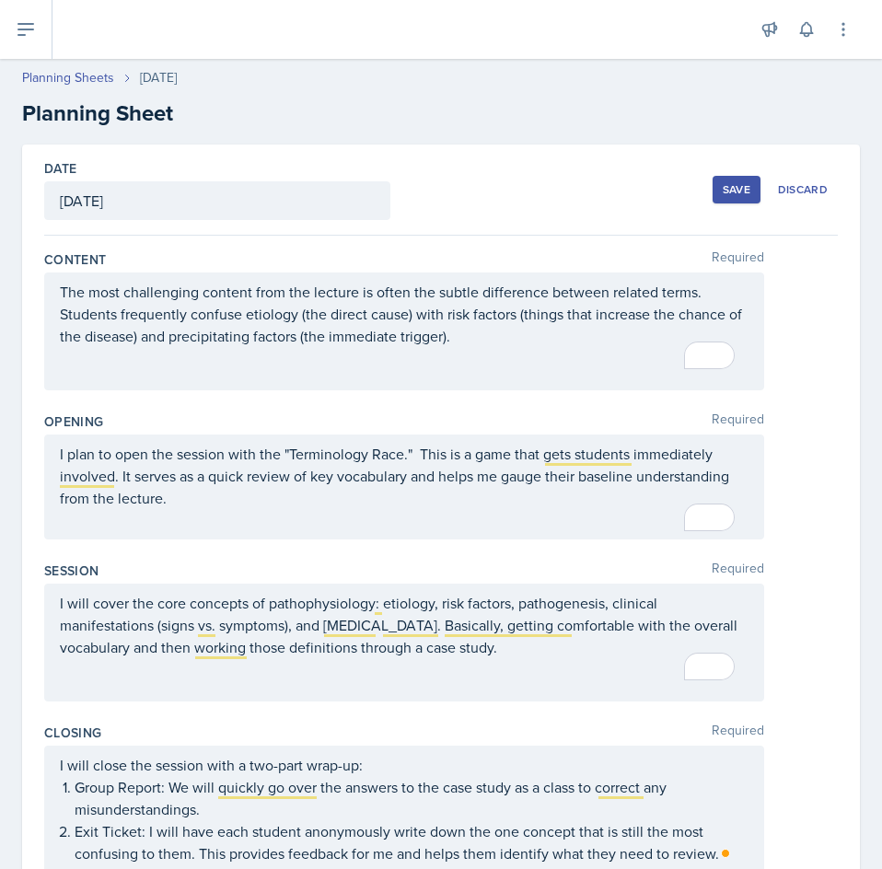
scroll to position [552, 0]
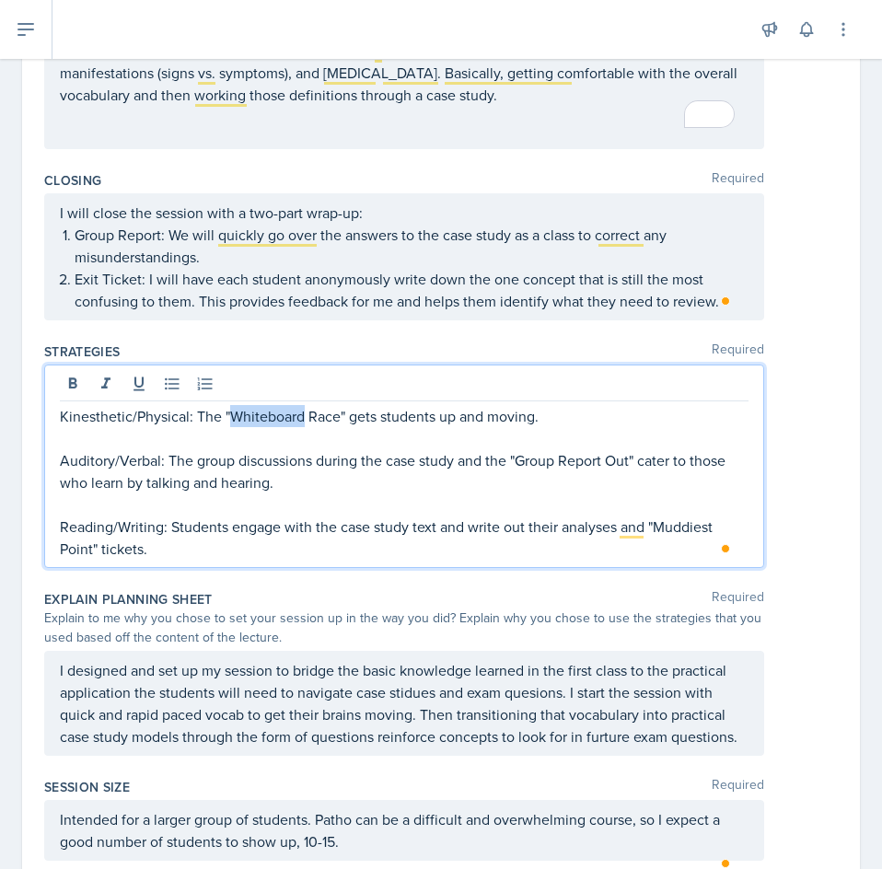
drag, startPoint x: 302, startPoint y: 386, endPoint x: 232, endPoint y: 402, distance: 71.9
click at [232, 402] on div "Kinesthetic/Physical: The "Whiteboard Race" gets students up and moving. Audito…" at bounding box center [404, 466] width 720 height 203
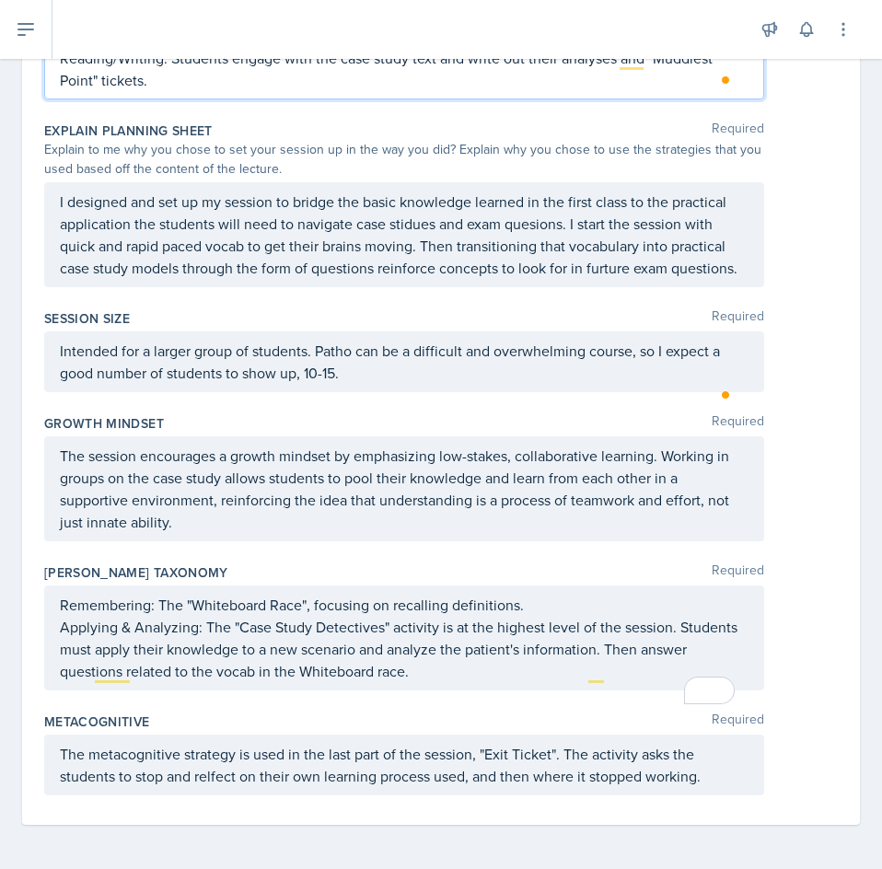
click at [506, 464] on p "The session encourages a growth mindset by emphasizing low-stakes, collaborativ…" at bounding box center [404, 489] width 689 height 88
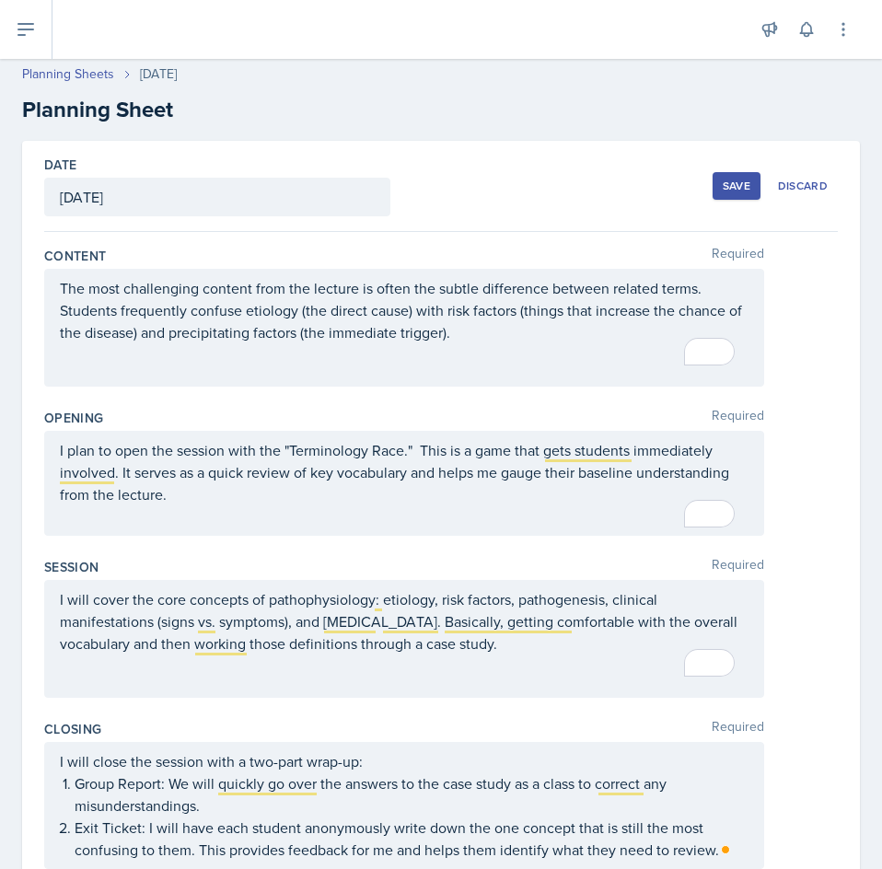
scroll to position [0, 0]
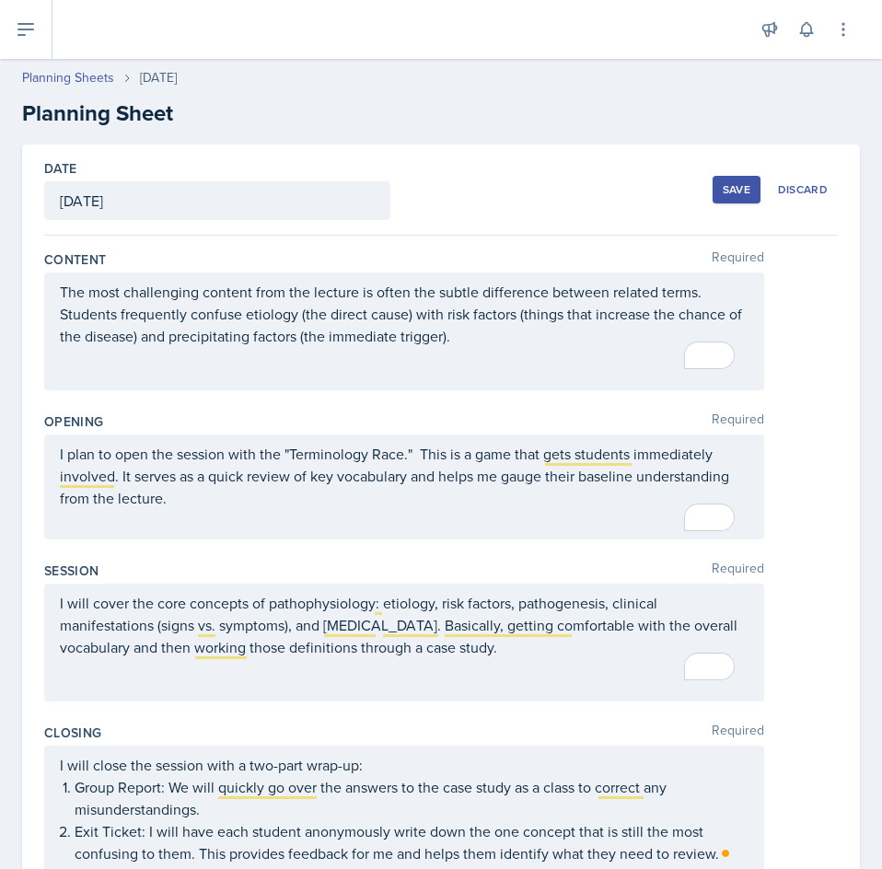
click at [731, 192] on div "Save" at bounding box center [737, 189] width 28 height 15
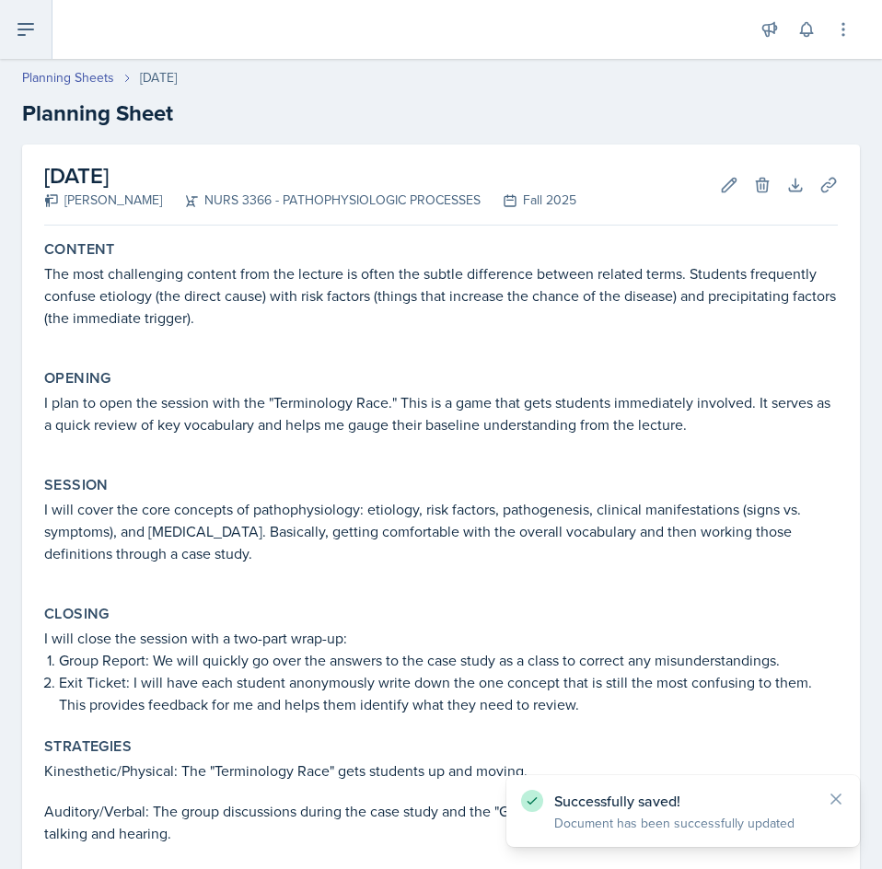
click at [29, 27] on icon at bounding box center [26, 29] width 22 height 22
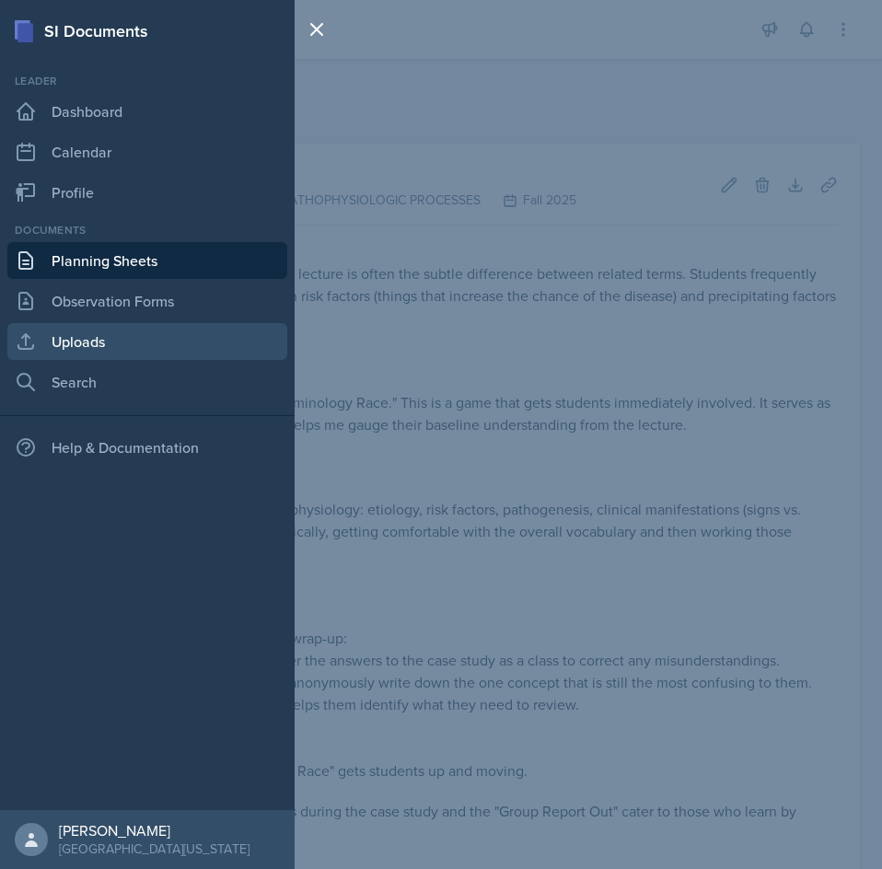
click at [107, 341] on link "Uploads" at bounding box center [147, 341] width 280 height 37
